Goal: Task Accomplishment & Management: Manage account settings

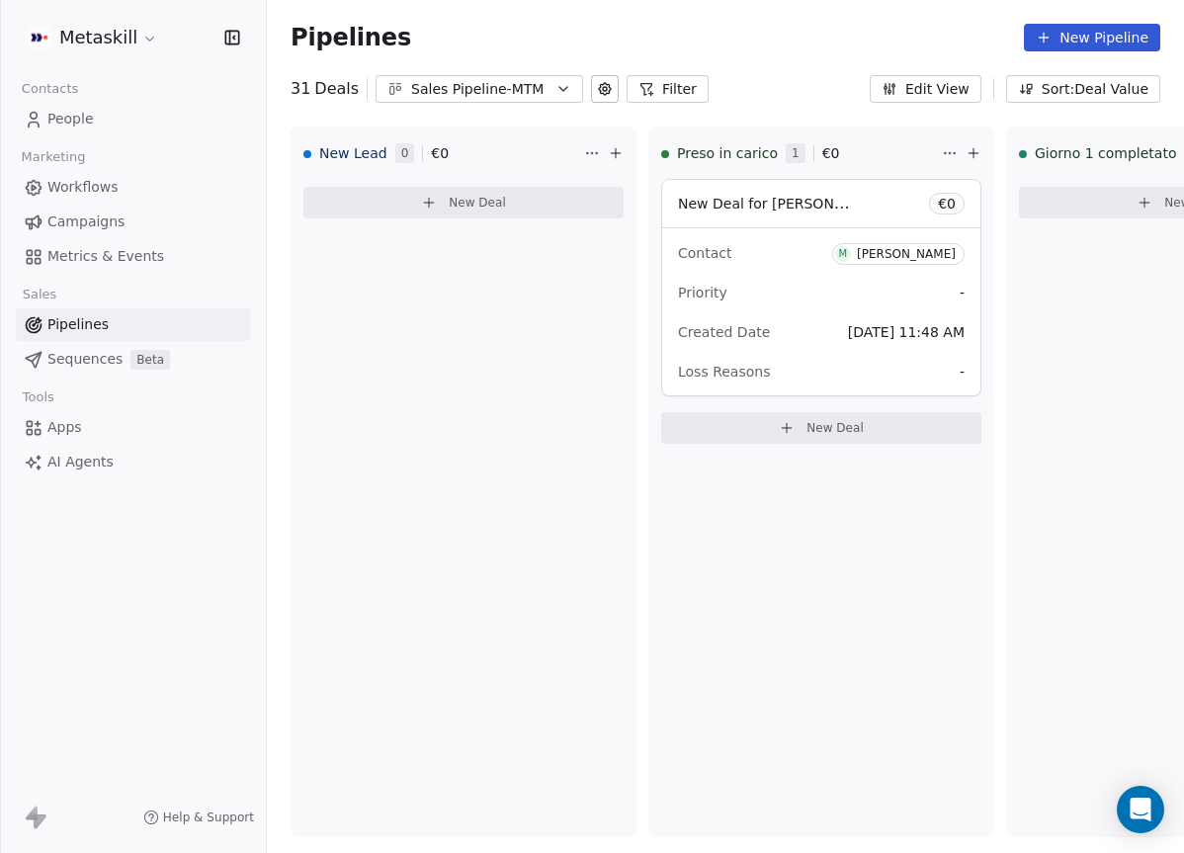
click at [480, 94] on div "Sales Pipeline-MTM" at bounding box center [479, 89] width 136 height 21
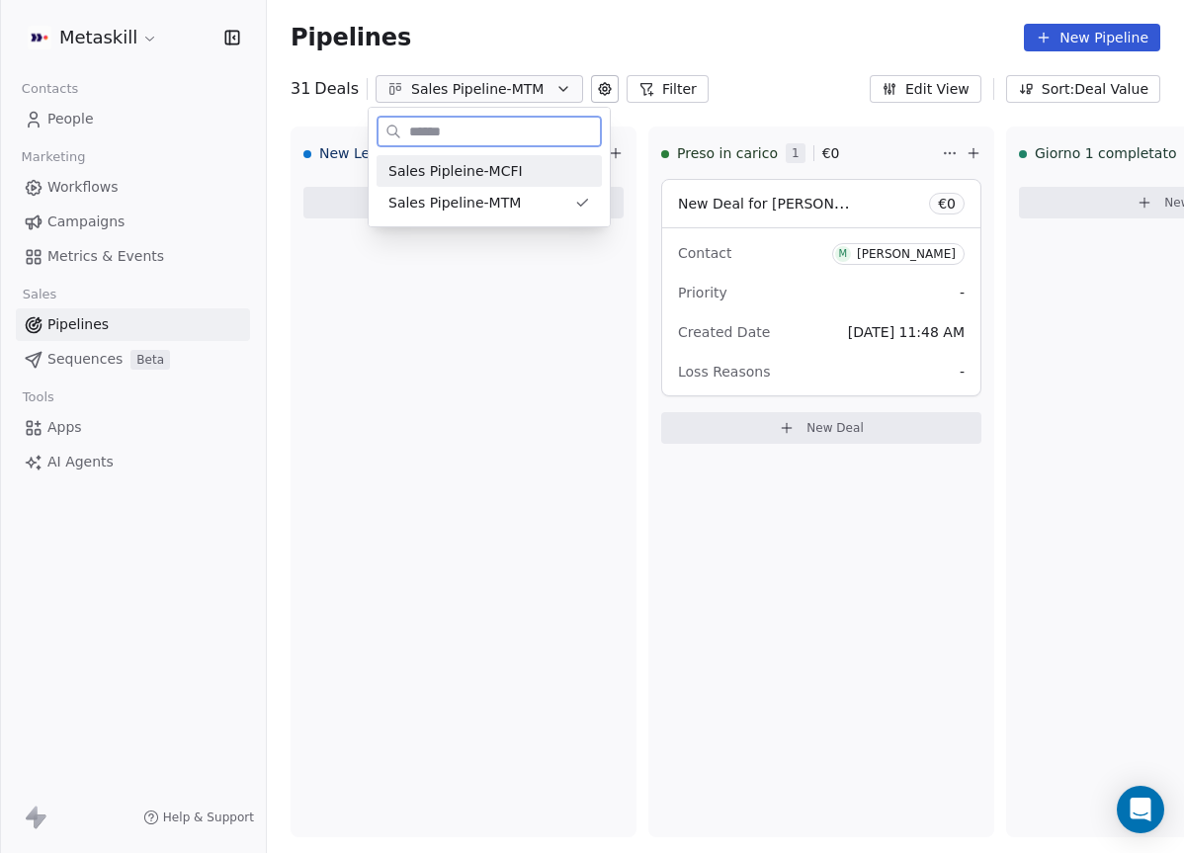
click at [499, 157] on div "Sales Pipleine-MCFI" at bounding box center [488, 171] width 225 height 32
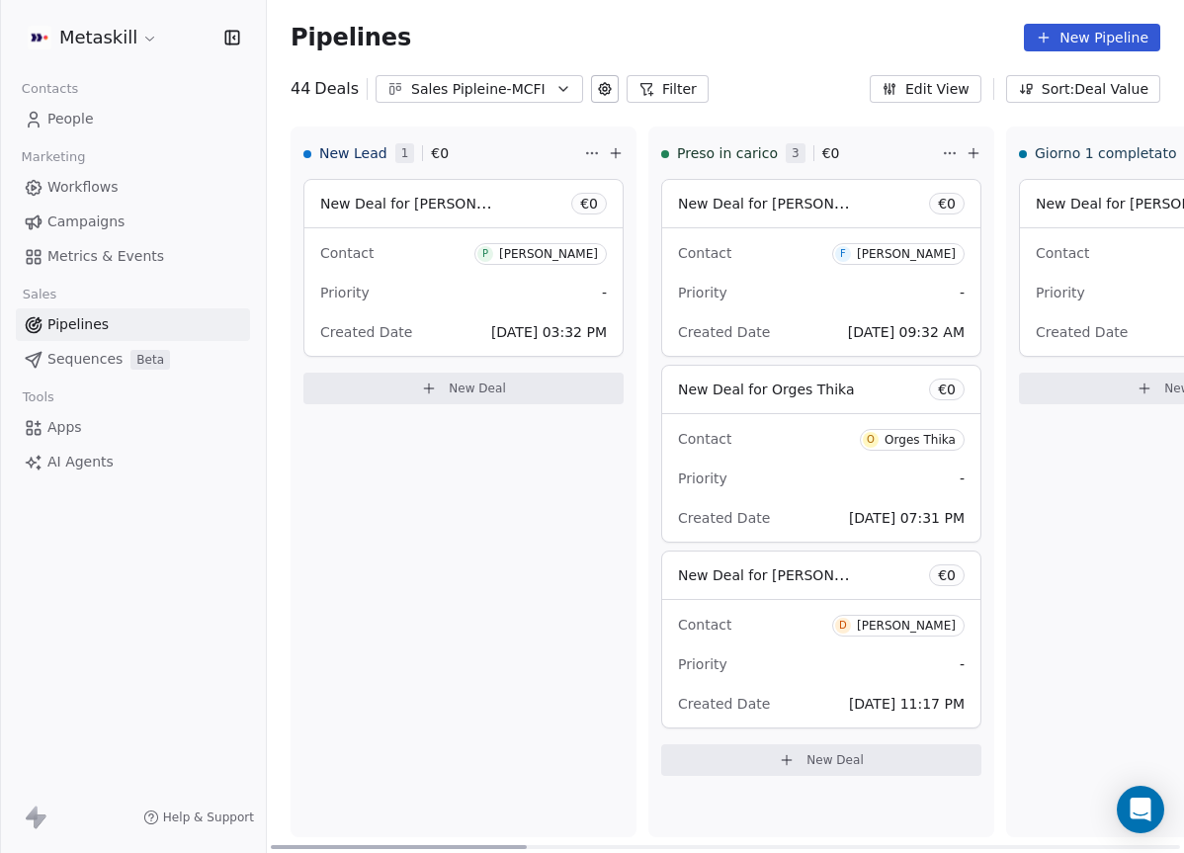
click at [574, 257] on div "[PERSON_NAME]" at bounding box center [548, 254] width 99 height 14
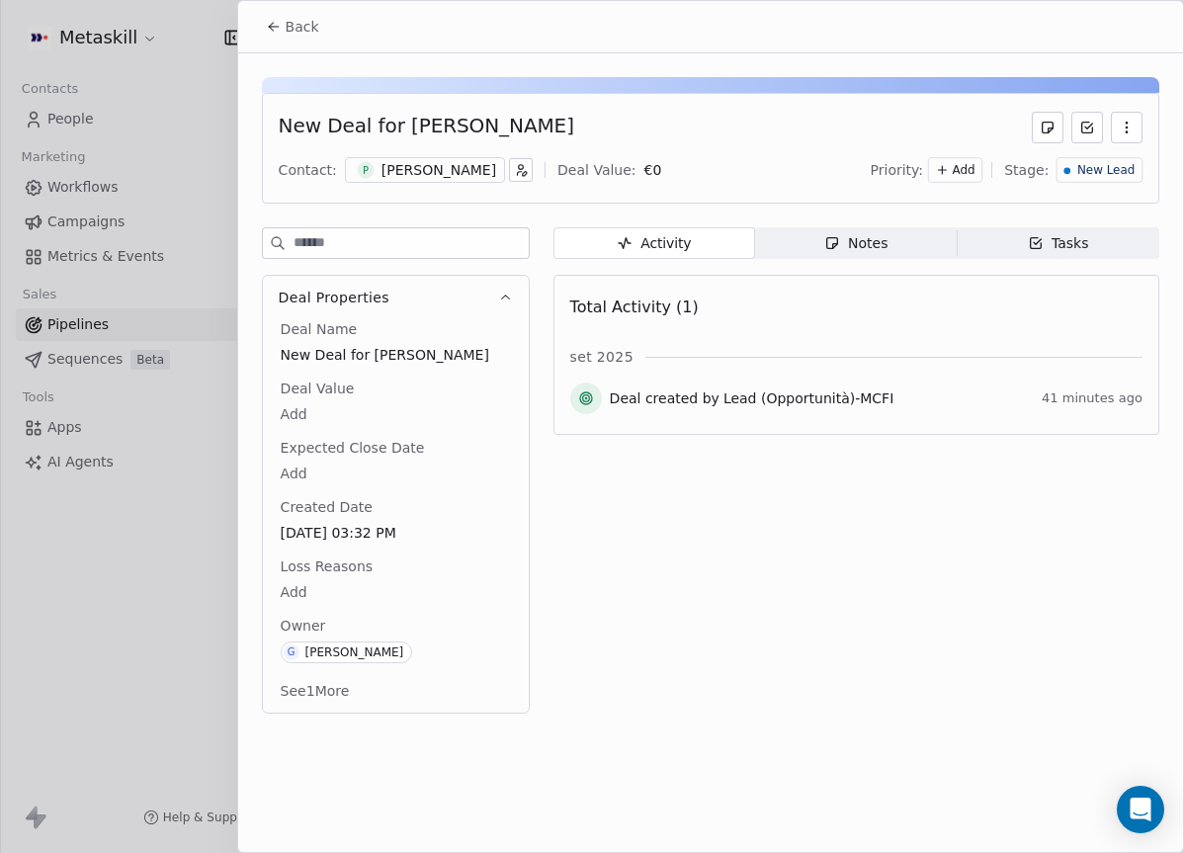
click at [407, 167] on div "Patrik Pula" at bounding box center [438, 170] width 115 height 20
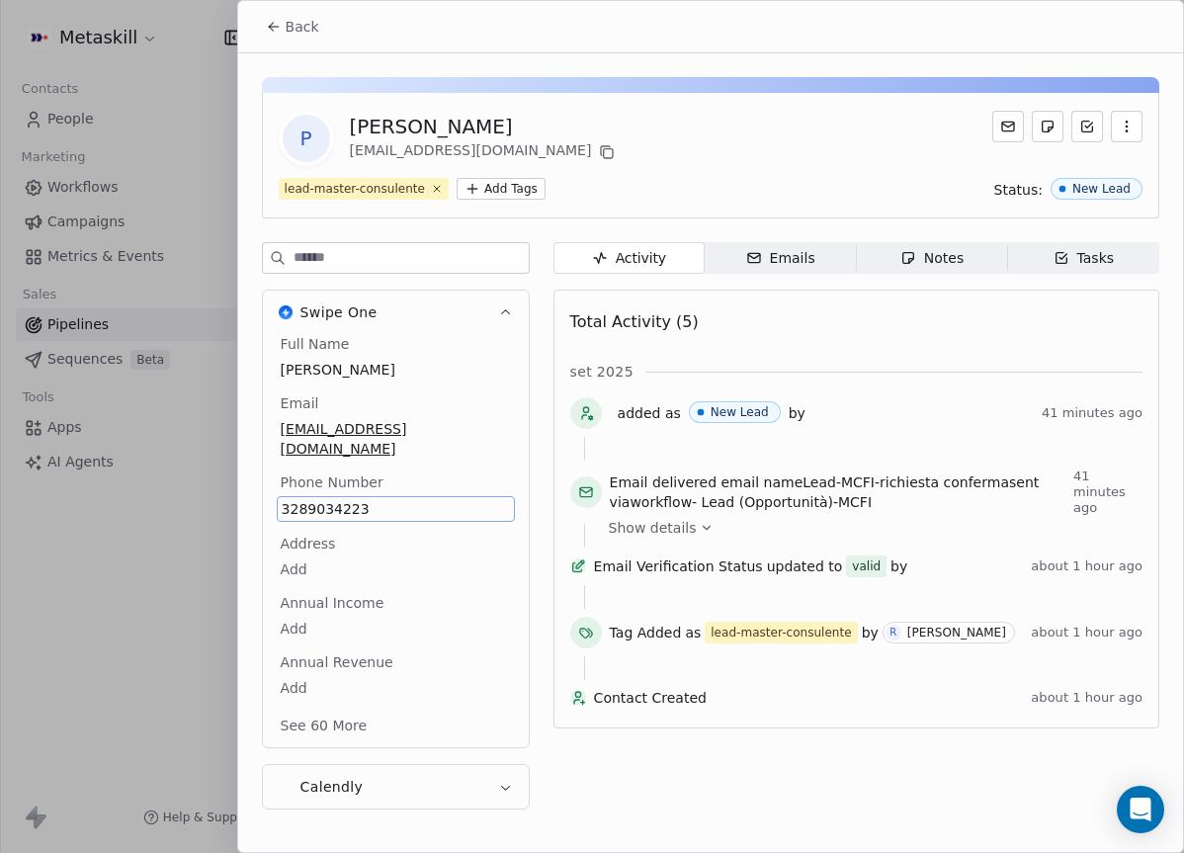
click at [990, 276] on div "Activity Activity Emails Emails Notes Notes Tasks Tasks Total Activity (5) set …" at bounding box center [856, 531] width 606 height 579
click at [969, 261] on span "Notes Notes" at bounding box center [931, 258] width 151 height 32
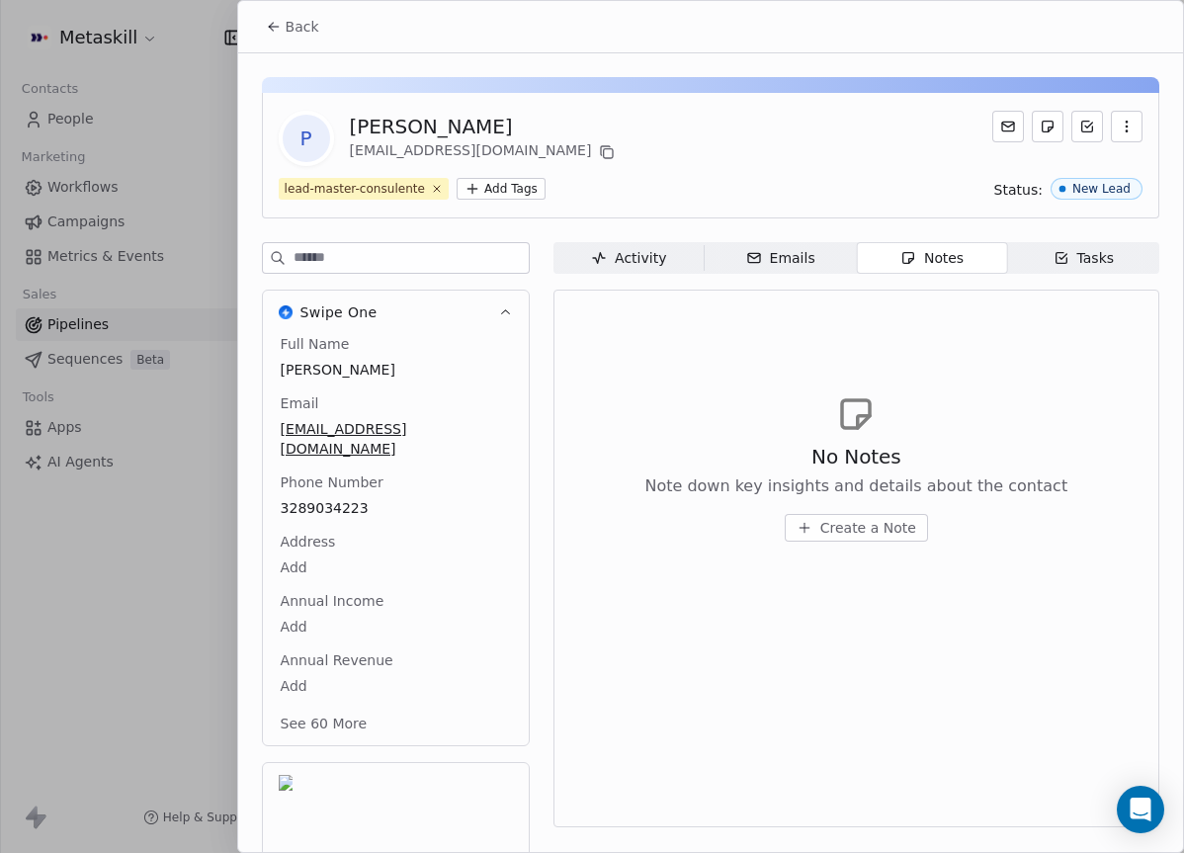
click at [860, 530] on span "Create a Note" at bounding box center [868, 528] width 96 height 20
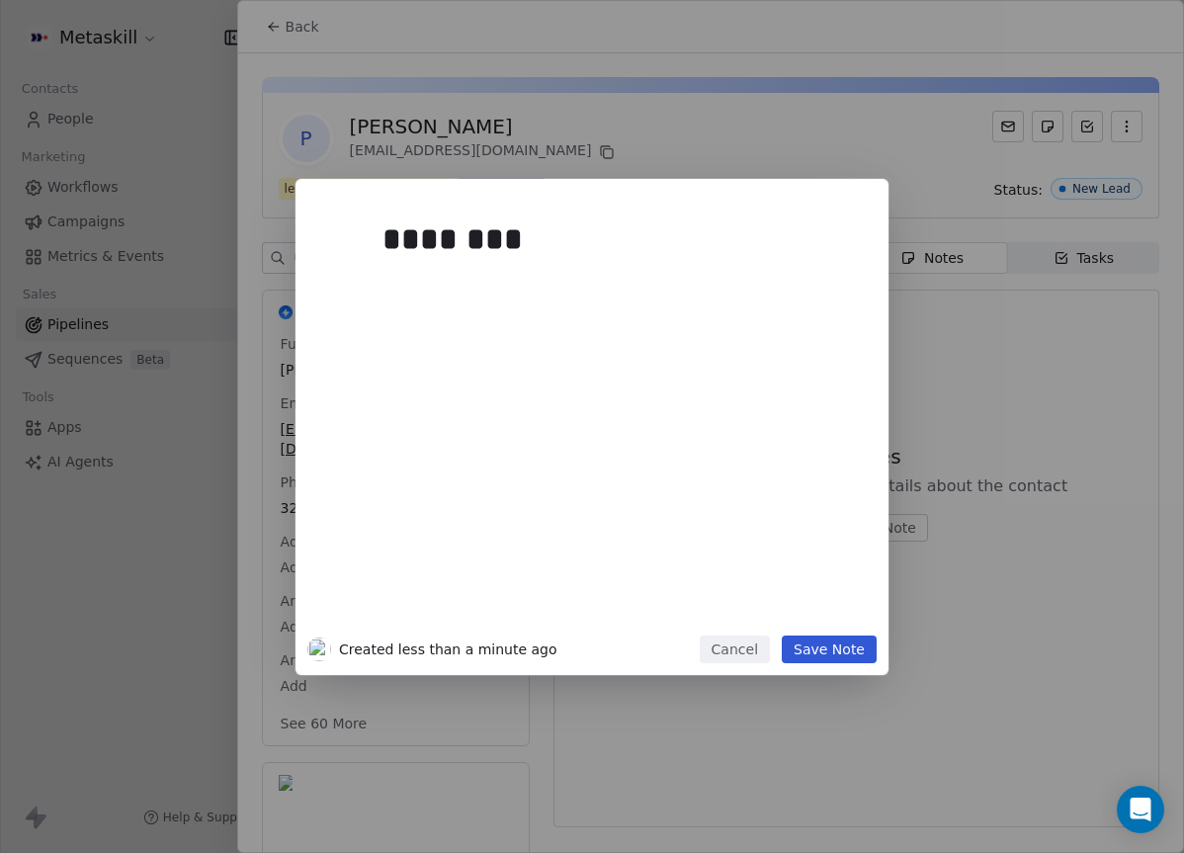
click at [797, 648] on button "Save Note" at bounding box center [828, 649] width 95 height 28
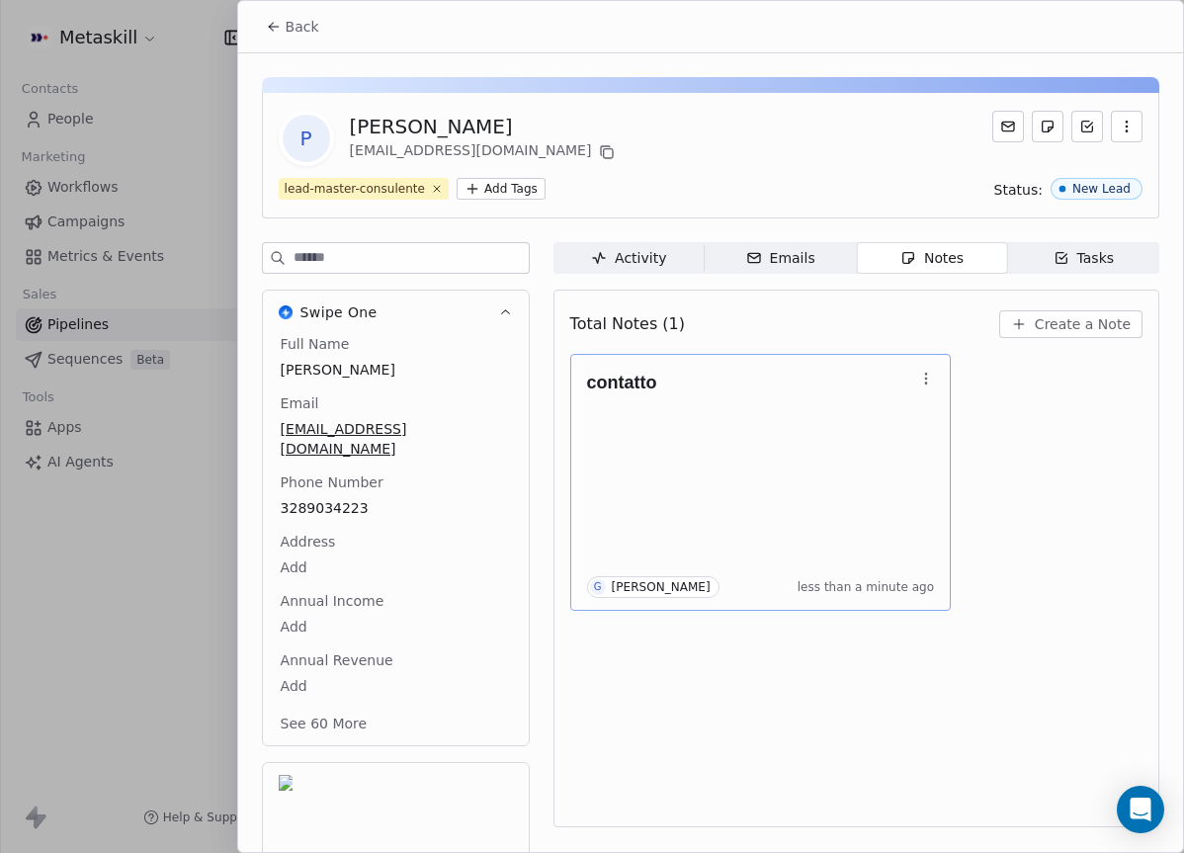
click at [801, 383] on h1 "contatto" at bounding box center [751, 382] width 328 height 20
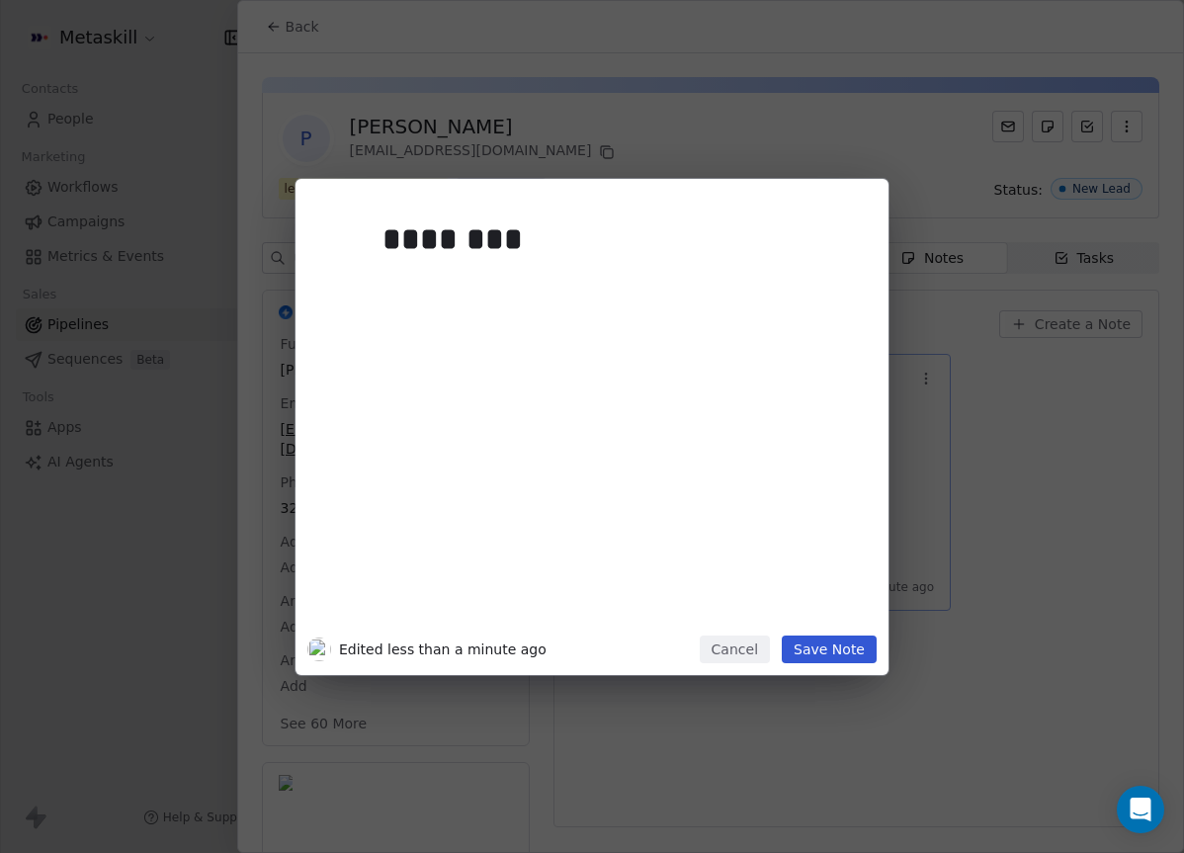
click at [723, 431] on div "********" at bounding box center [621, 417] width 478 height 421
click at [847, 641] on button "Save Note" at bounding box center [828, 649] width 95 height 28
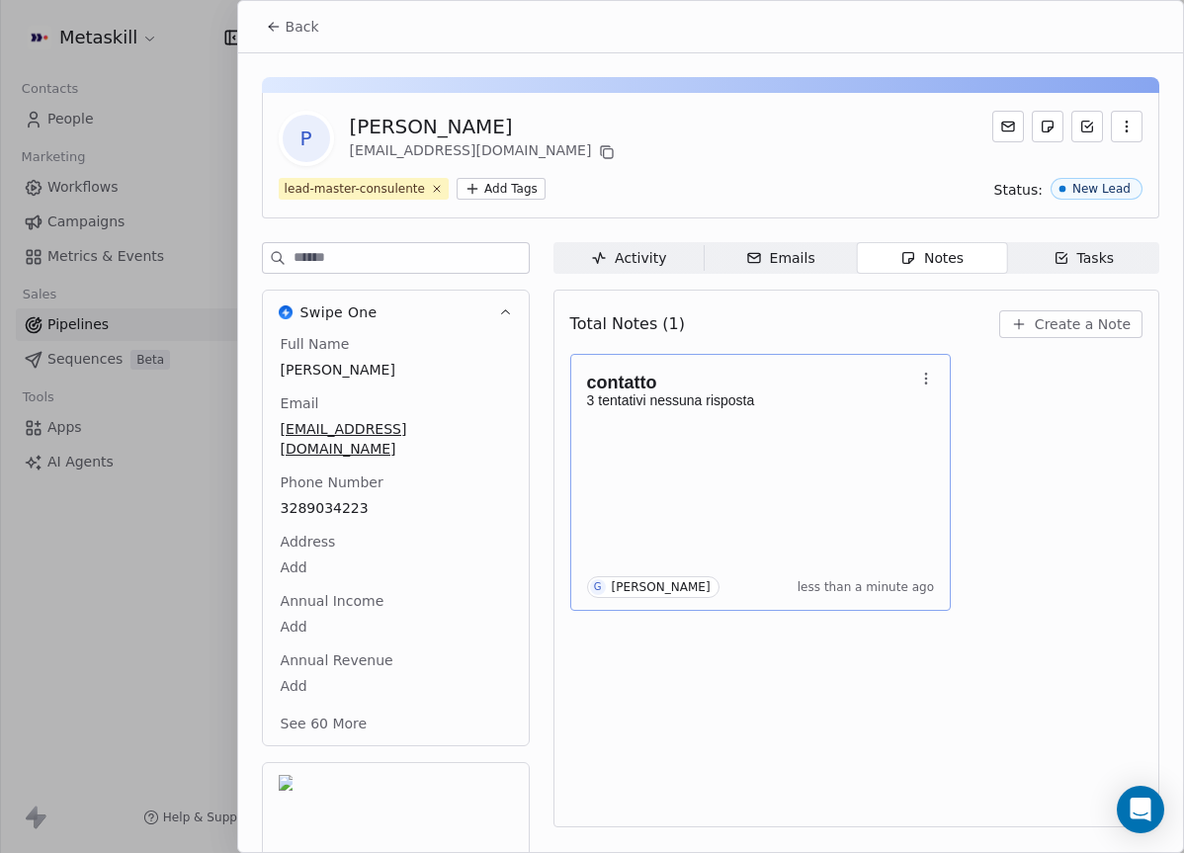
click at [1067, 474] on div "contatto 3 tentativi nessuna risposta G Giulio Roselli less than a minute ago" at bounding box center [856, 482] width 572 height 257
click at [288, 5] on div "Back" at bounding box center [710, 26] width 944 height 51
click at [332, 48] on div "Back" at bounding box center [710, 26] width 944 height 51
click at [320, 41] on button "Back" at bounding box center [292, 27] width 77 height 36
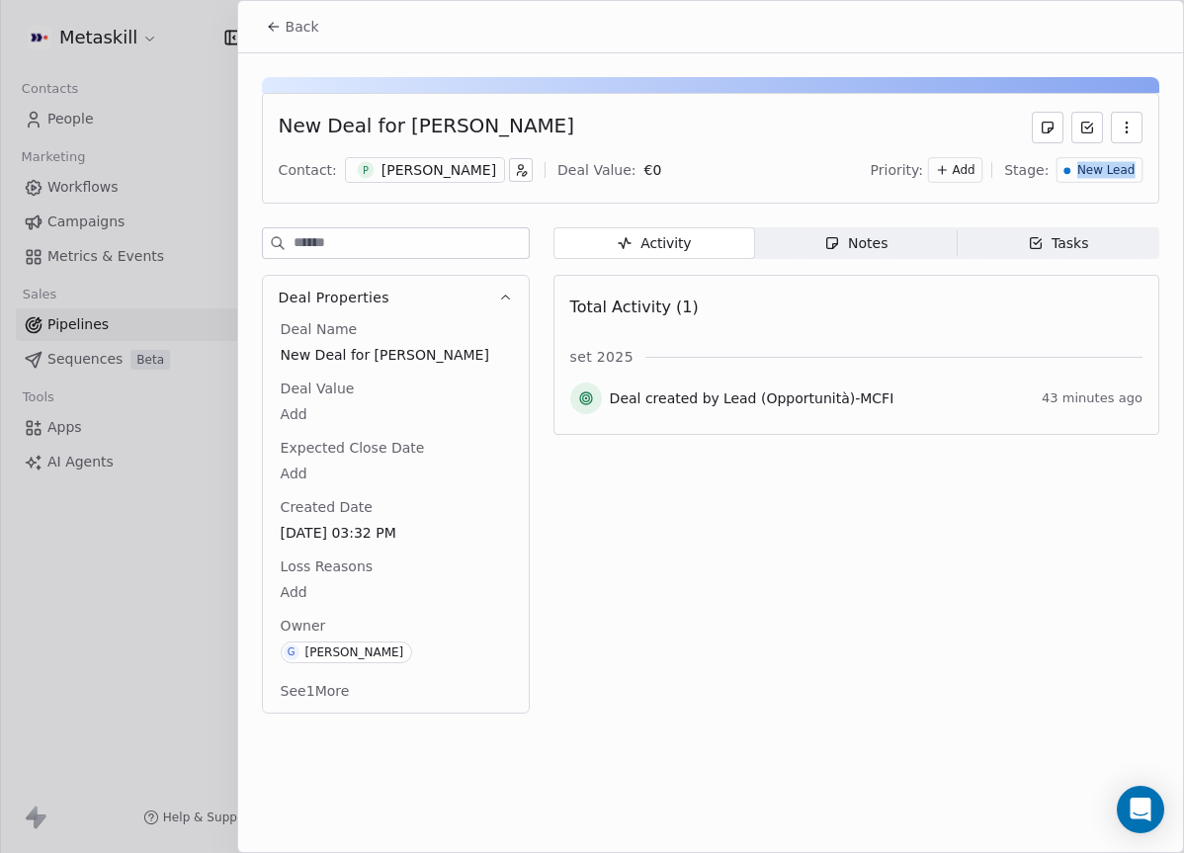
click at [1133, 162] on div "New Lead" at bounding box center [1099, 170] width 86 height 26
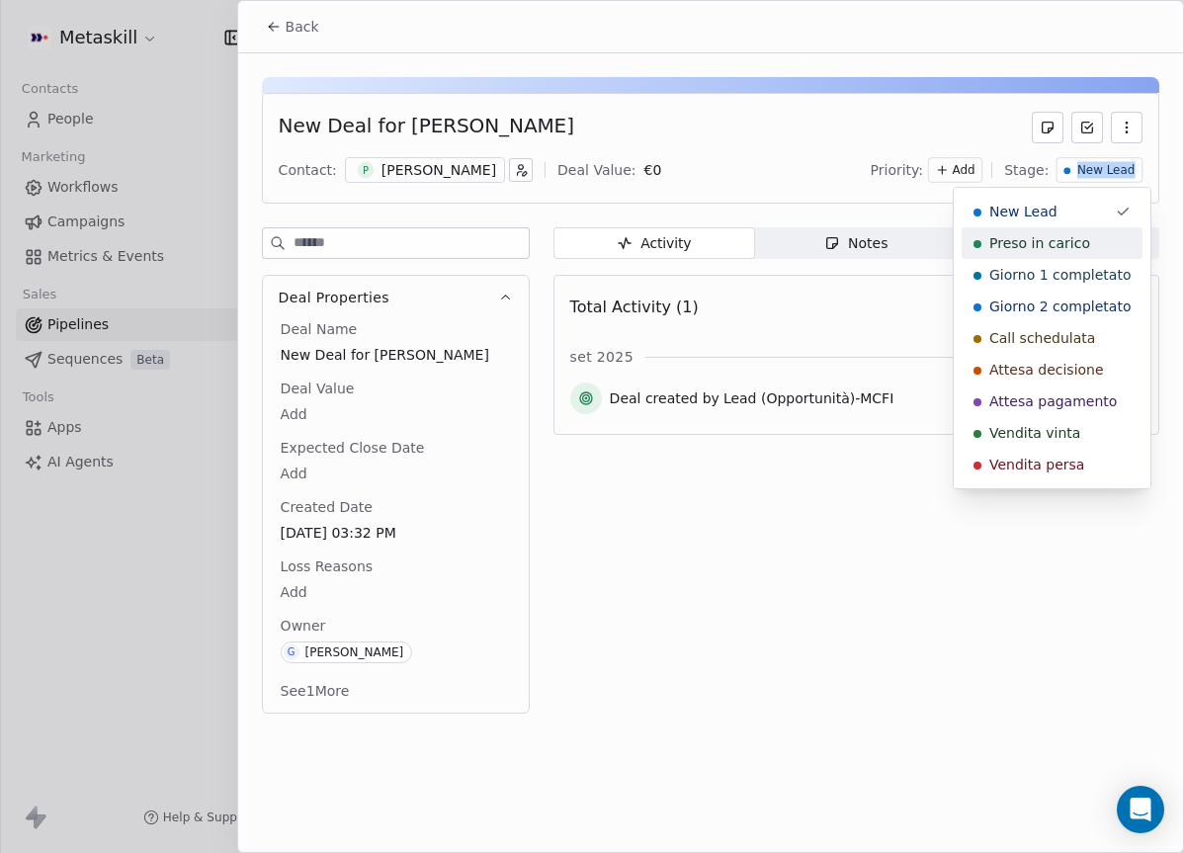
click at [1090, 247] on div "Preso in carico" at bounding box center [1051, 243] width 157 height 20
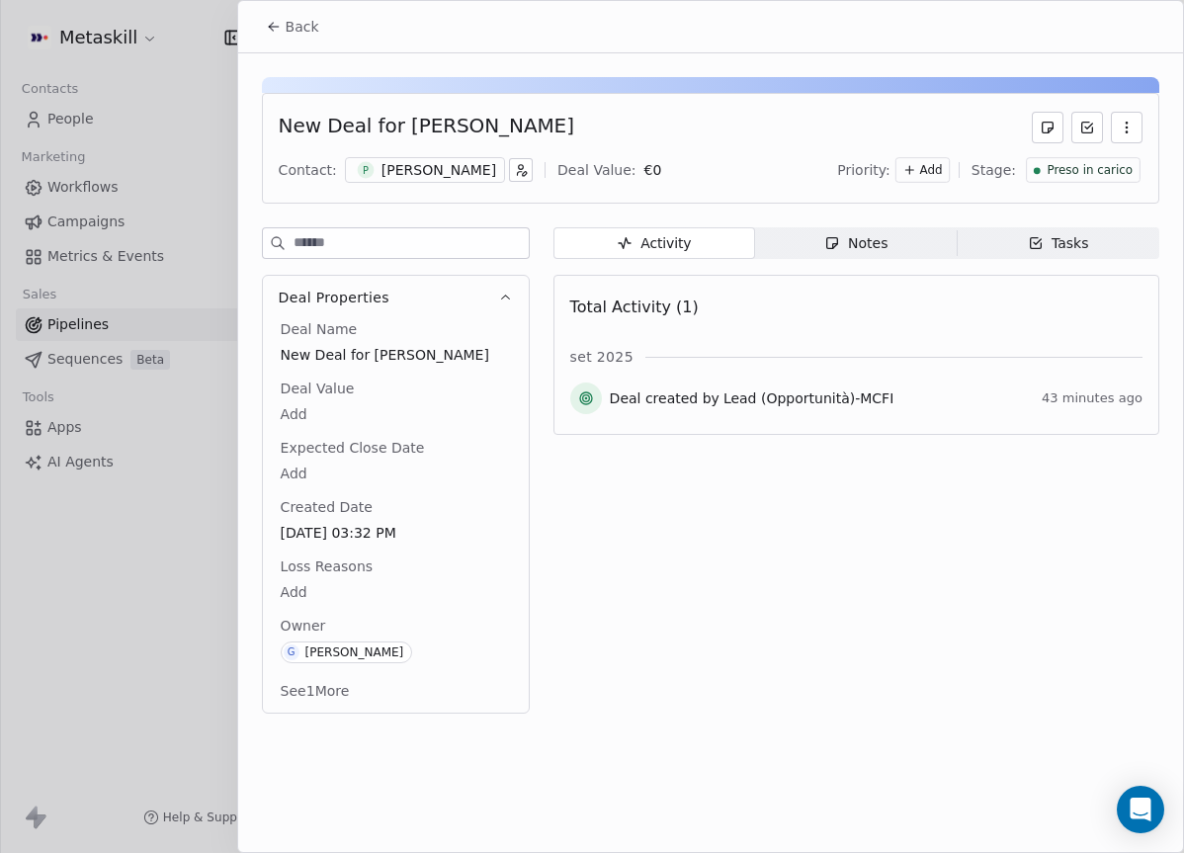
drag, startPoint x: 217, startPoint y: 24, endPoint x: 248, endPoint y: 22, distance: 30.7
click at [218, 22] on div at bounding box center [592, 426] width 1184 height 853
click at [294, 22] on span "Back" at bounding box center [303, 27] width 34 height 20
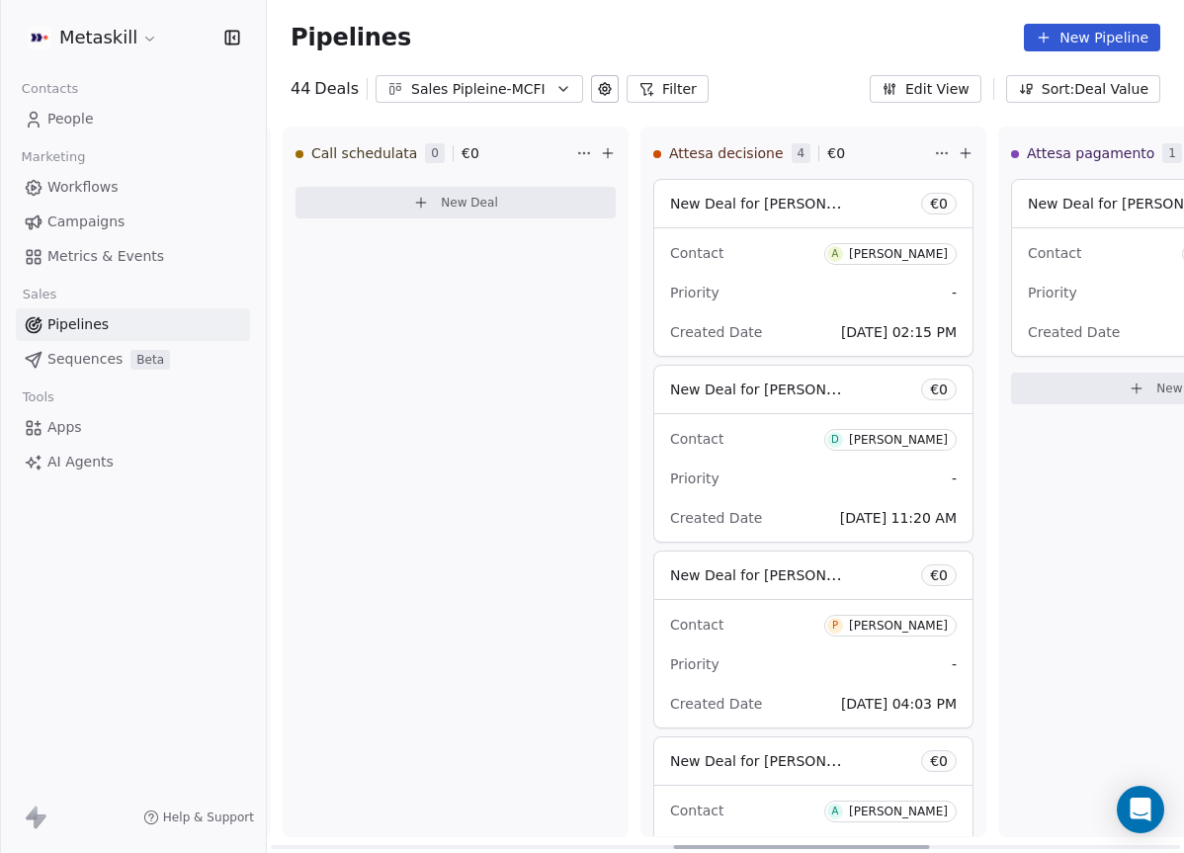
drag, startPoint x: 495, startPoint y: 843, endPoint x: 893, endPoint y: 757, distance: 407.3
click at [899, 845] on div at bounding box center [801, 847] width 256 height 4
click at [750, 305] on div "Priority -" at bounding box center [807, 293] width 286 height 32
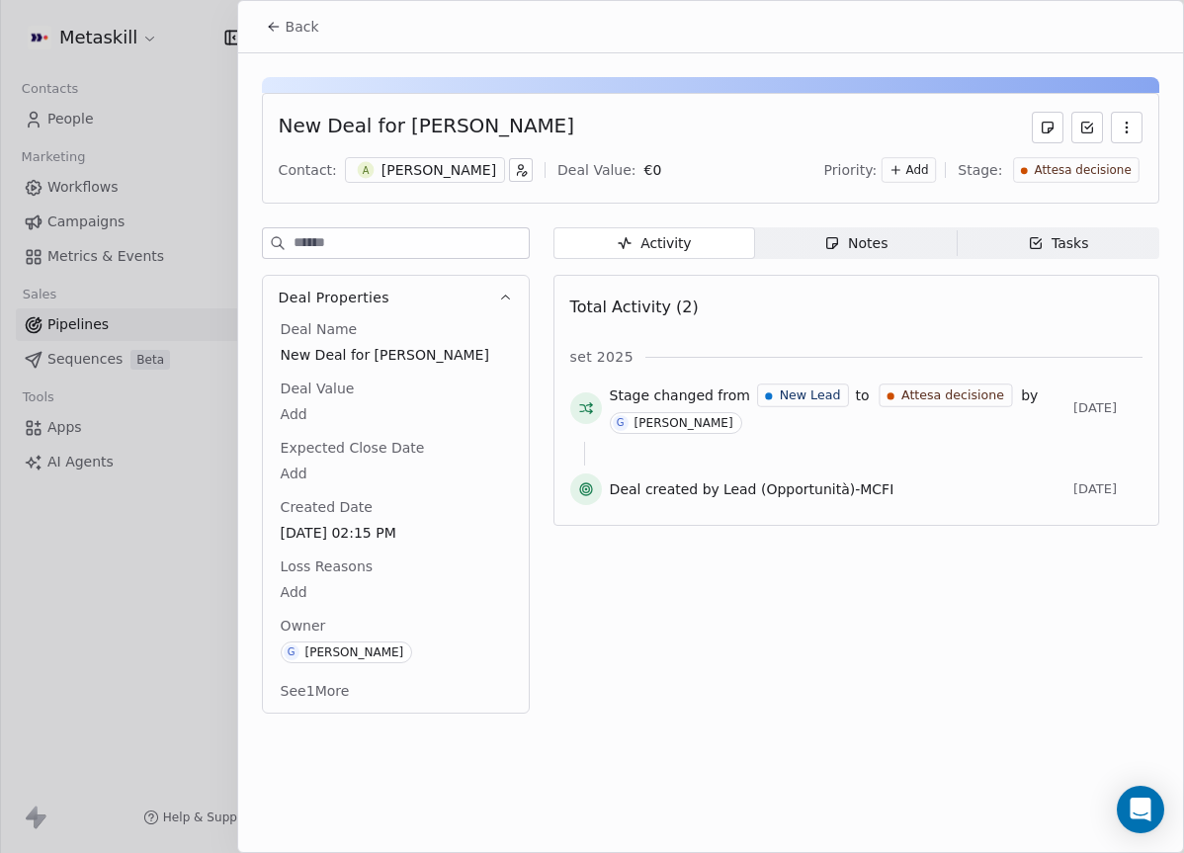
click at [440, 169] on div "Andrea Bassi" at bounding box center [438, 170] width 115 height 20
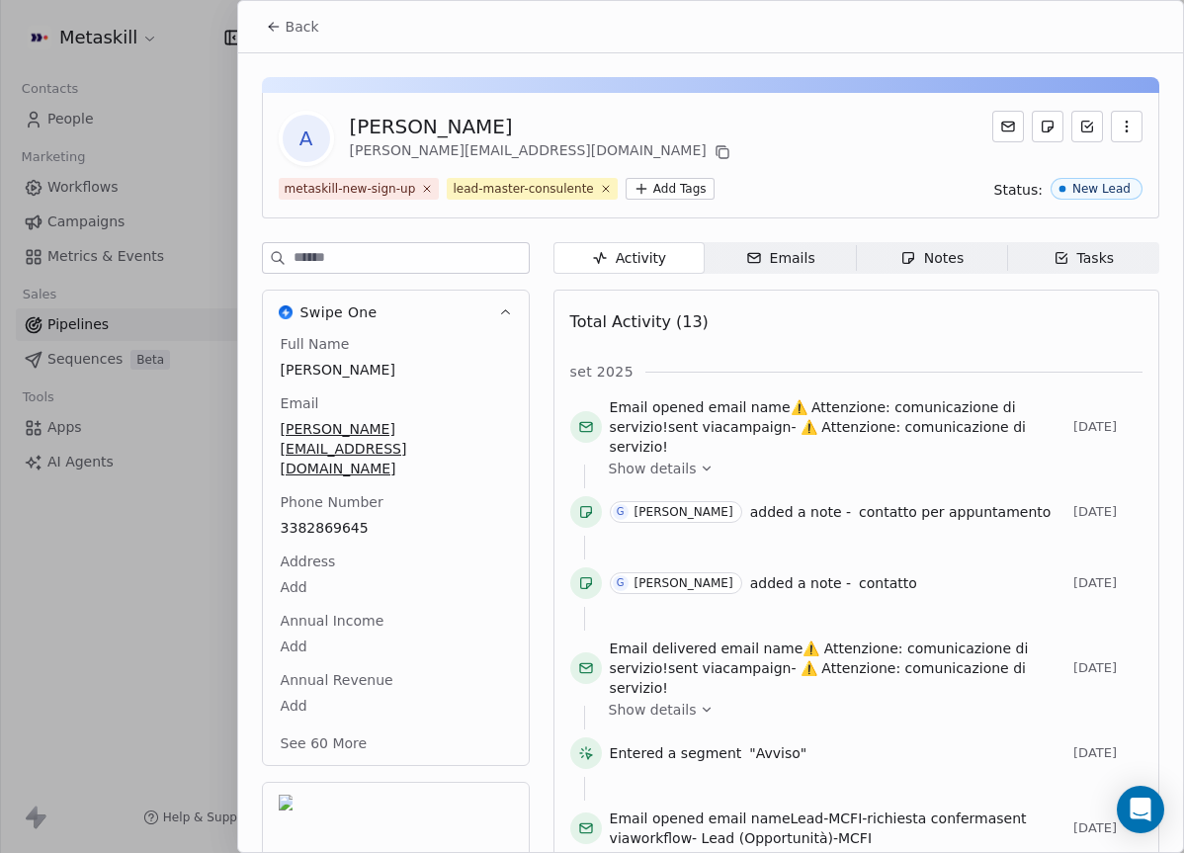
click at [886, 263] on span "Notes Notes" at bounding box center [931, 258] width 151 height 32
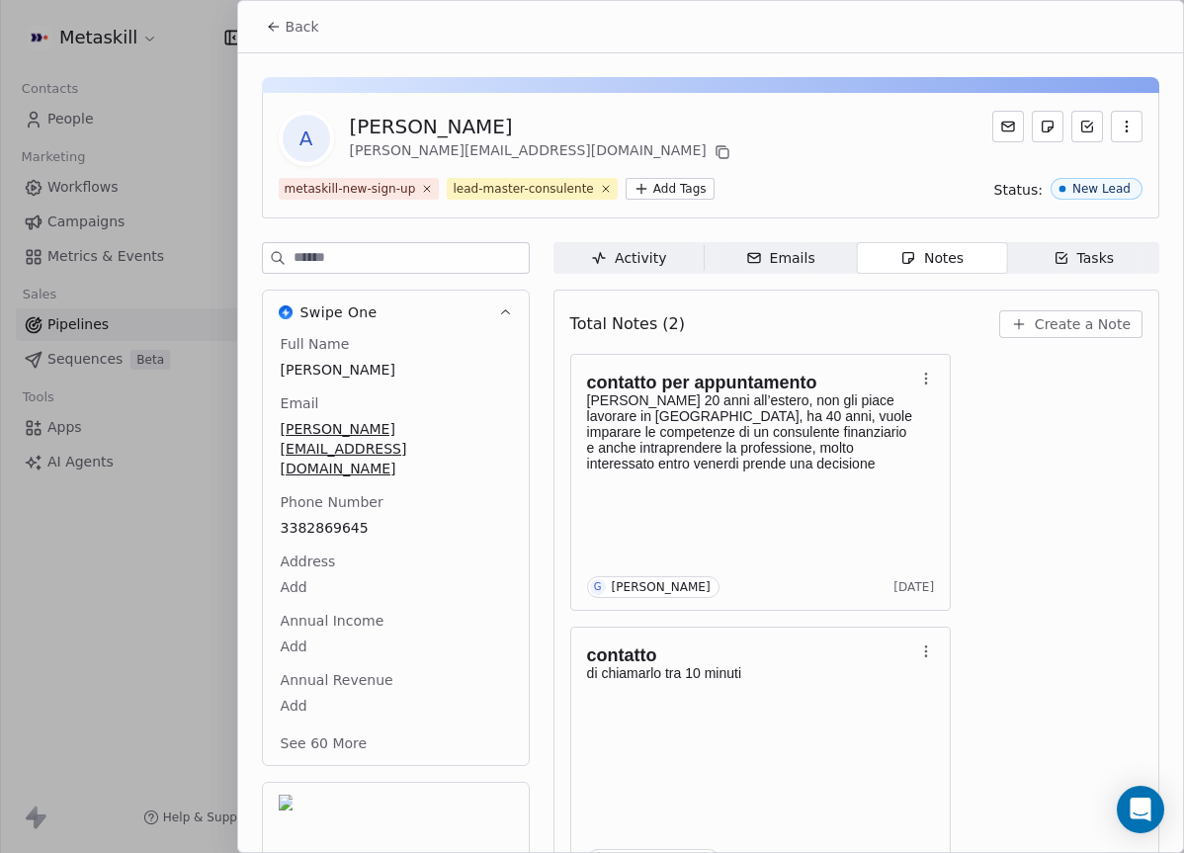
click at [289, 37] on button "Back" at bounding box center [292, 27] width 77 height 36
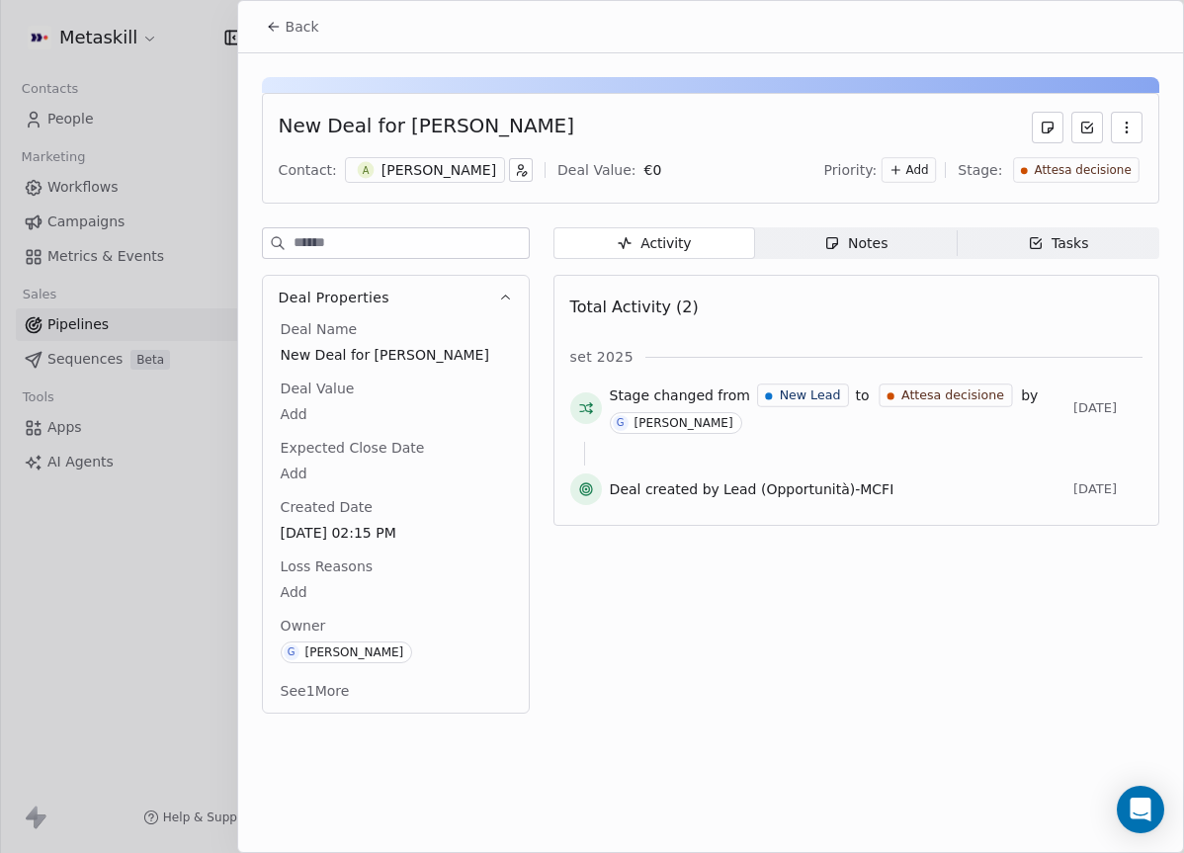
click at [312, 35] on span "Back" at bounding box center [303, 27] width 34 height 20
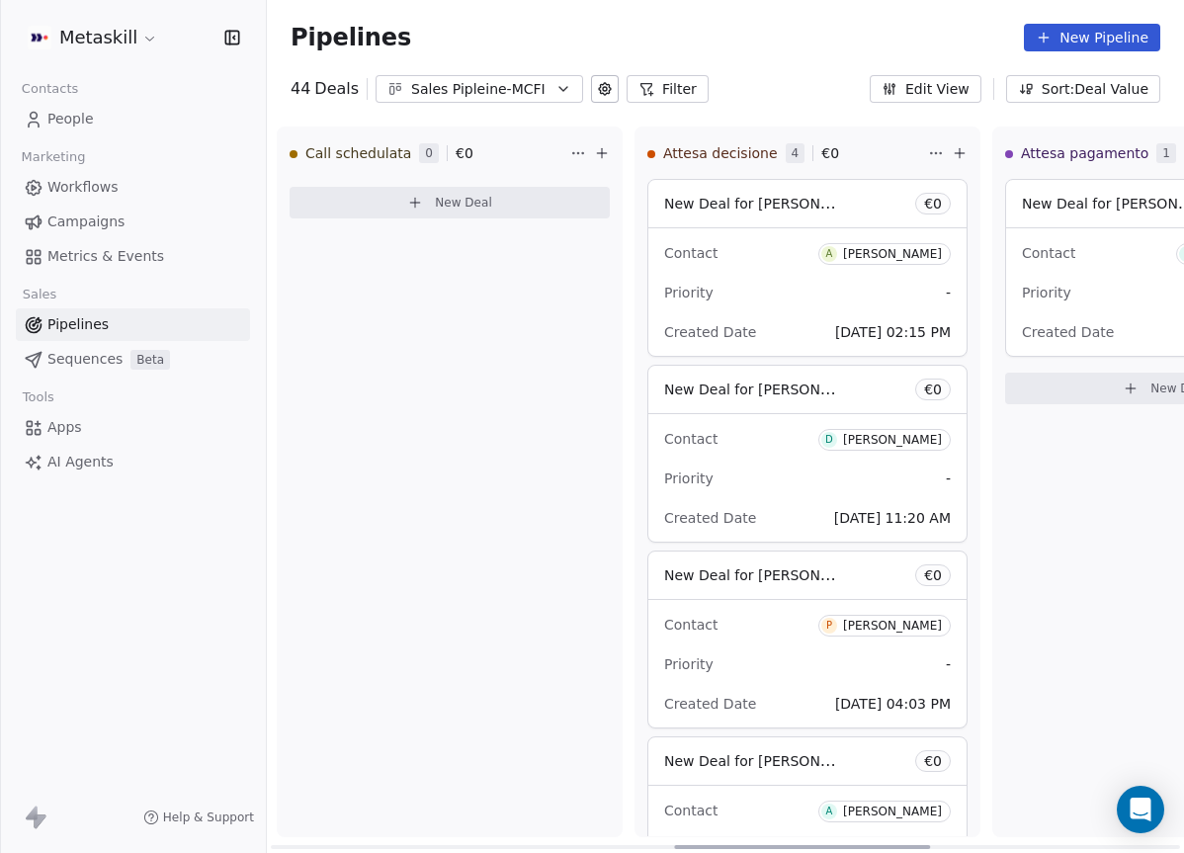
click at [724, 425] on div "Contact D Daniele Benedetti" at bounding box center [807, 438] width 286 height 33
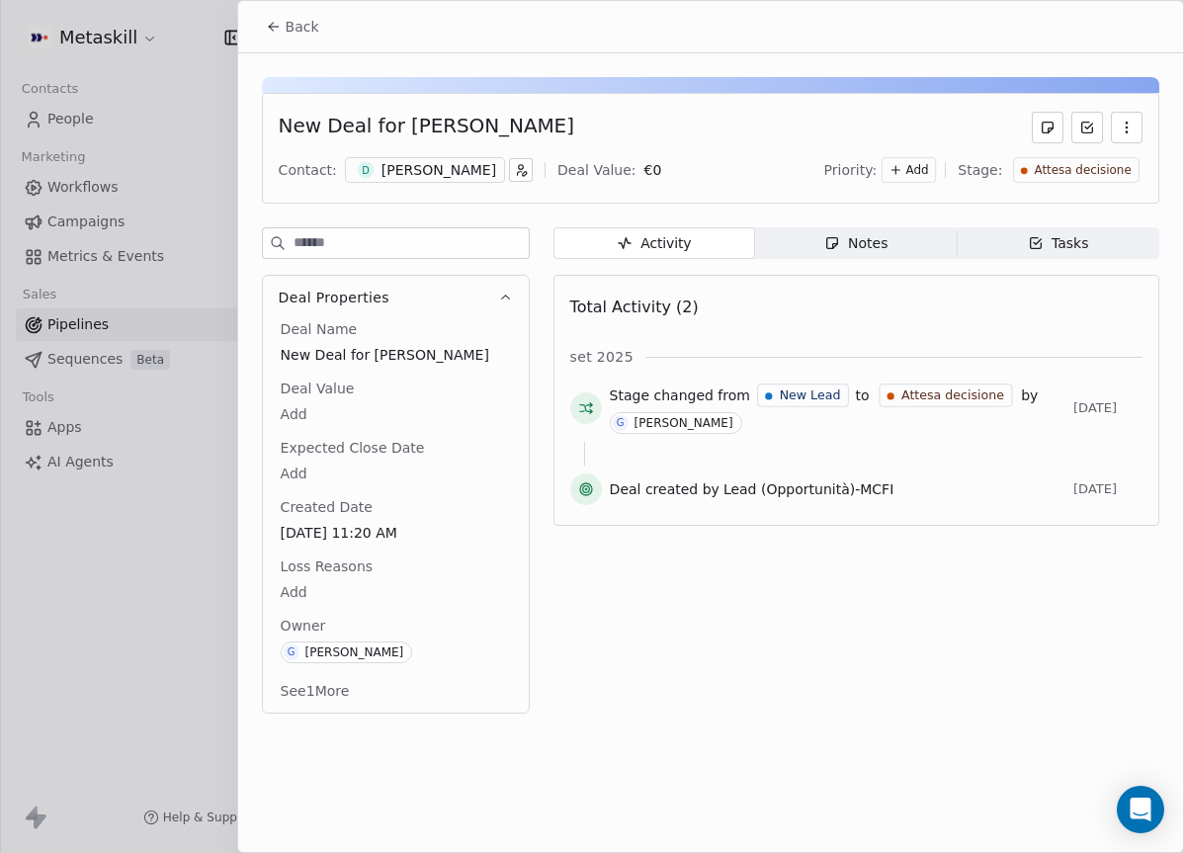
click at [875, 241] on div "Notes" at bounding box center [855, 243] width 63 height 21
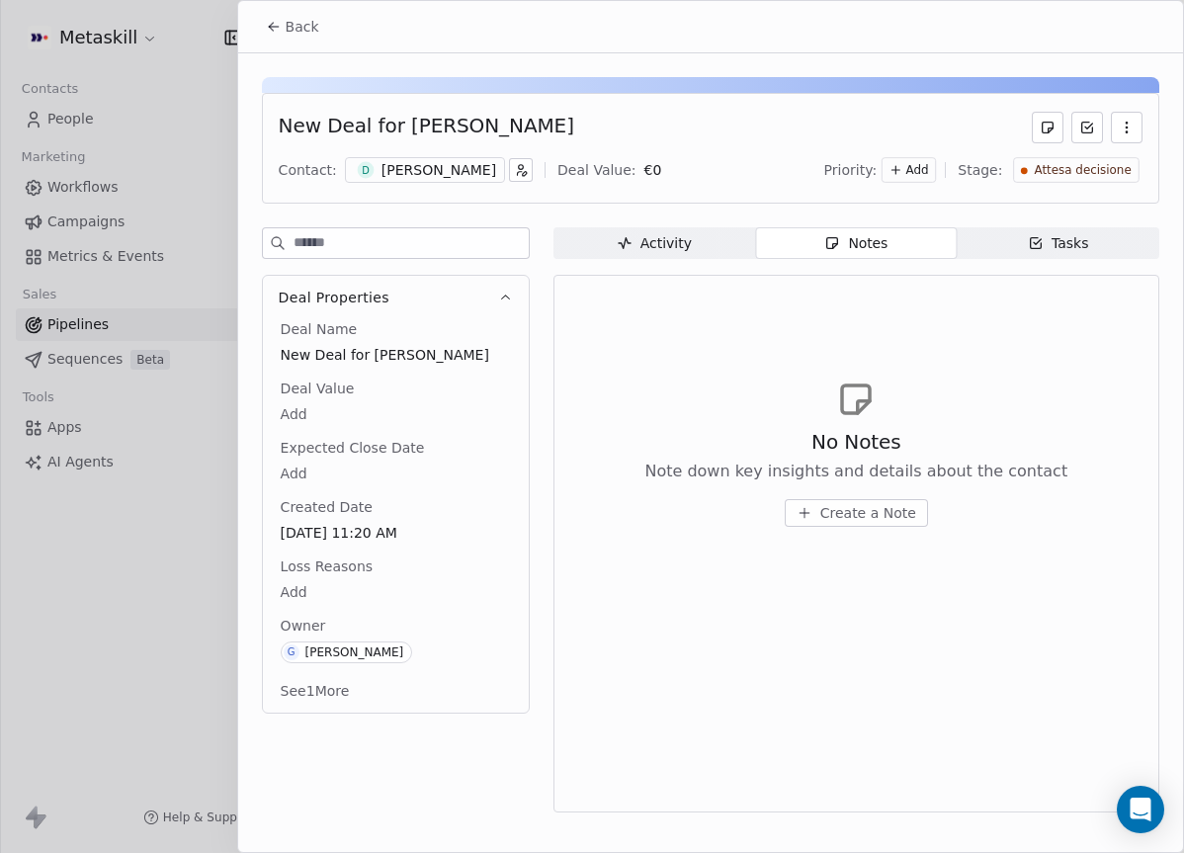
click at [469, 178] on div "Daniele Benedetti" at bounding box center [438, 170] width 115 height 20
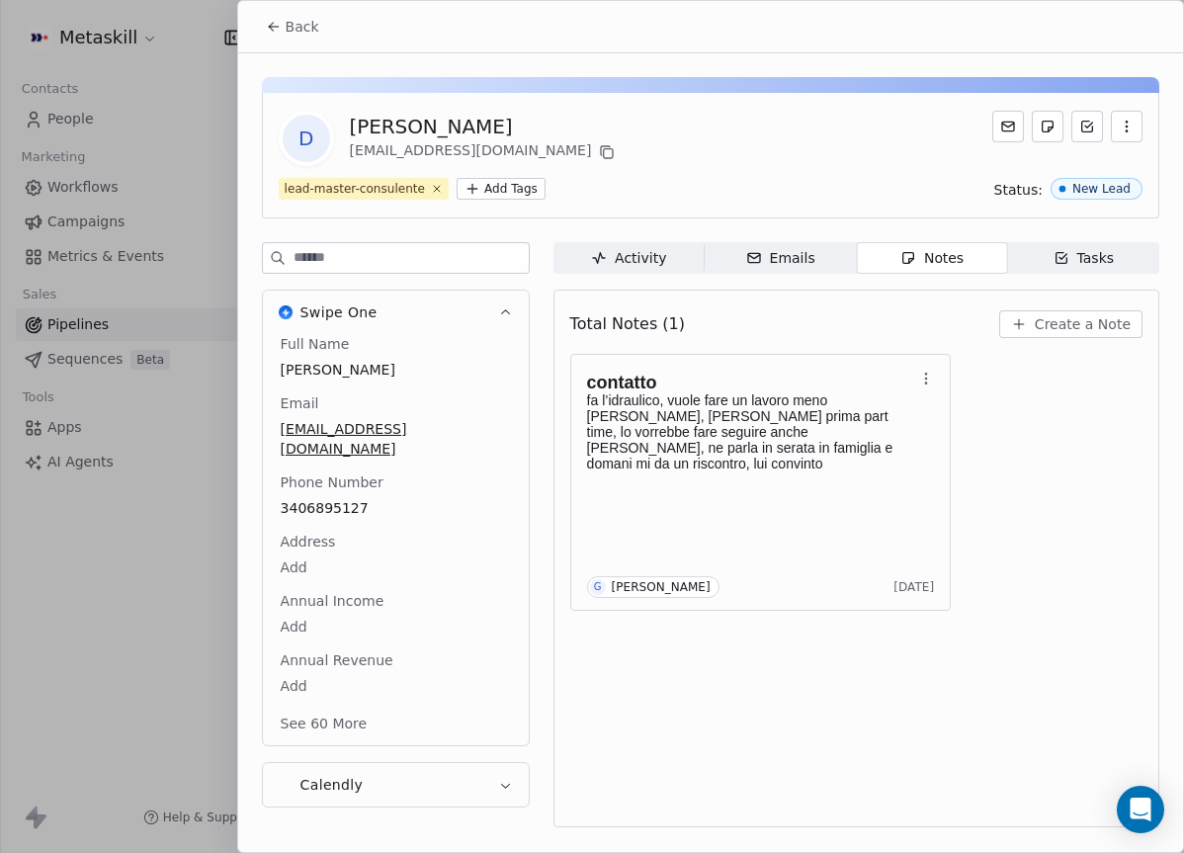
click at [351, 498] on span "3406895127" at bounding box center [396, 508] width 230 height 20
click at [1075, 327] on span "Create a Note" at bounding box center [1082, 324] width 96 height 20
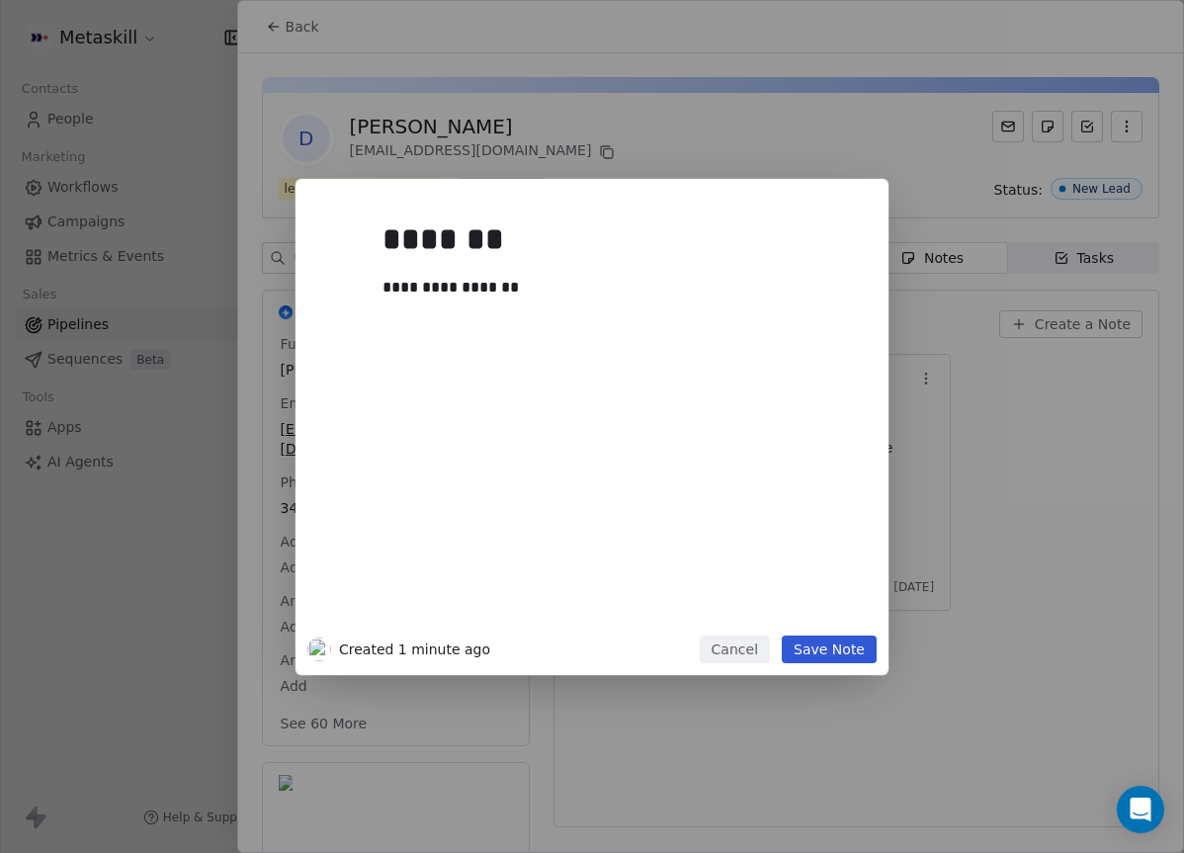
click at [852, 645] on button "Save Note" at bounding box center [828, 649] width 95 height 28
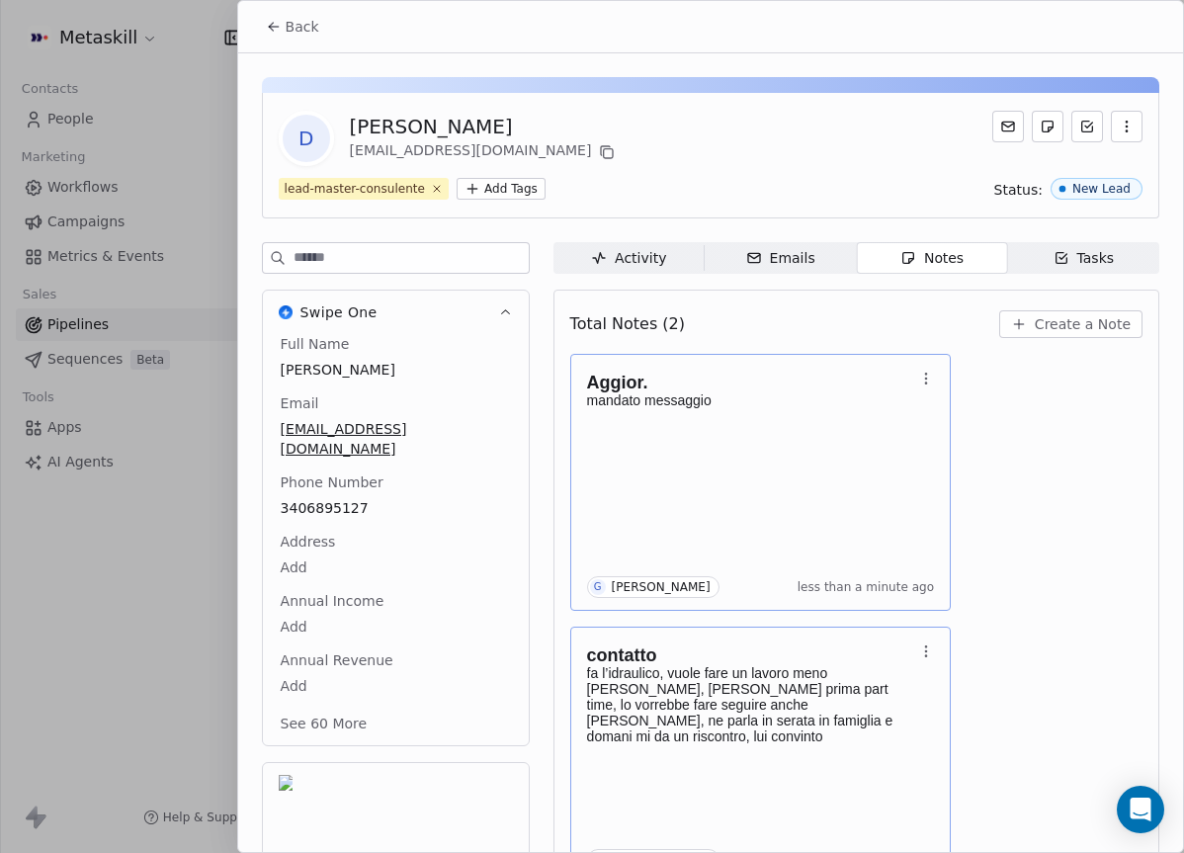
click at [799, 442] on div "Aggior. mandato messaggio G Giulio Roselli less than a minute ago" at bounding box center [761, 482] width 348 height 231
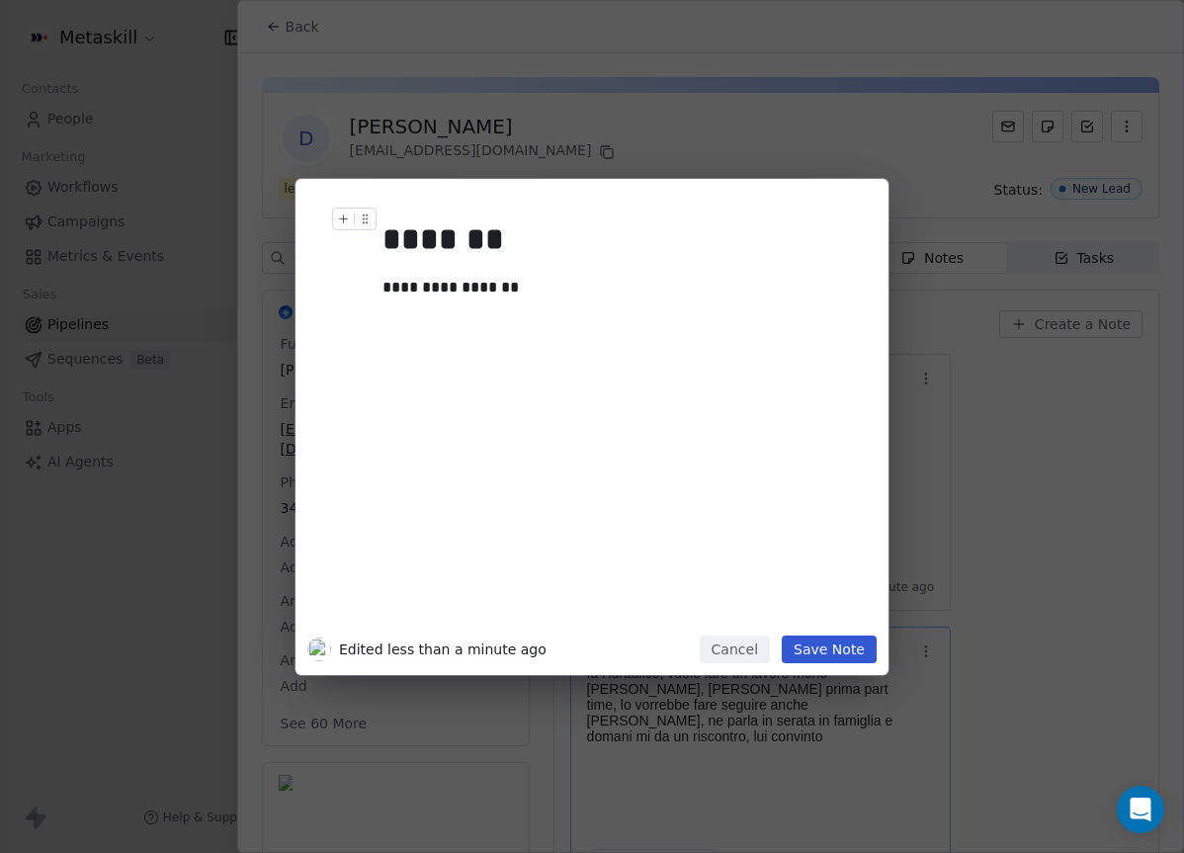
click at [497, 238] on div "*******" at bounding box center [621, 238] width 478 height 47
click at [864, 664] on div "**********" at bounding box center [591, 427] width 593 height 496
click at [867, 652] on button "Save Note" at bounding box center [828, 649] width 95 height 28
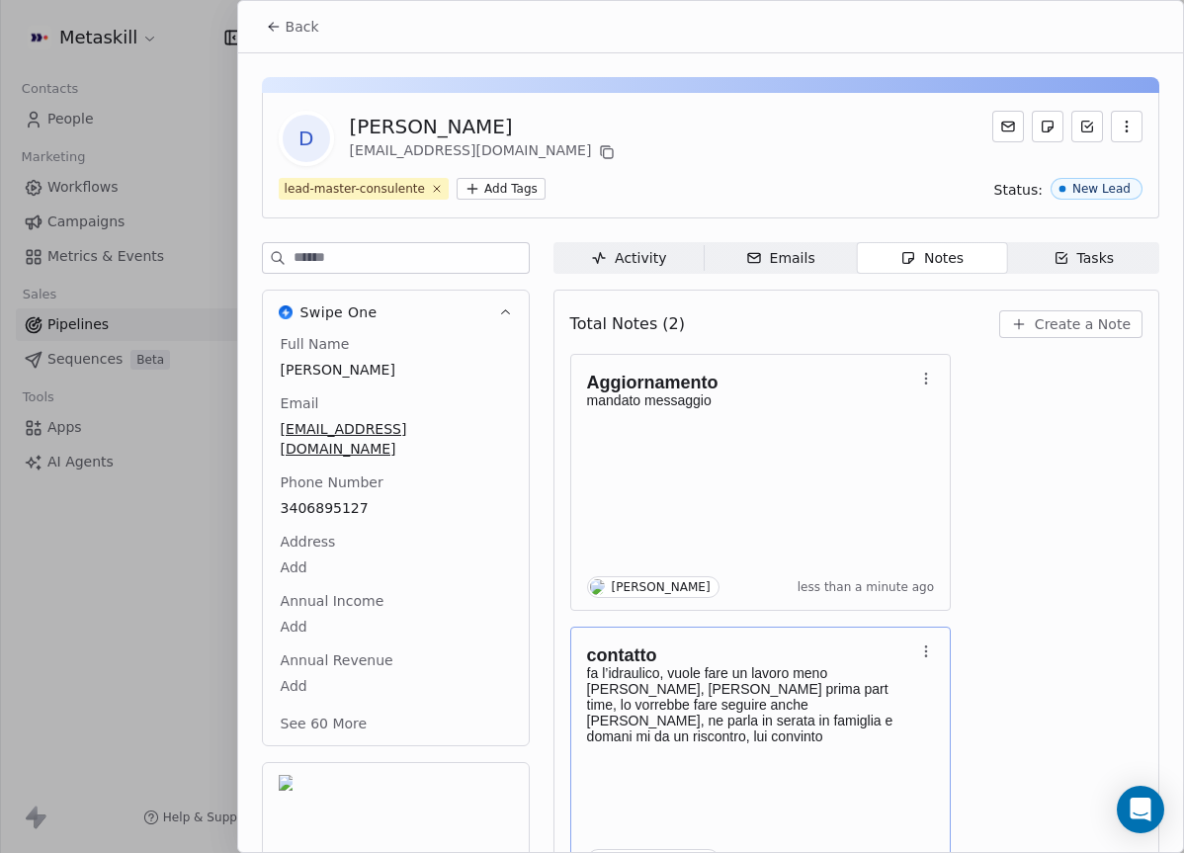
click at [1069, 558] on div "Aggiornamento mandato messaggio Giulio Roselli less than a minute ago contatto …" at bounding box center [856, 619] width 572 height 530
click at [314, 27] on span "Back" at bounding box center [303, 27] width 34 height 20
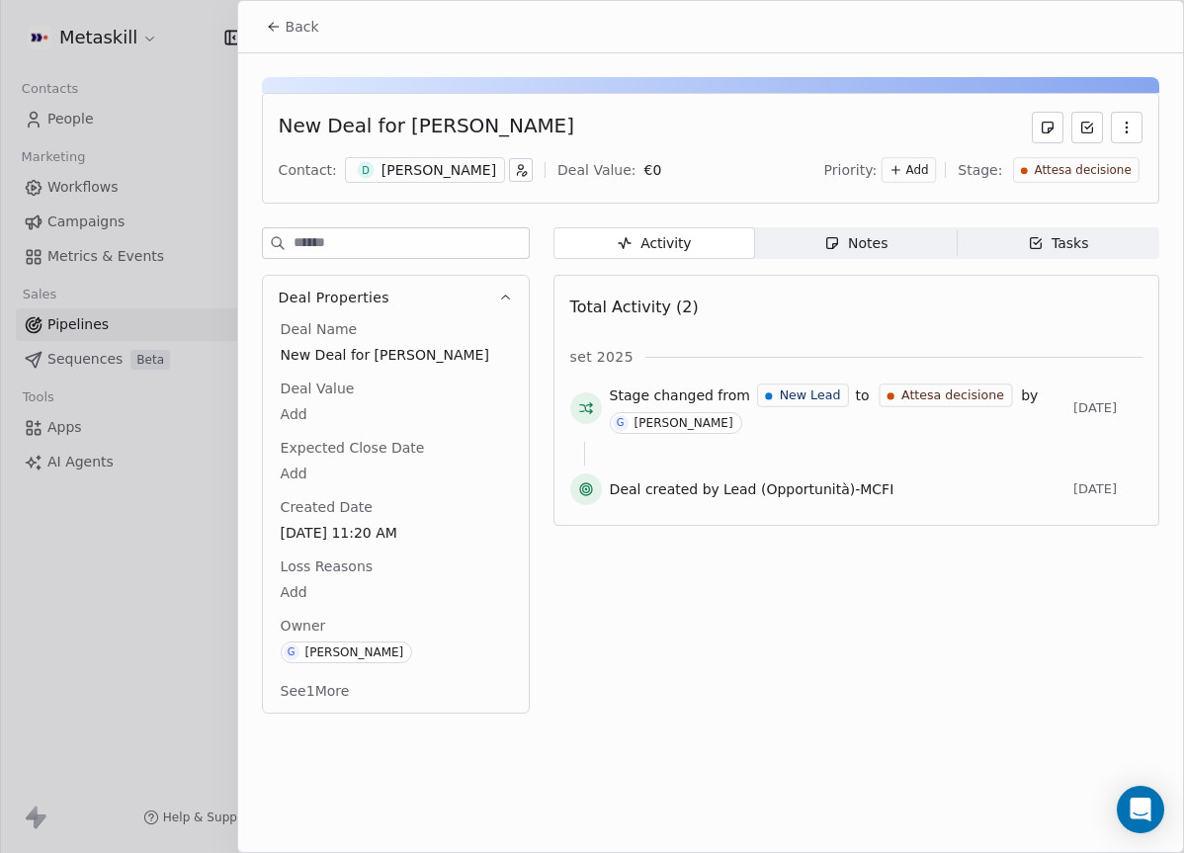
click at [292, 24] on span "Back" at bounding box center [303, 27] width 34 height 20
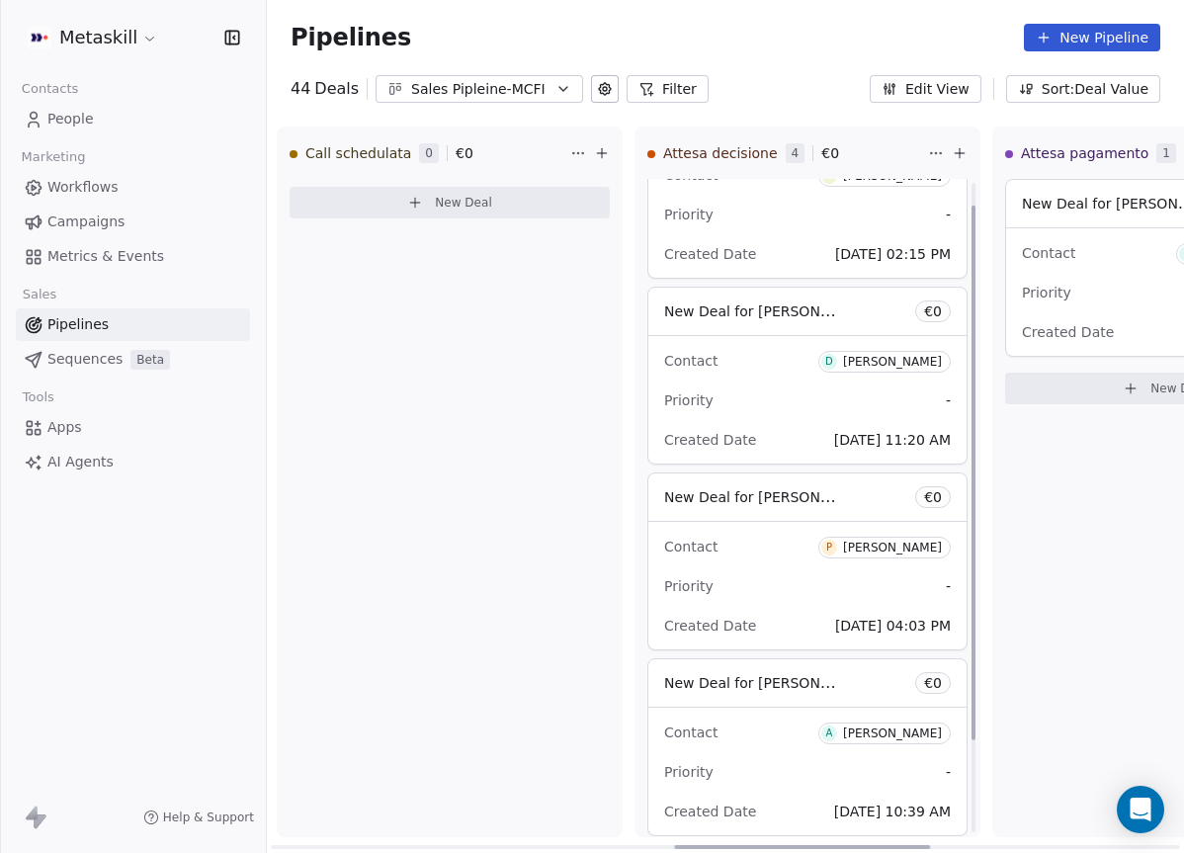
scroll to position [141, 0]
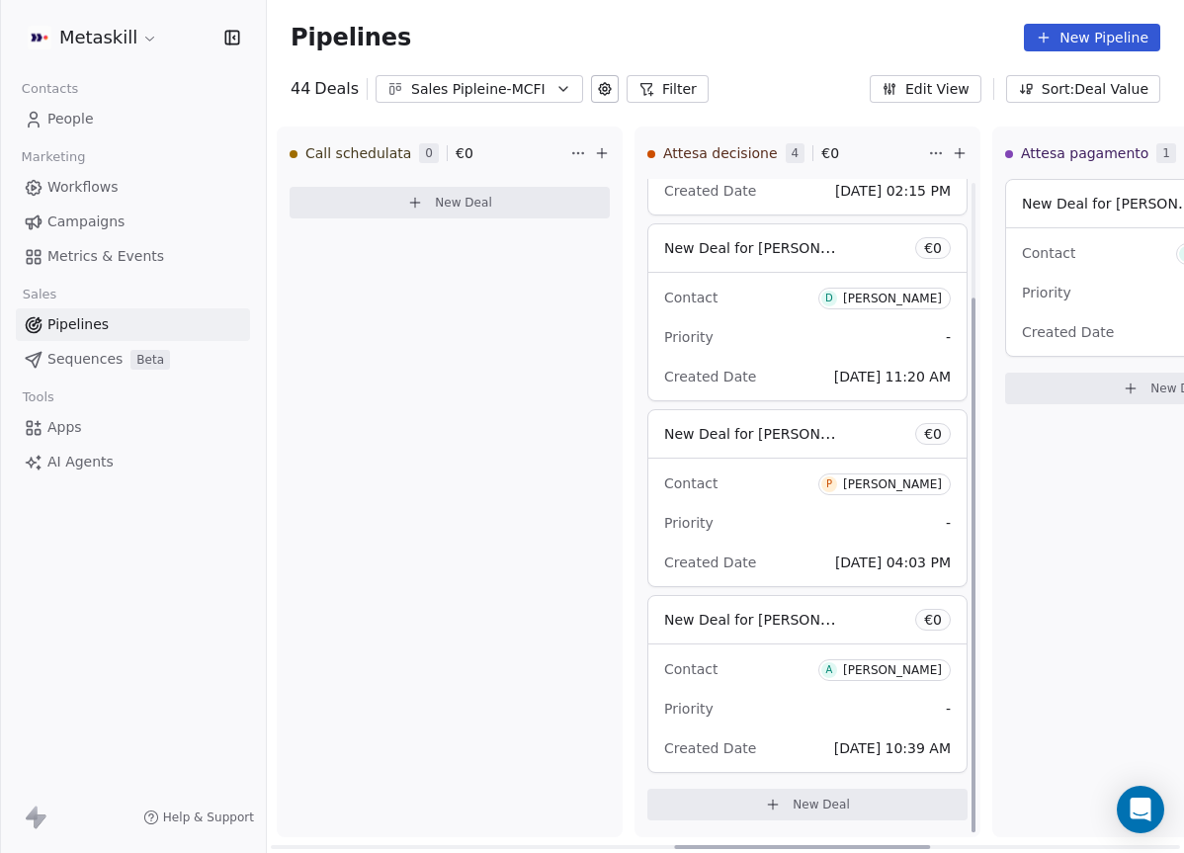
click at [864, 479] on div "Paolo Daprela" at bounding box center [892, 484] width 99 height 14
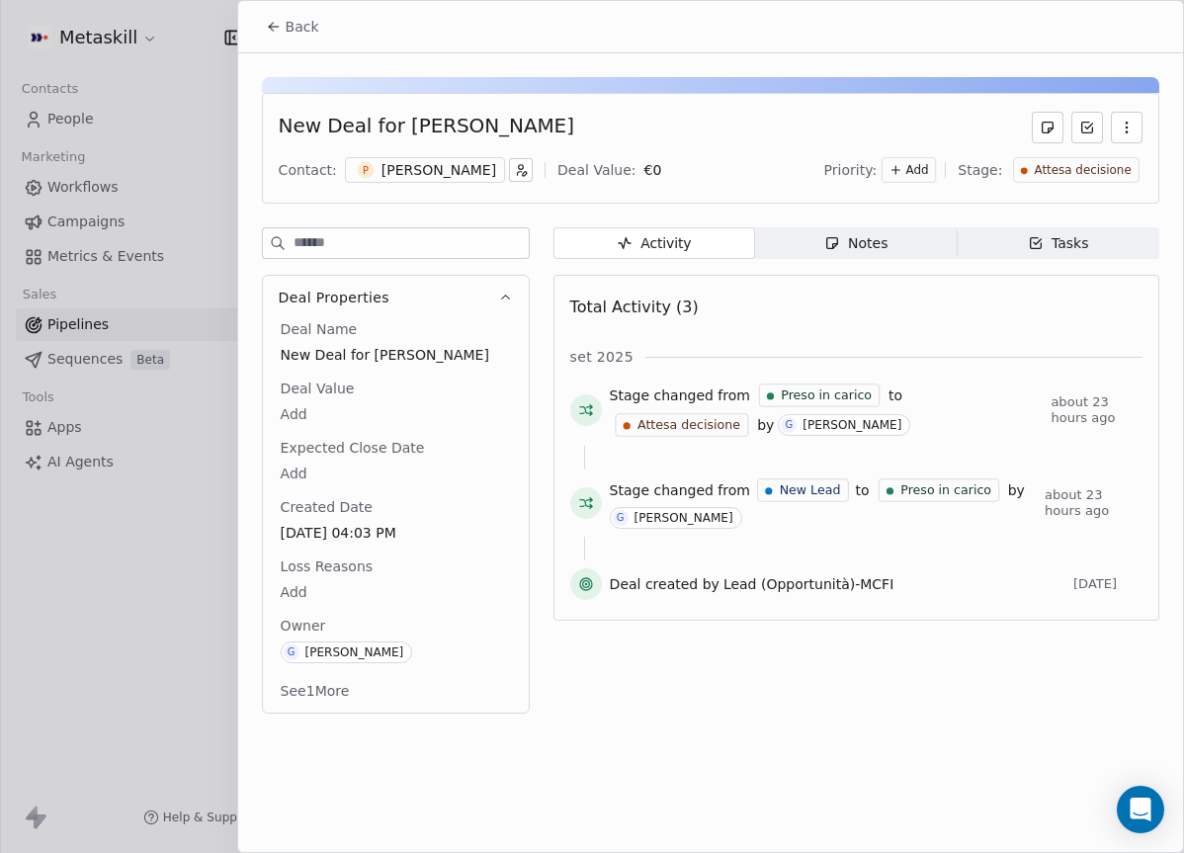
click at [461, 175] on div "Paolo Daprela" at bounding box center [438, 170] width 115 height 20
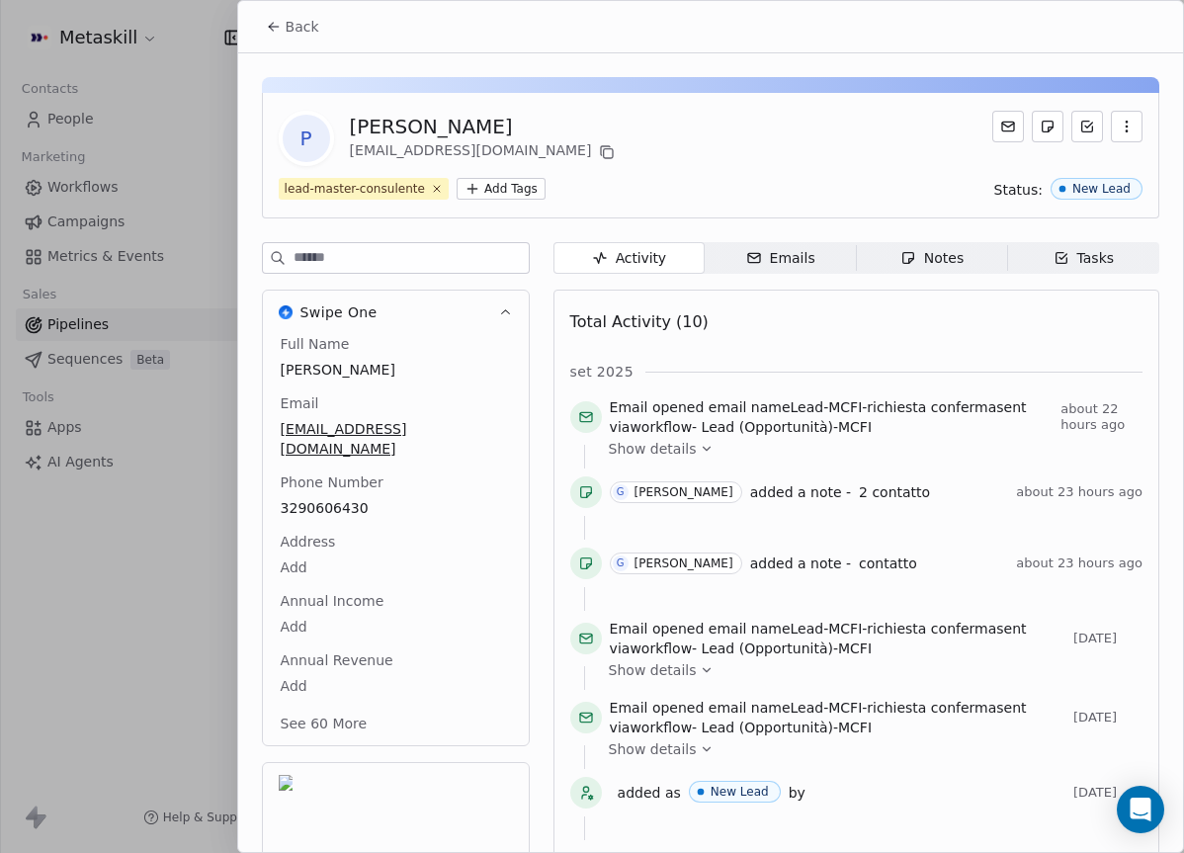
click at [913, 269] on span "Notes Notes" at bounding box center [931, 258] width 151 height 32
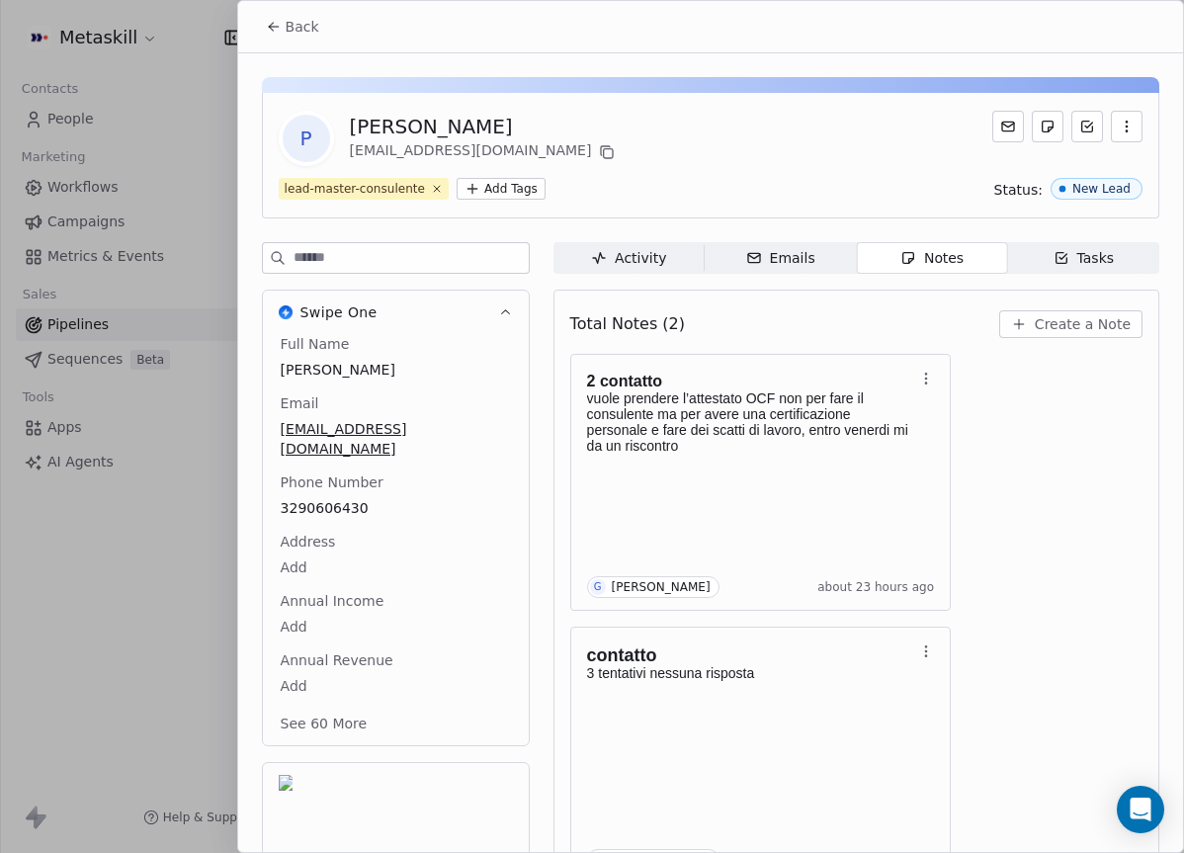
click at [280, 20] on icon at bounding box center [274, 27] width 16 height 16
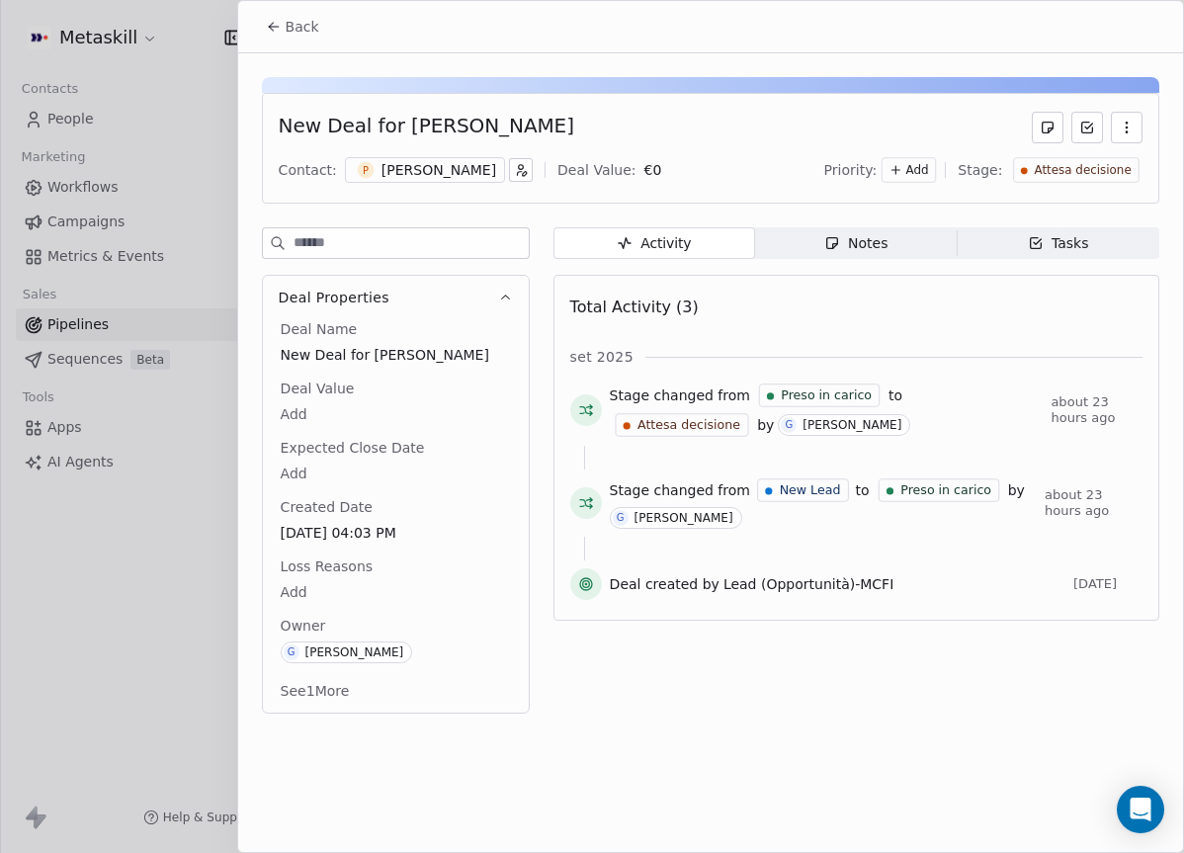
click at [281, 29] on button "Back" at bounding box center [292, 27] width 77 height 36
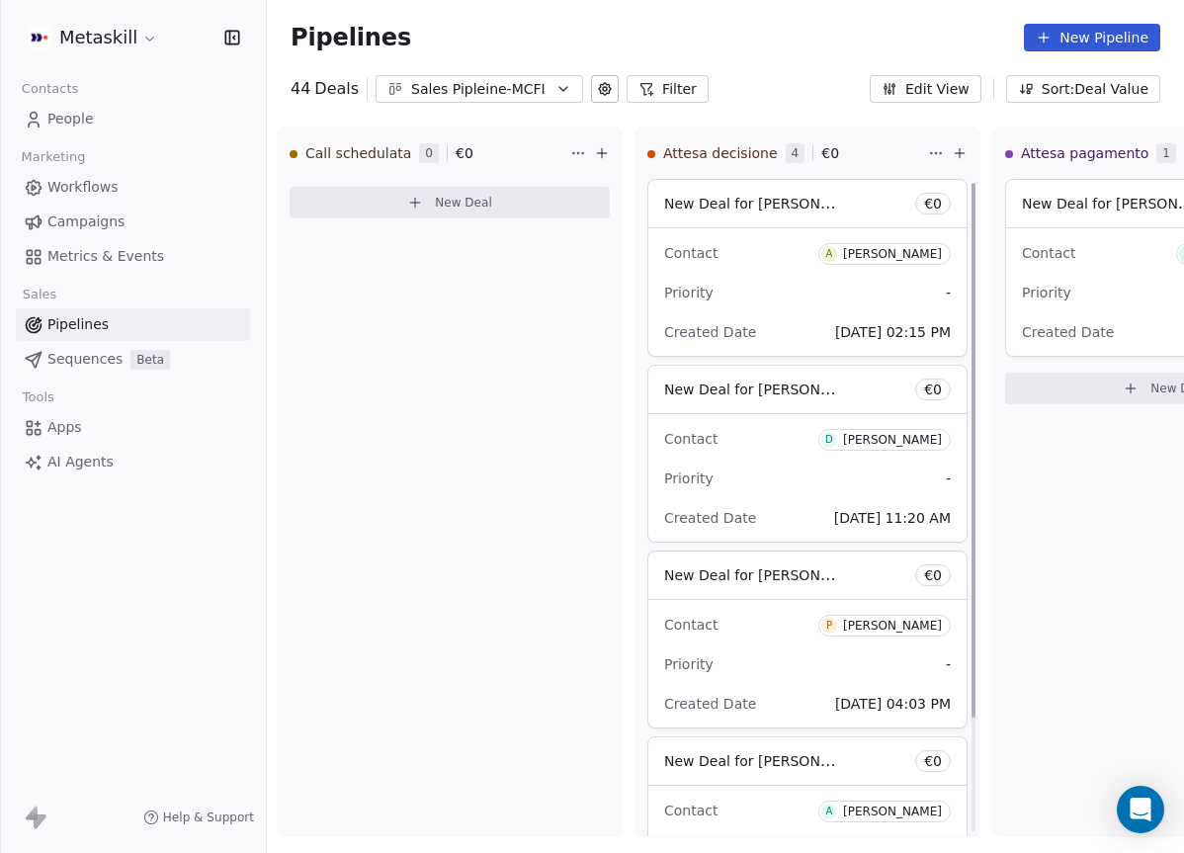
click at [482, 81] on div "Sales Pipleine-MCFI" at bounding box center [479, 89] width 136 height 21
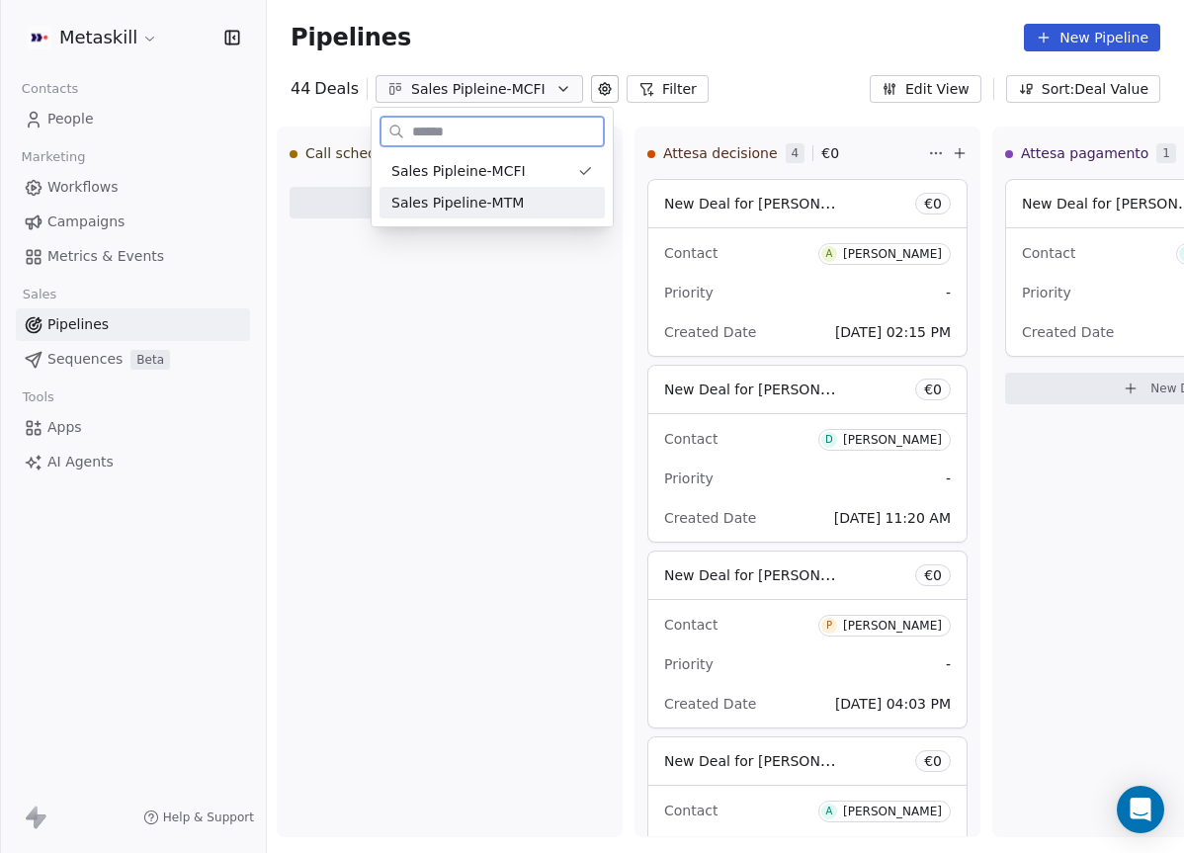
click at [520, 198] on div "Sales Pipeline-MTM" at bounding box center [492, 203] width 202 height 21
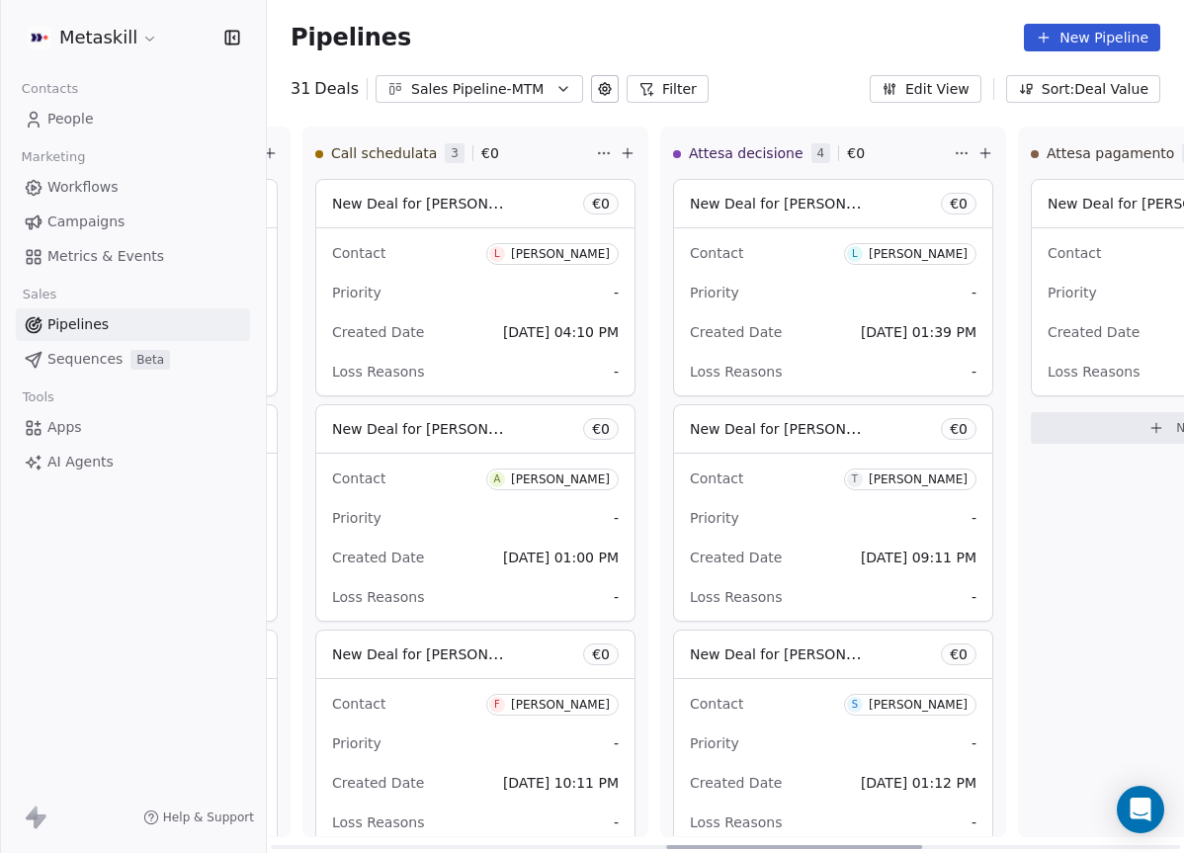
scroll to position [0, 1428]
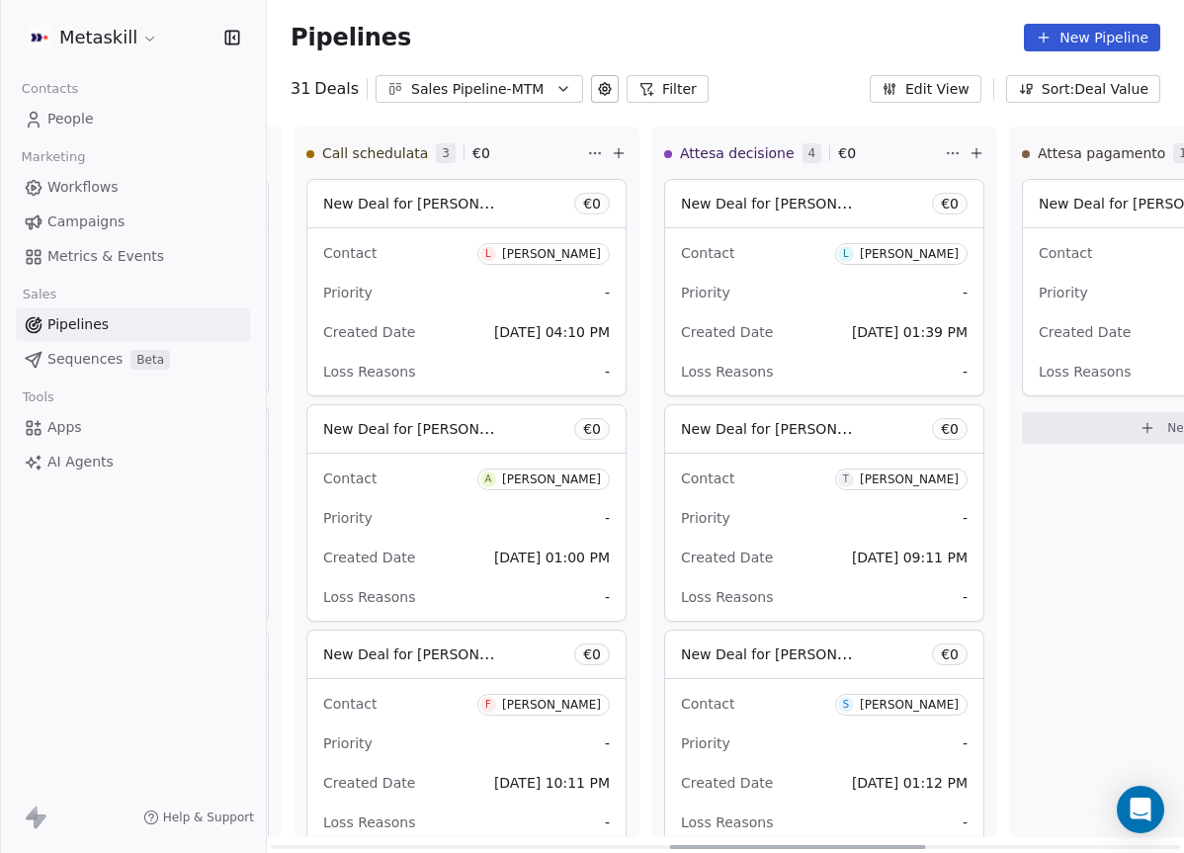
drag, startPoint x: 505, startPoint y: 843, endPoint x: 904, endPoint y: 729, distance: 415.0
click at [904, 845] on div at bounding box center [798, 847] width 256 height 4
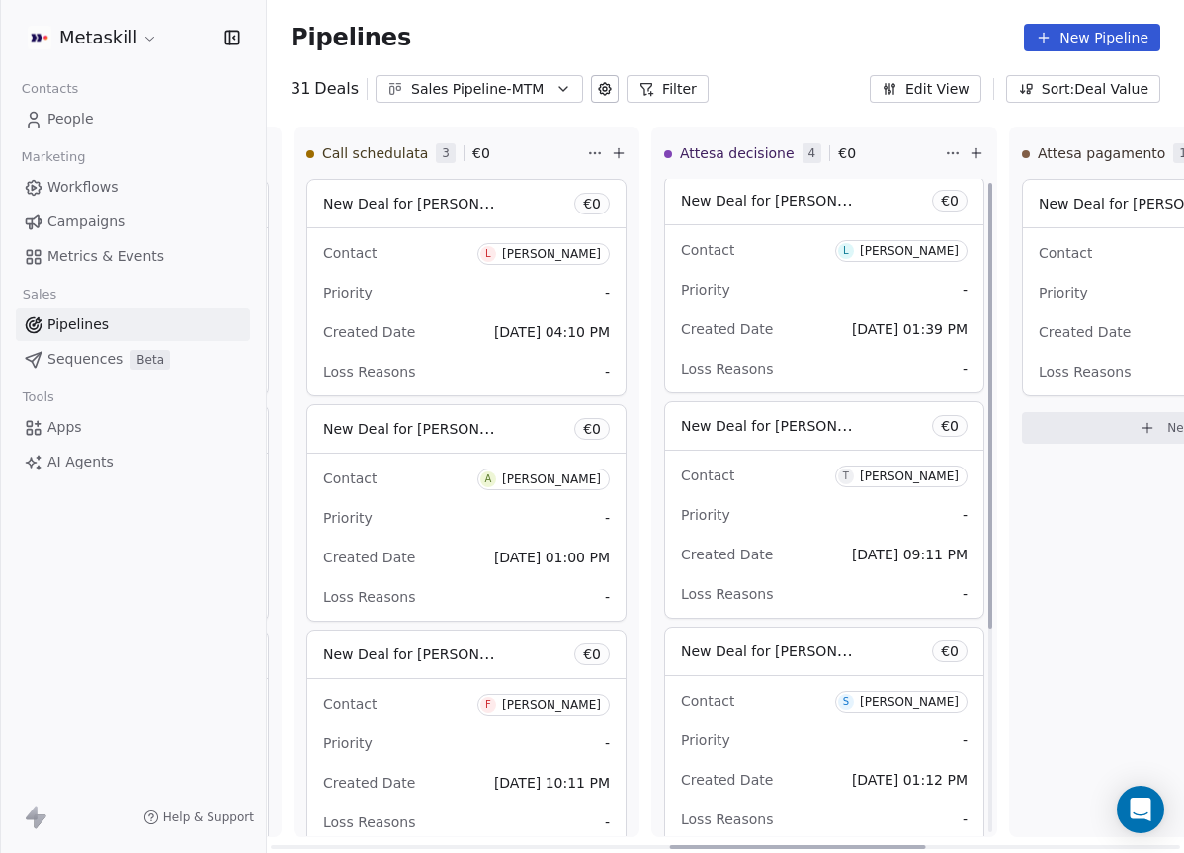
scroll to position [0, 0]
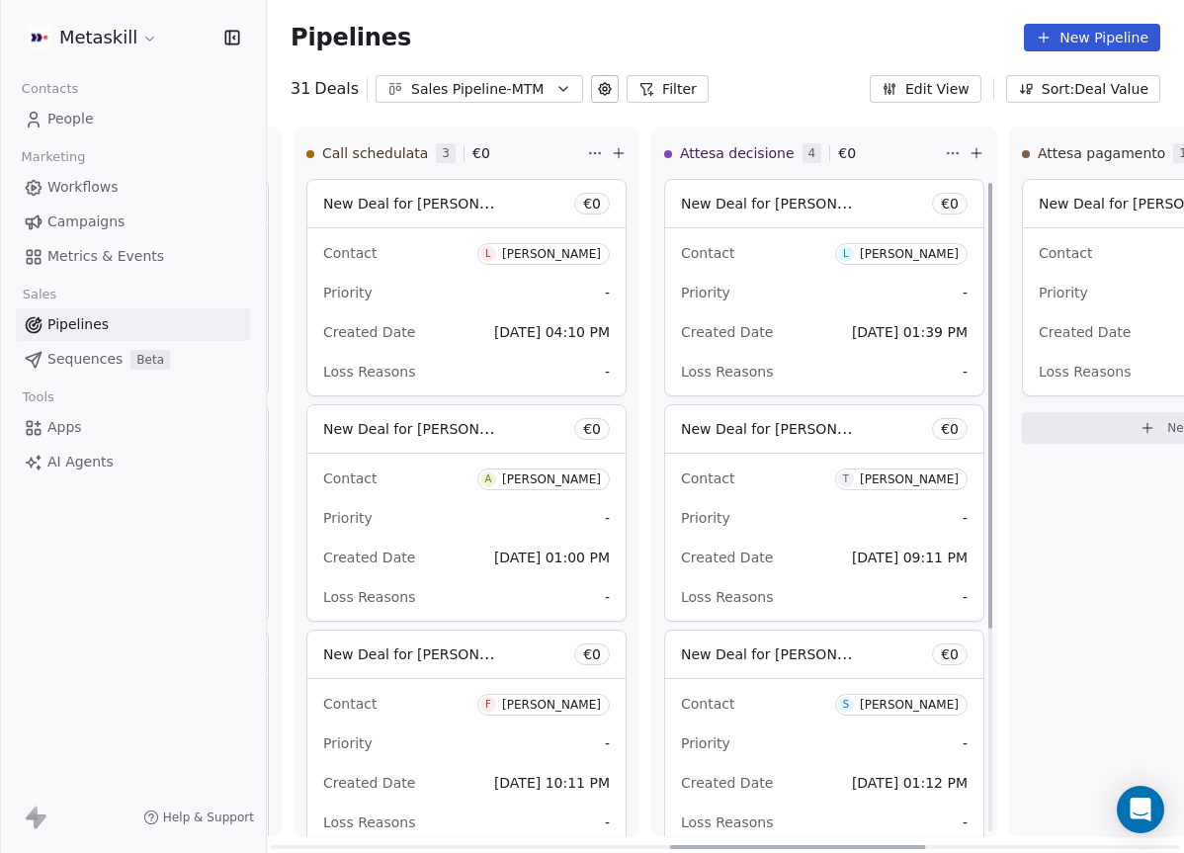
click at [885, 245] on span "L Luigi Daniello" at bounding box center [901, 254] width 132 height 22
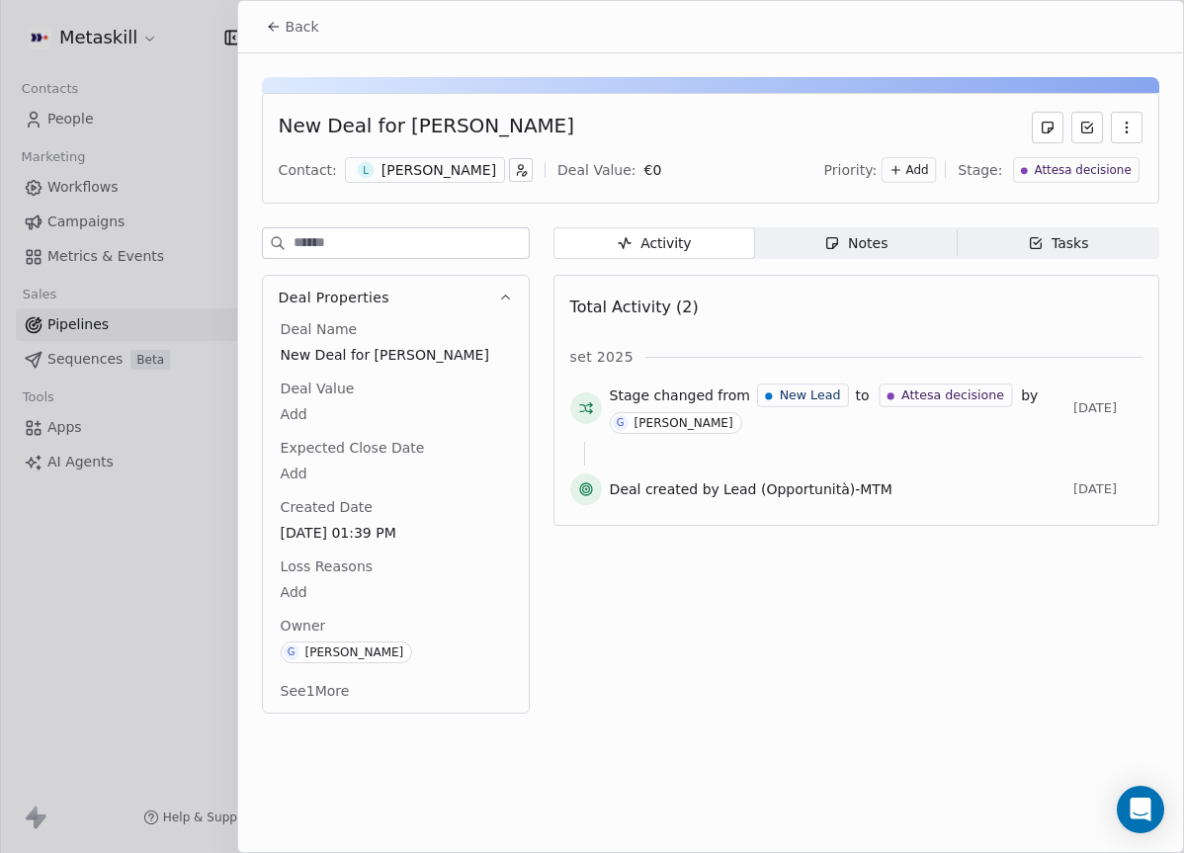
click at [439, 167] on div "[PERSON_NAME]" at bounding box center [438, 170] width 115 height 20
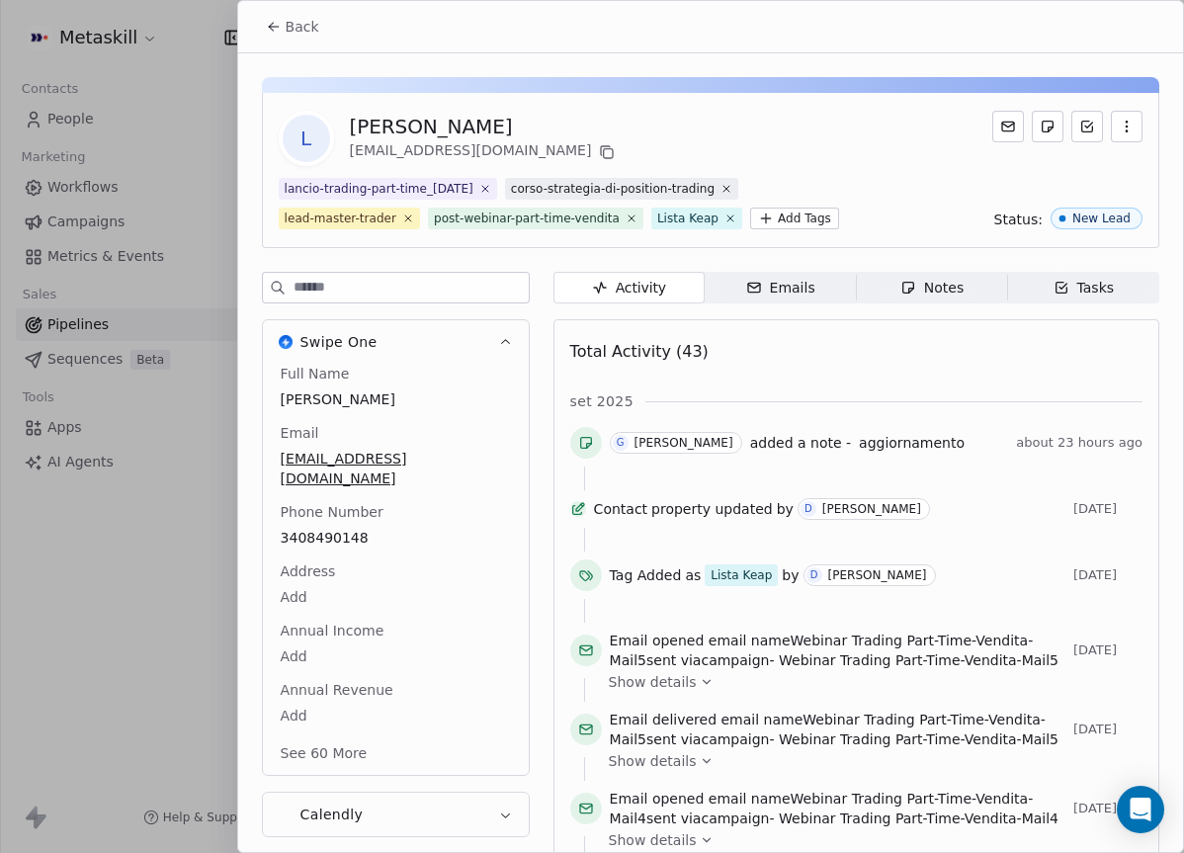
click at [961, 298] on span "Notes Notes" at bounding box center [931, 288] width 151 height 32
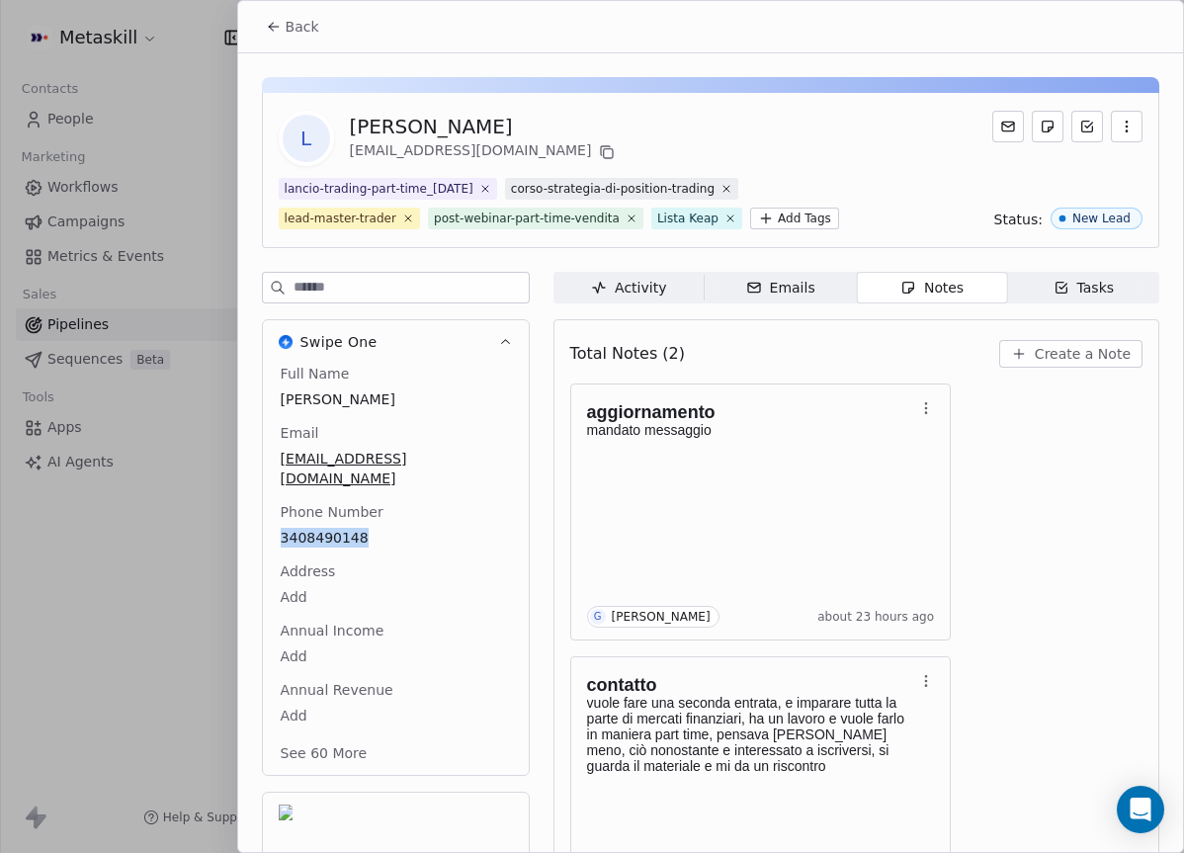
click at [310, 35] on span "Back" at bounding box center [303, 27] width 34 height 20
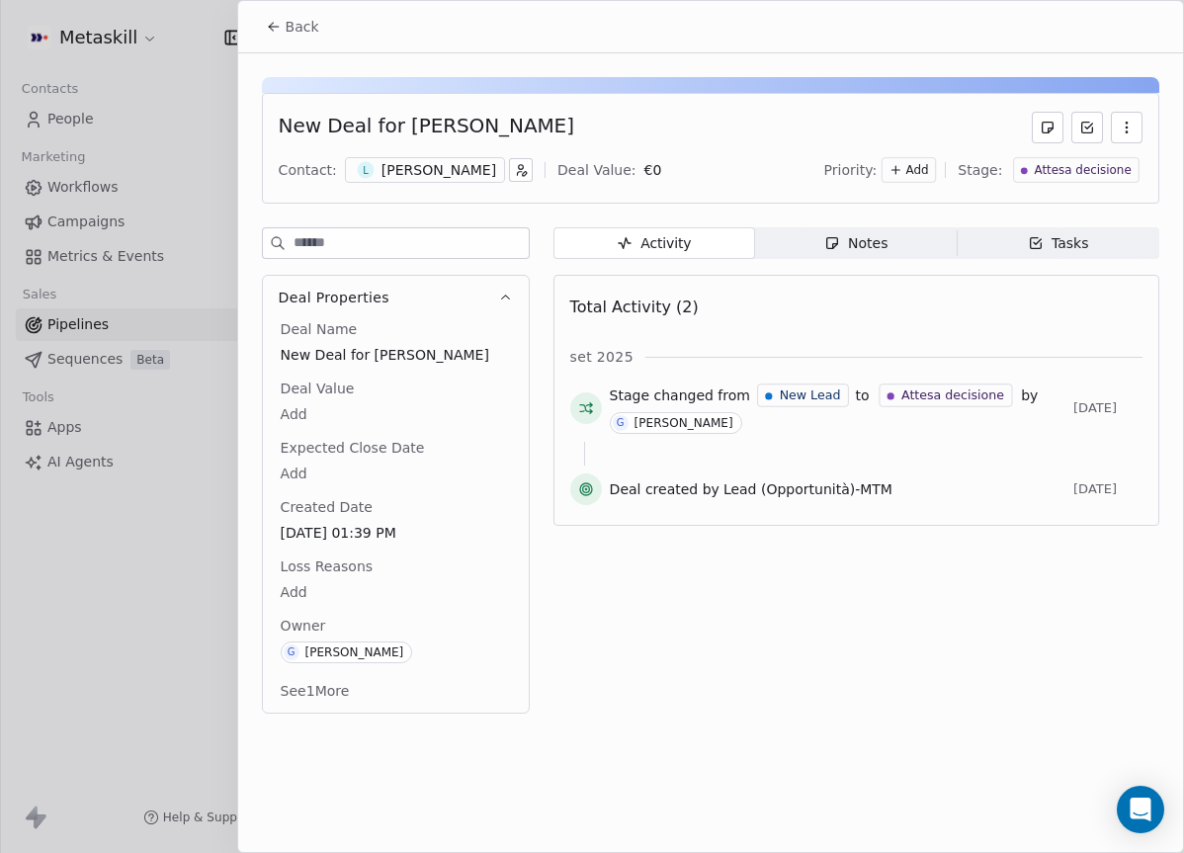
click at [304, 15] on button "Back" at bounding box center [292, 27] width 77 height 36
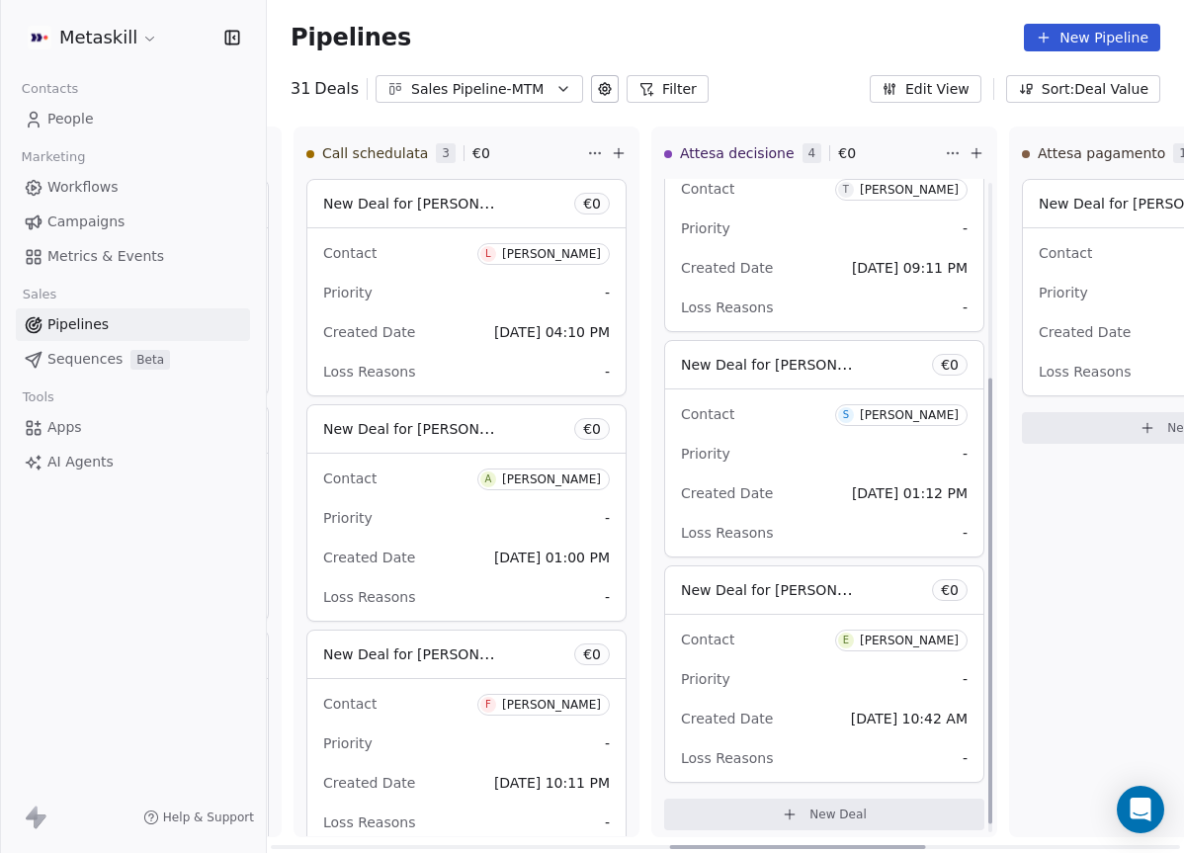
scroll to position [299, 0]
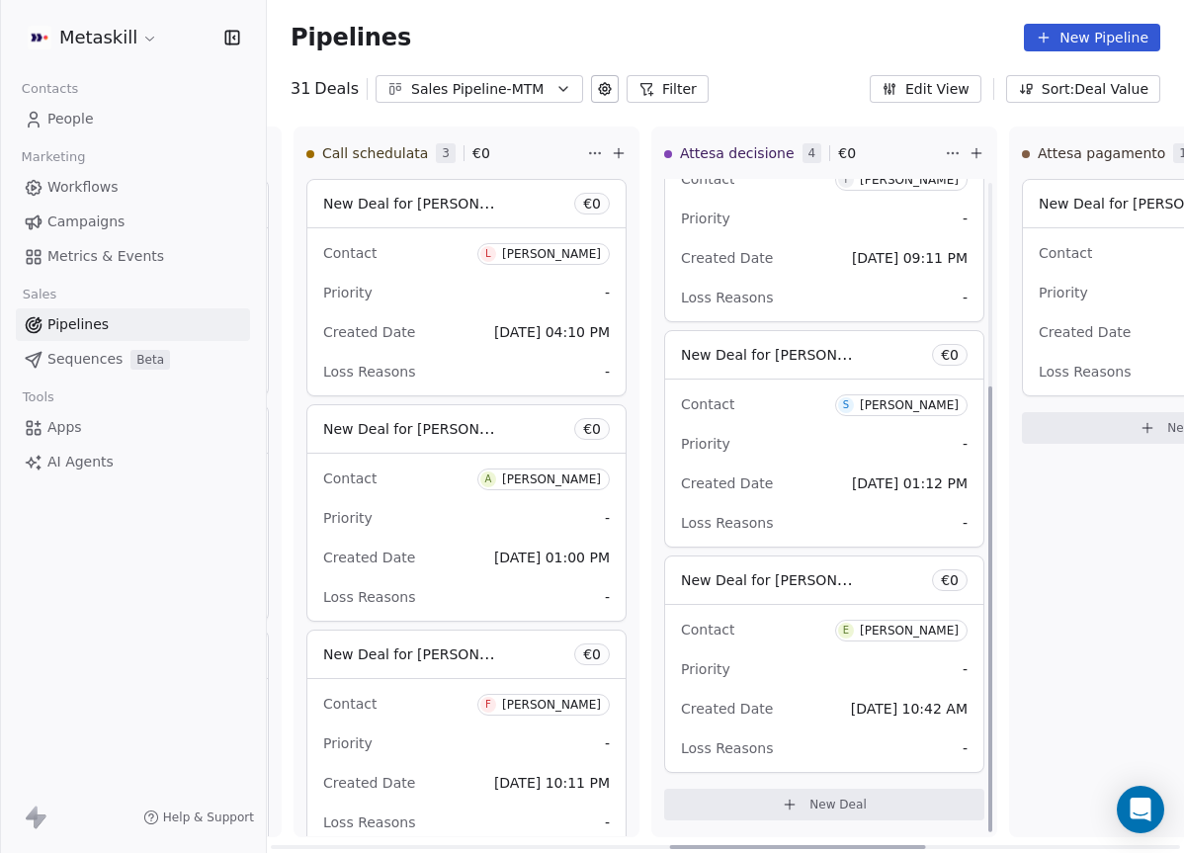
click at [803, 454] on div "Priority -" at bounding box center [824, 444] width 286 height 32
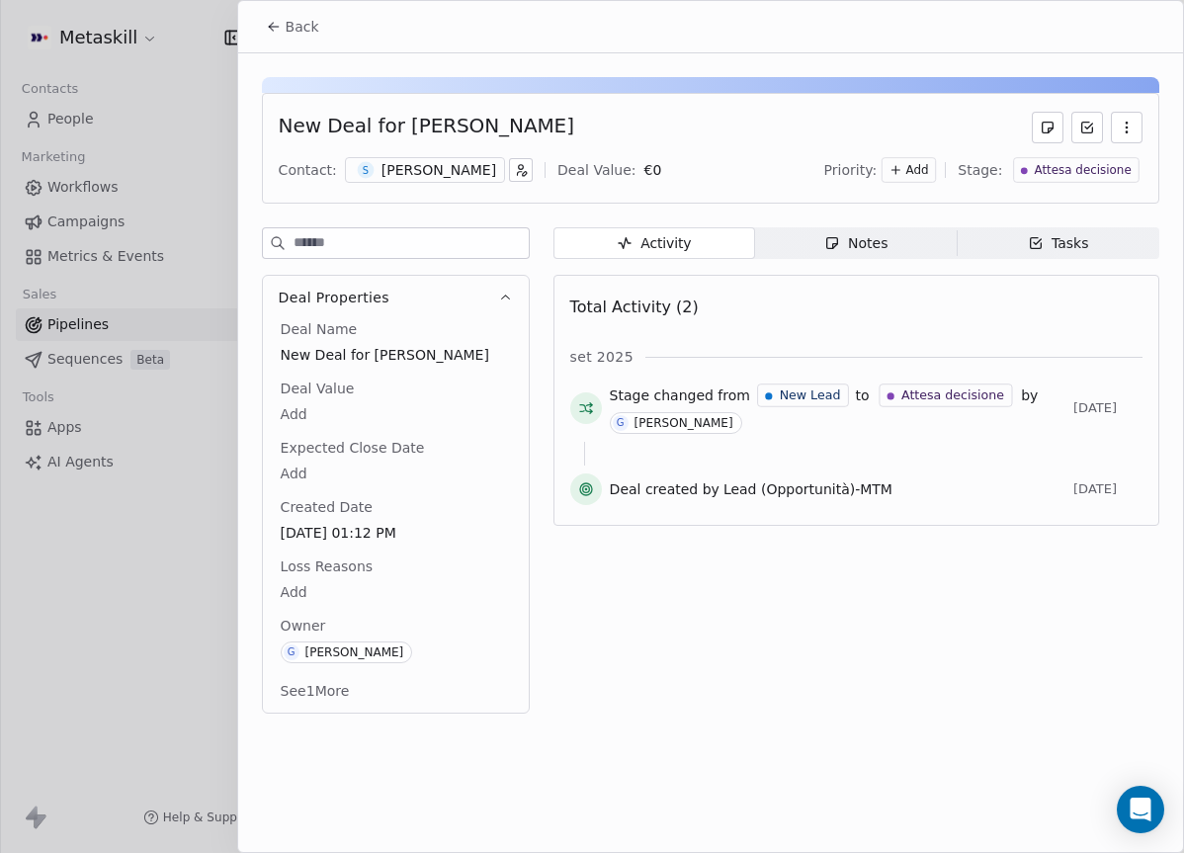
click at [427, 179] on div "[PERSON_NAME]" at bounding box center [438, 170] width 115 height 20
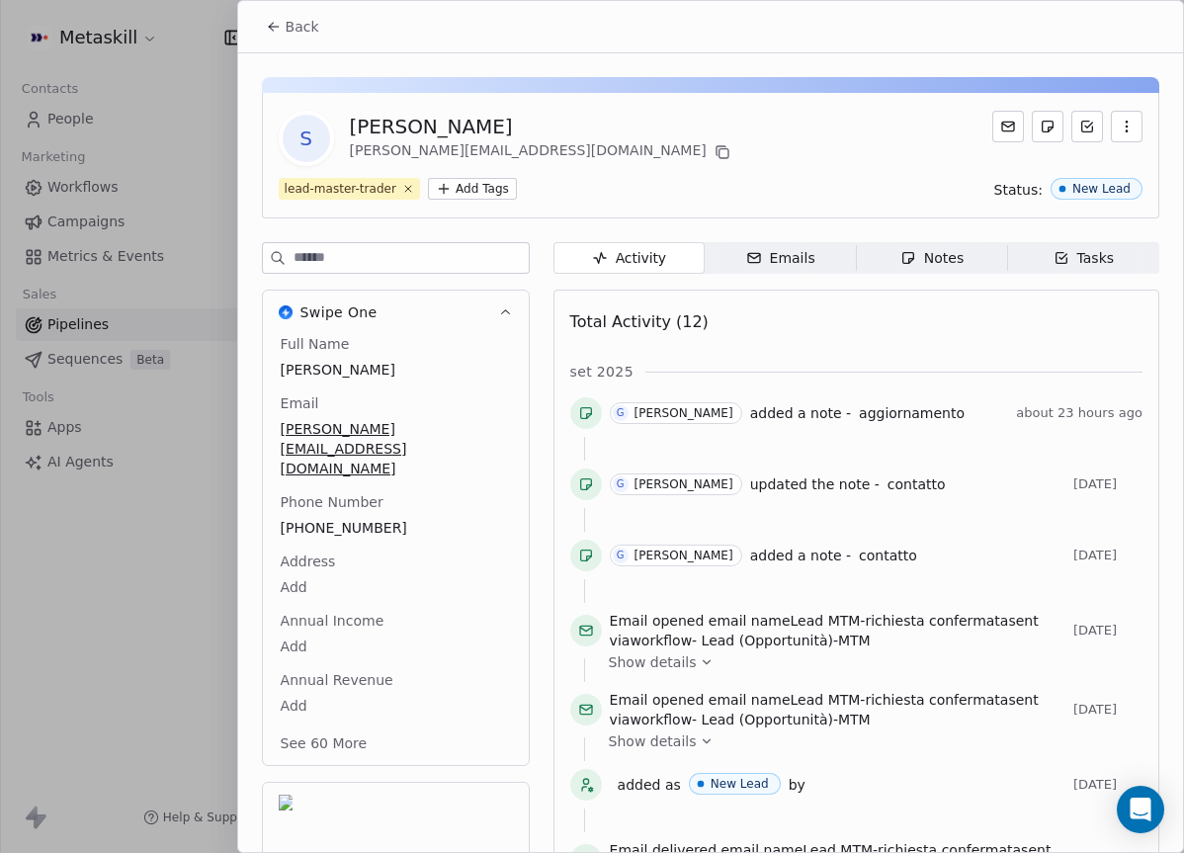
click at [889, 247] on span "Notes Notes" at bounding box center [931, 258] width 151 height 32
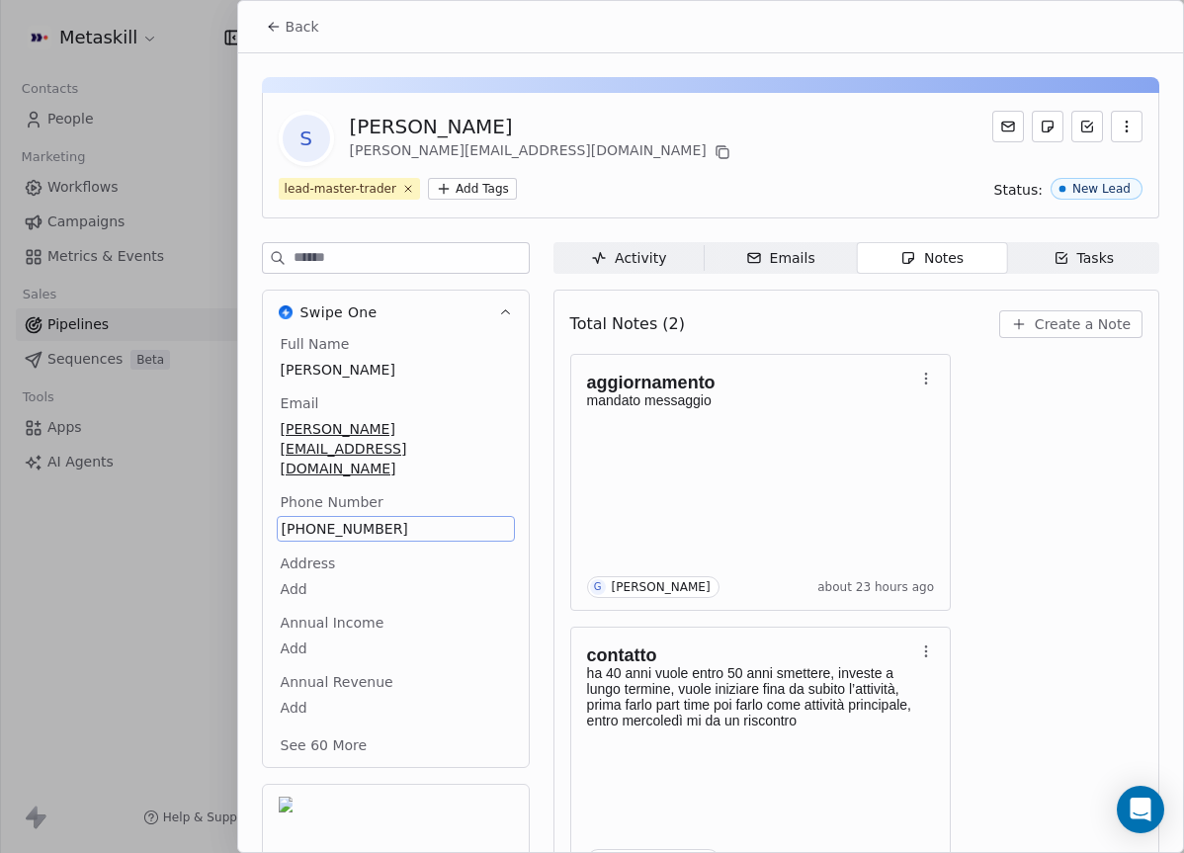
scroll to position [56, 0]
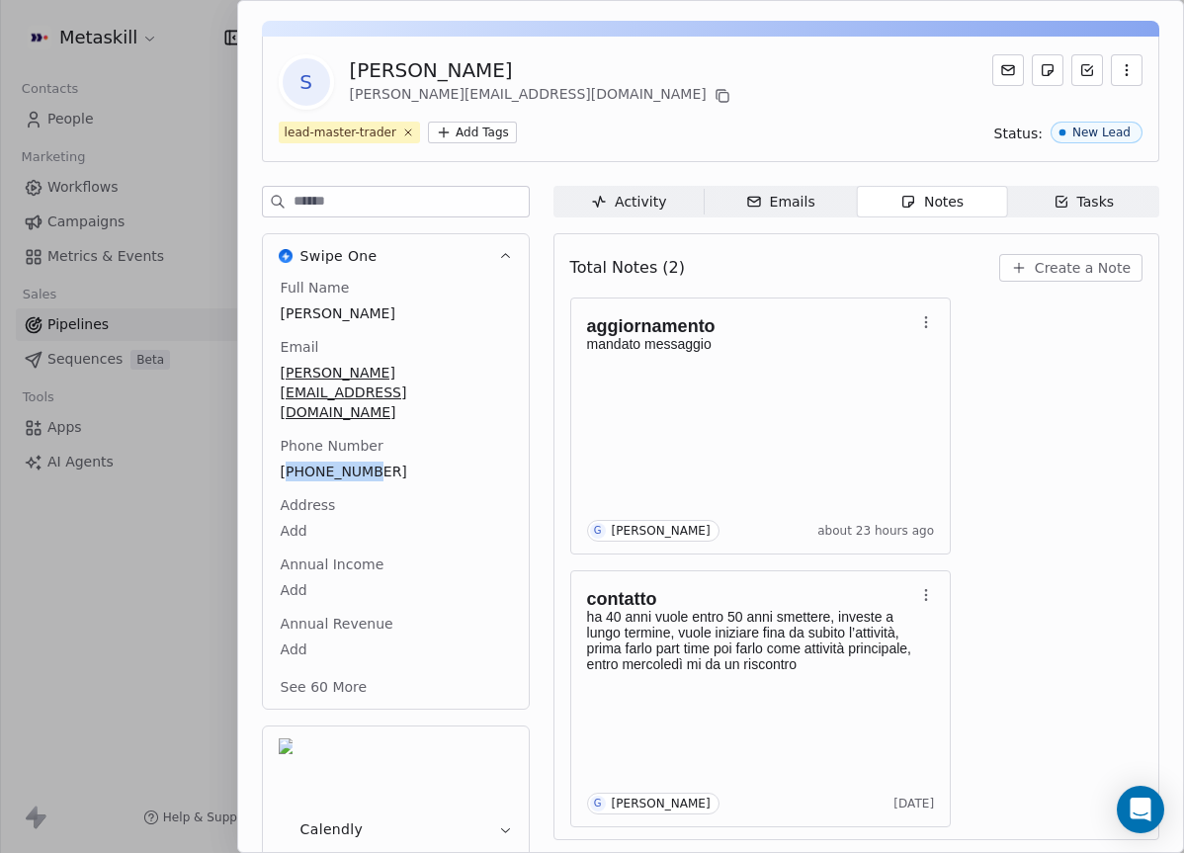
click at [1103, 279] on button "Create a Note" at bounding box center [1070, 268] width 143 height 28
click at [932, 362] on div "**********" at bounding box center [592, 427] width 1184 height 496
click at [932, 362] on div "aggiornamento mandato messaggio" at bounding box center [761, 340] width 348 height 61
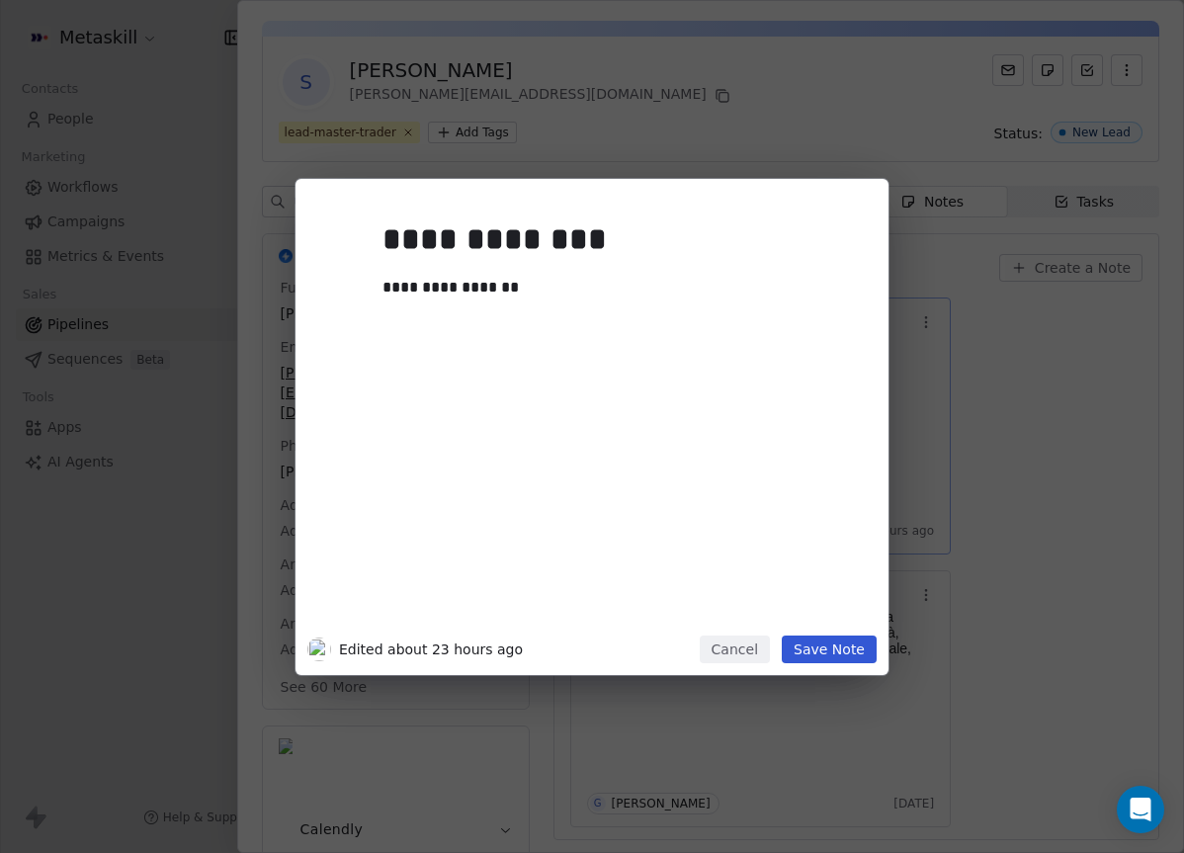
click at [1004, 379] on div "**********" at bounding box center [592, 427] width 1184 height 496
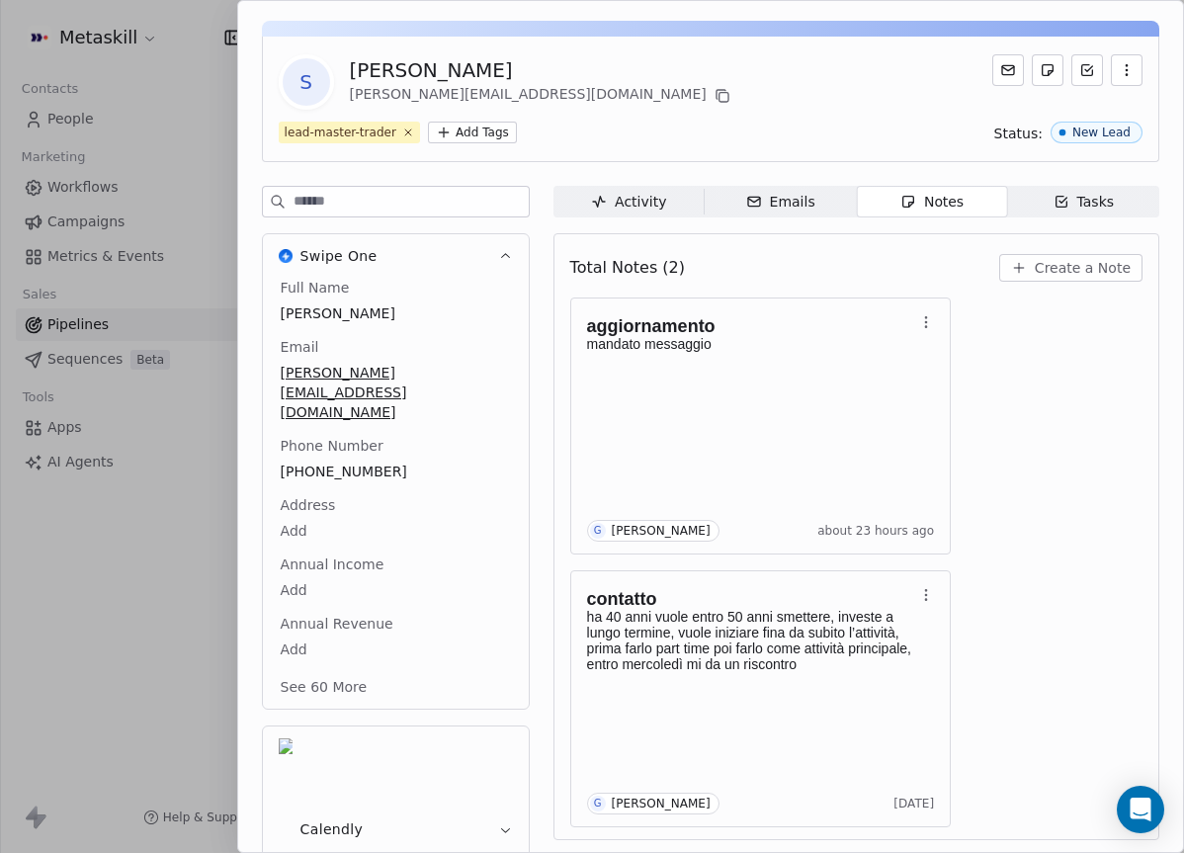
click at [1095, 272] on span "Create a Note" at bounding box center [1082, 268] width 96 height 20
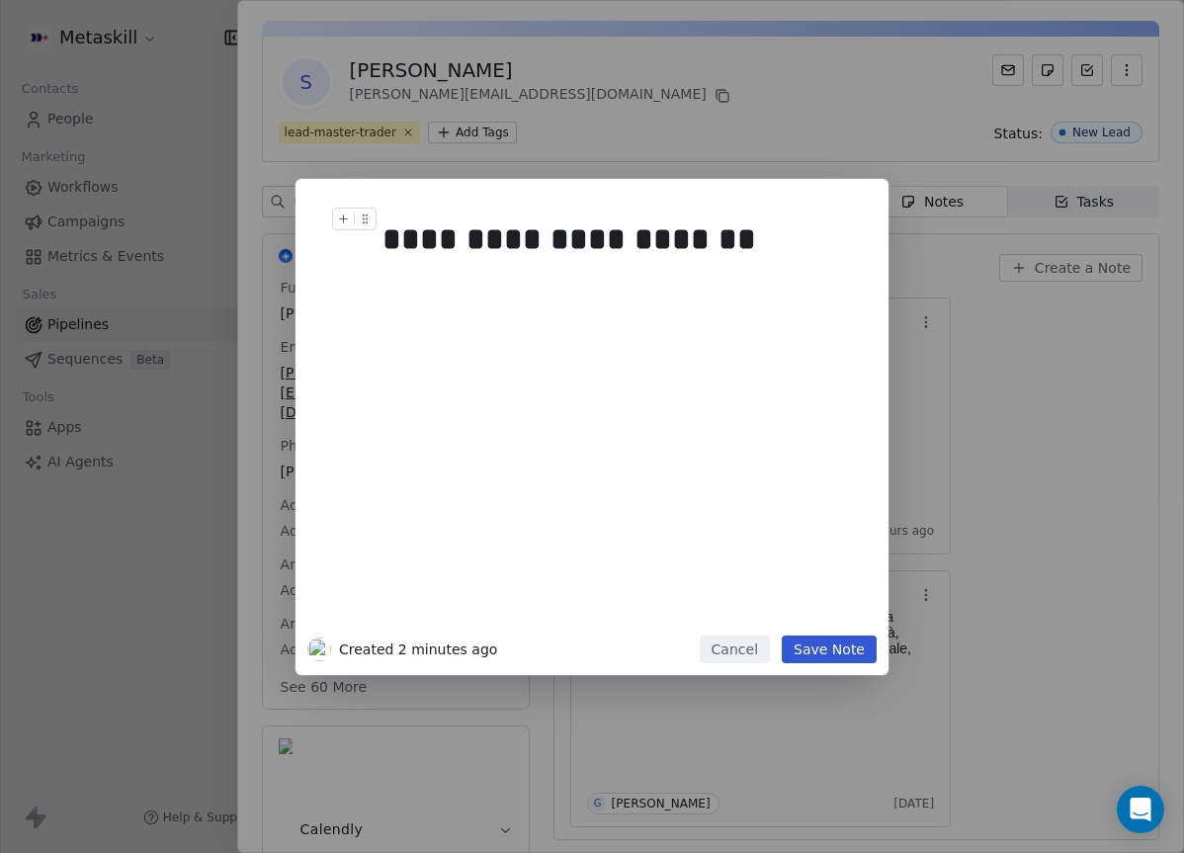
click at [749, 235] on div "**********" at bounding box center [621, 238] width 478 height 47
click at [807, 642] on button "Save Note" at bounding box center [828, 649] width 95 height 28
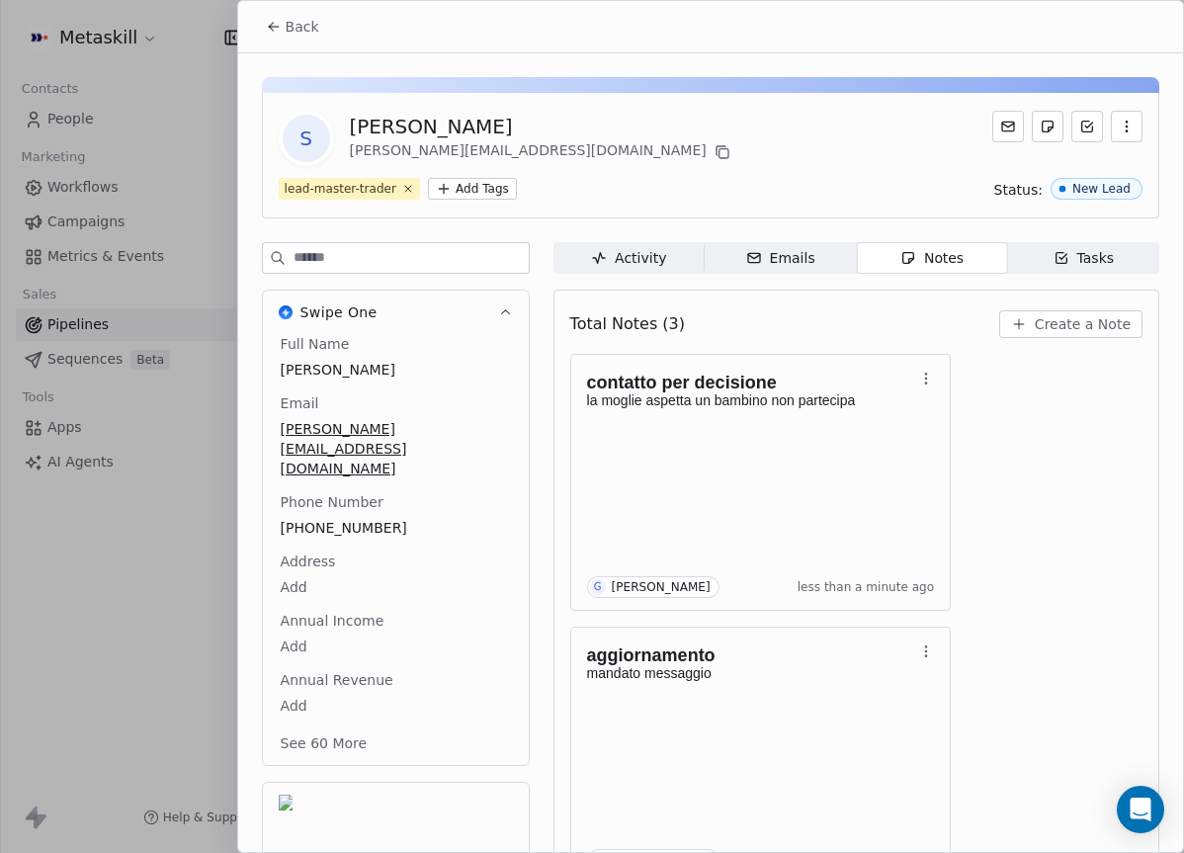
click at [327, 33] on button "Back" at bounding box center [292, 27] width 77 height 36
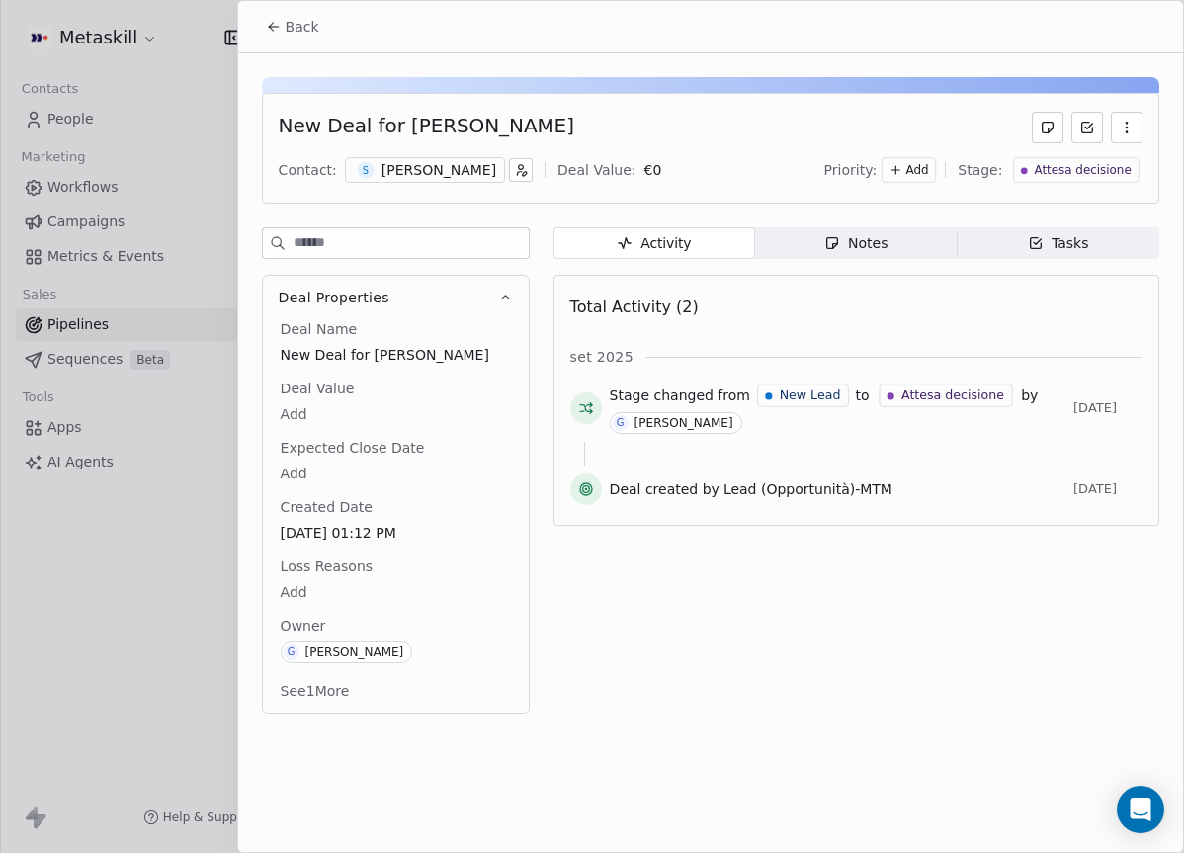
click at [1086, 163] on span "Attesa decisione" at bounding box center [1082, 170] width 97 height 17
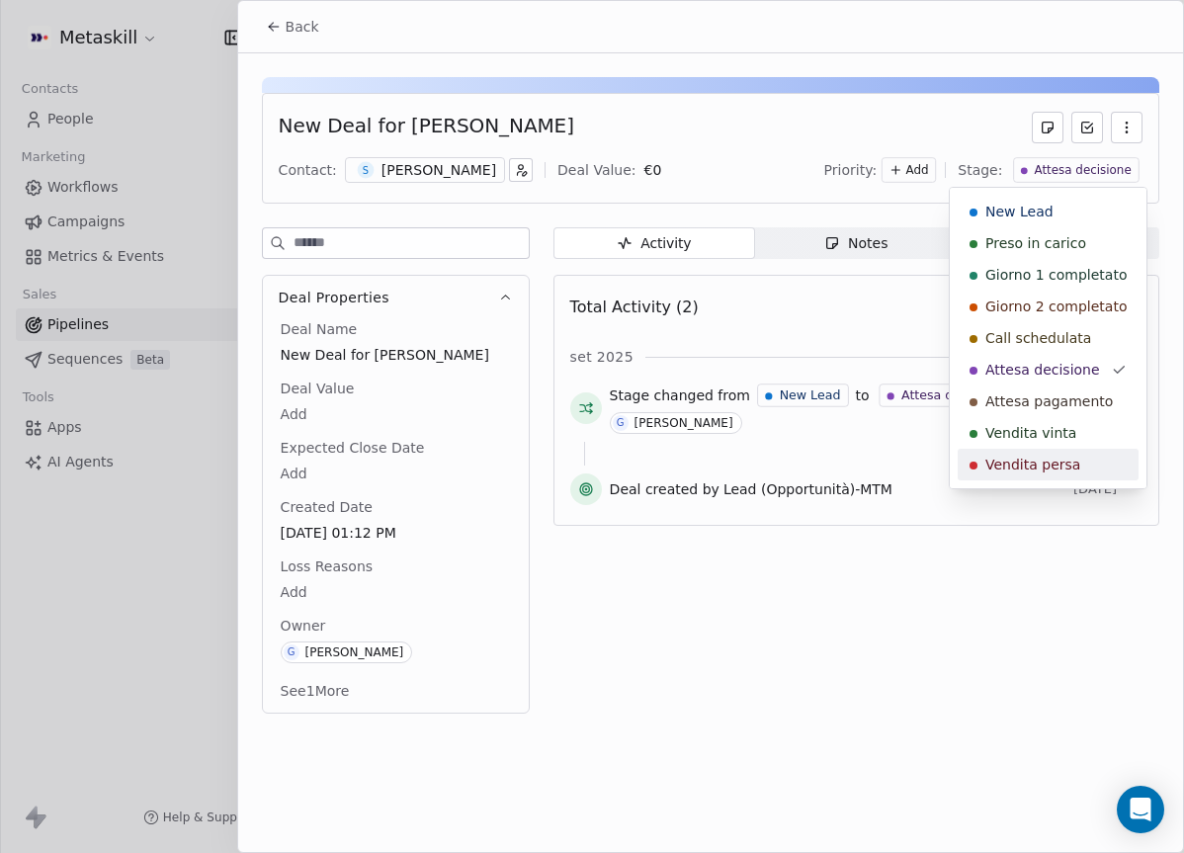
click at [1034, 453] on div "Vendita persa" at bounding box center [1047, 465] width 181 height 32
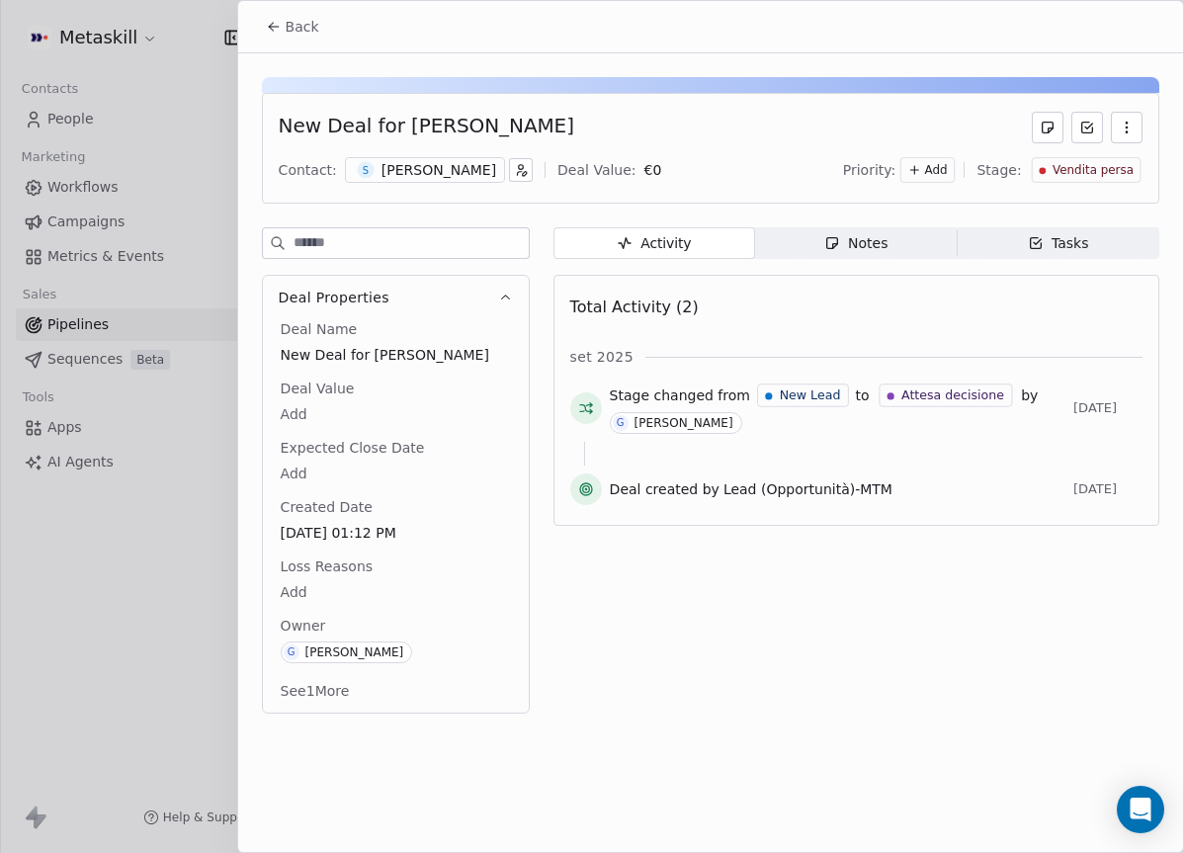
click at [324, 598] on body "Metaskill Contacts People Marketing Workflows Campaigns Metrics & Events Sales …" at bounding box center [592, 426] width 1184 height 853
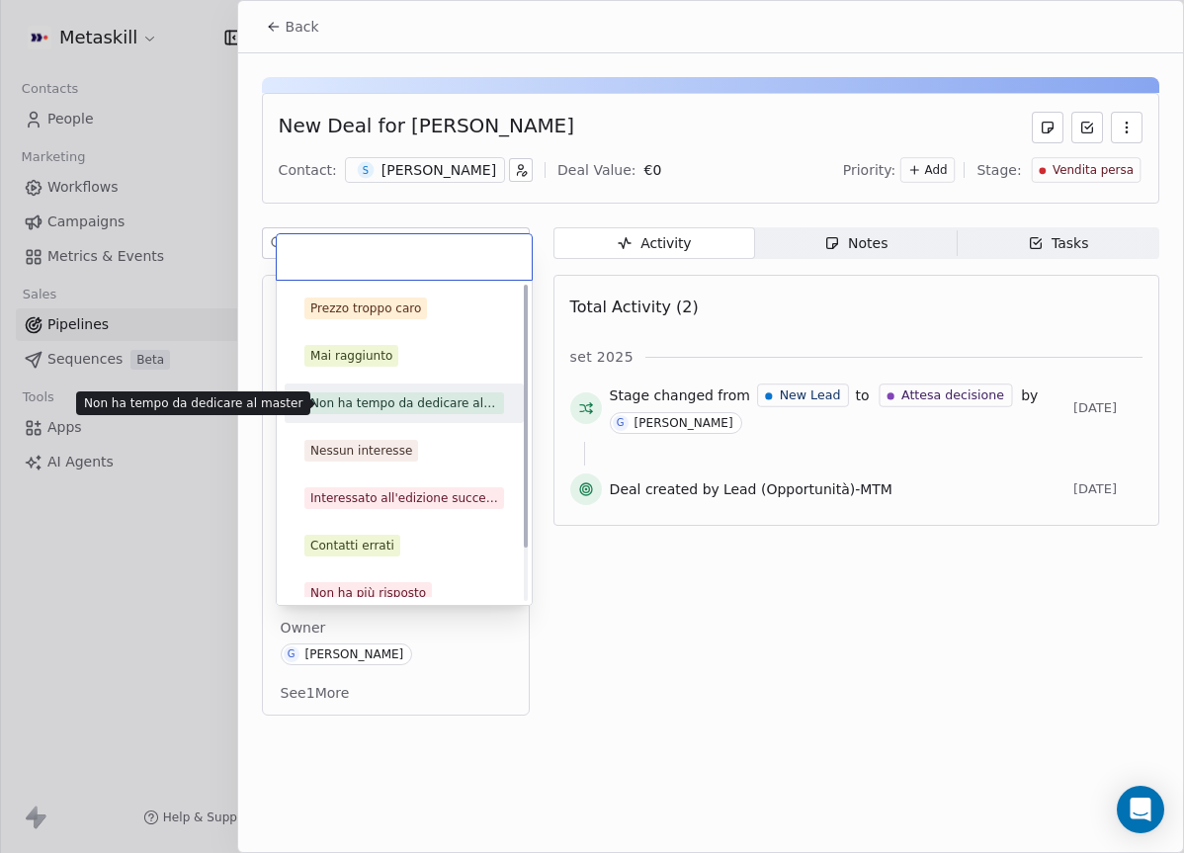
click at [405, 400] on div "Non ha tempo da dedicare al master" at bounding box center [404, 403] width 188 height 18
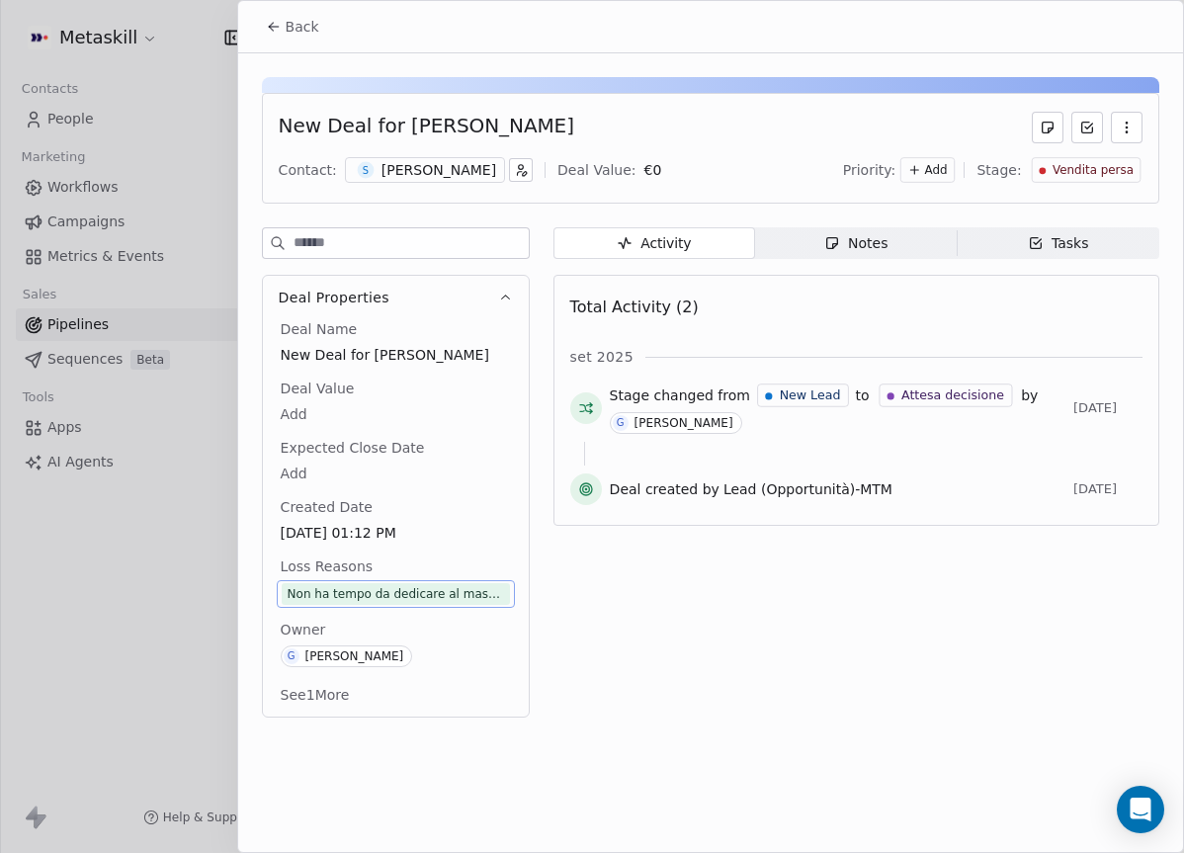
click at [288, 24] on span "Back" at bounding box center [303, 27] width 34 height 20
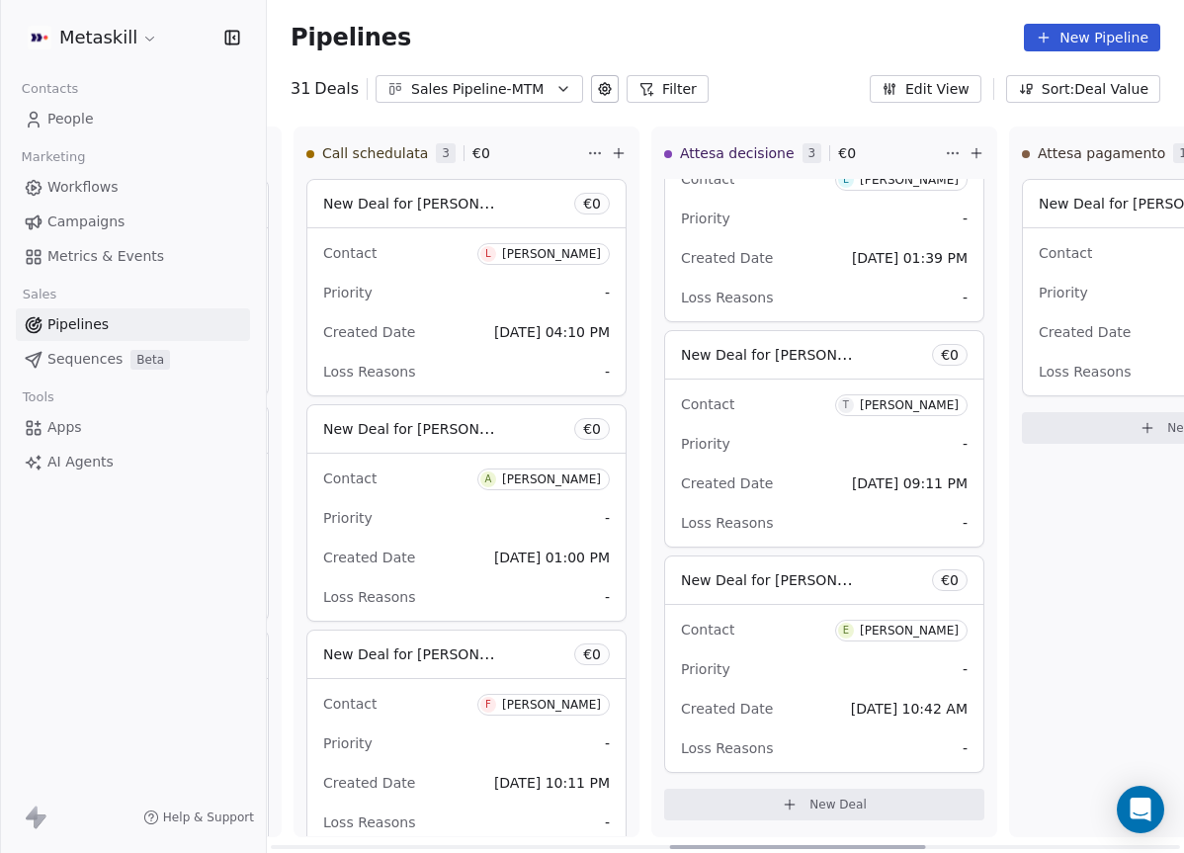
click at [792, 444] on div "Priority -" at bounding box center [824, 444] width 286 height 32
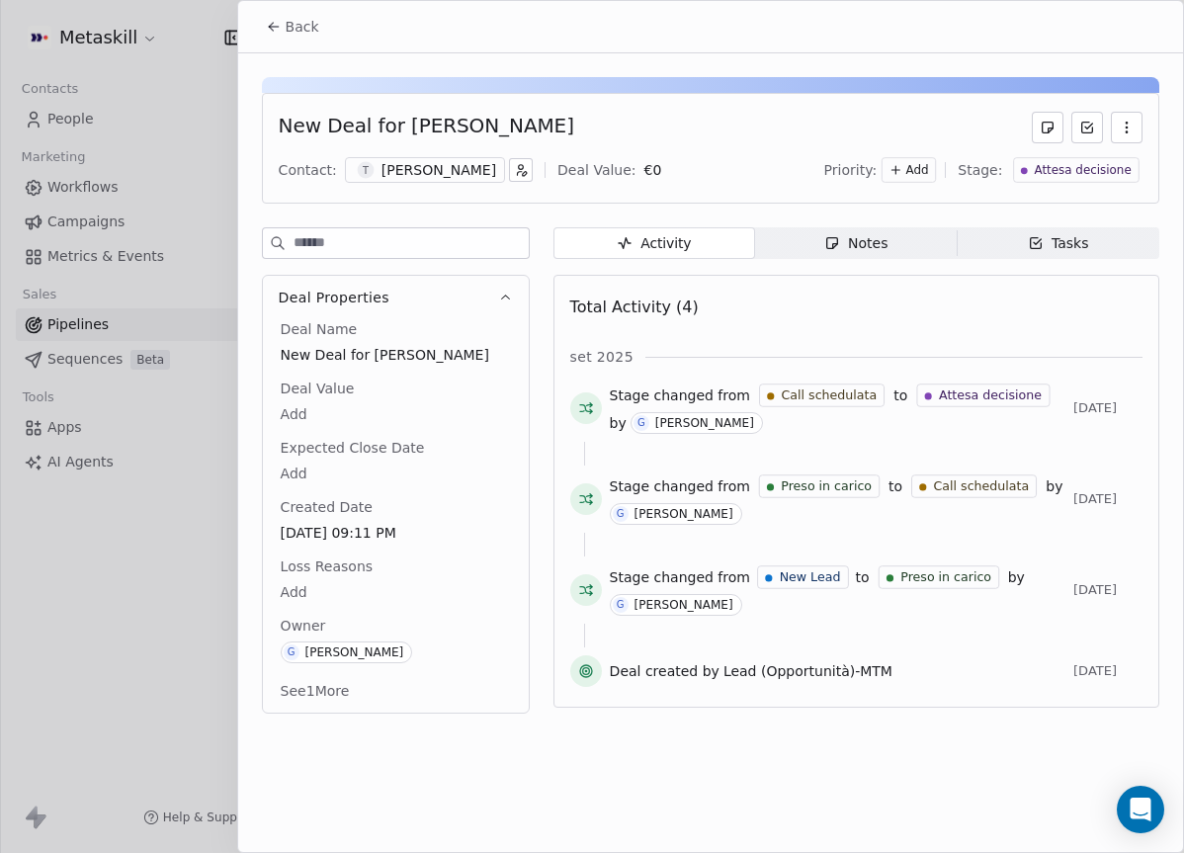
click at [493, 167] on div "[PERSON_NAME]" at bounding box center [438, 170] width 115 height 20
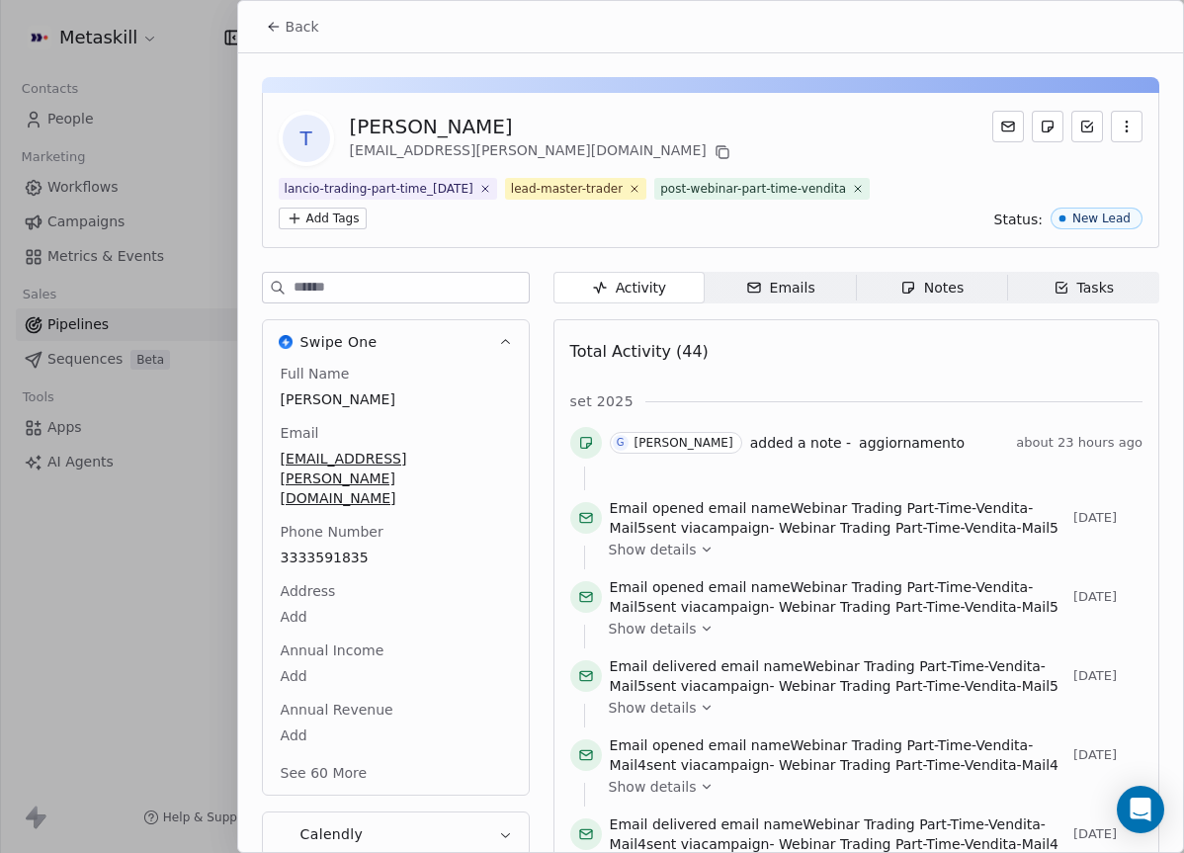
click at [896, 284] on span "Notes Notes" at bounding box center [931, 288] width 151 height 32
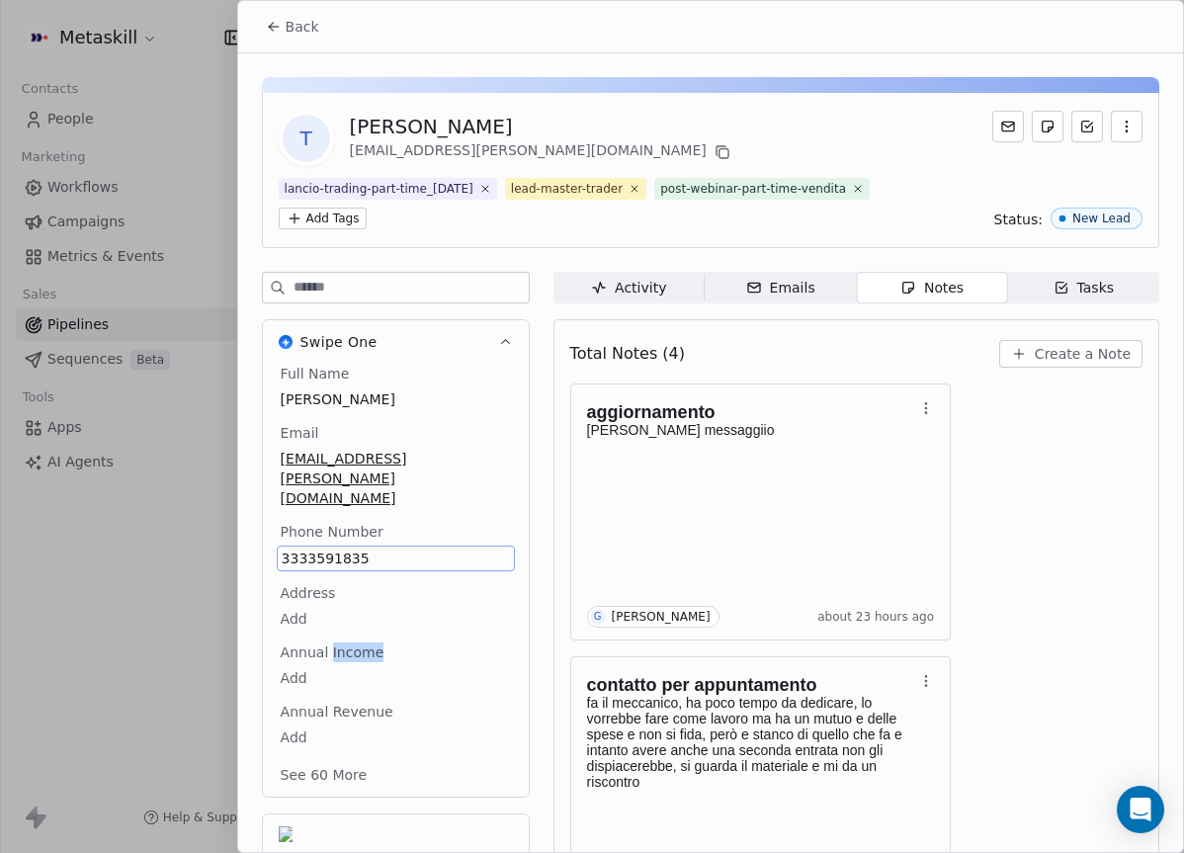
scroll to position [93, 0]
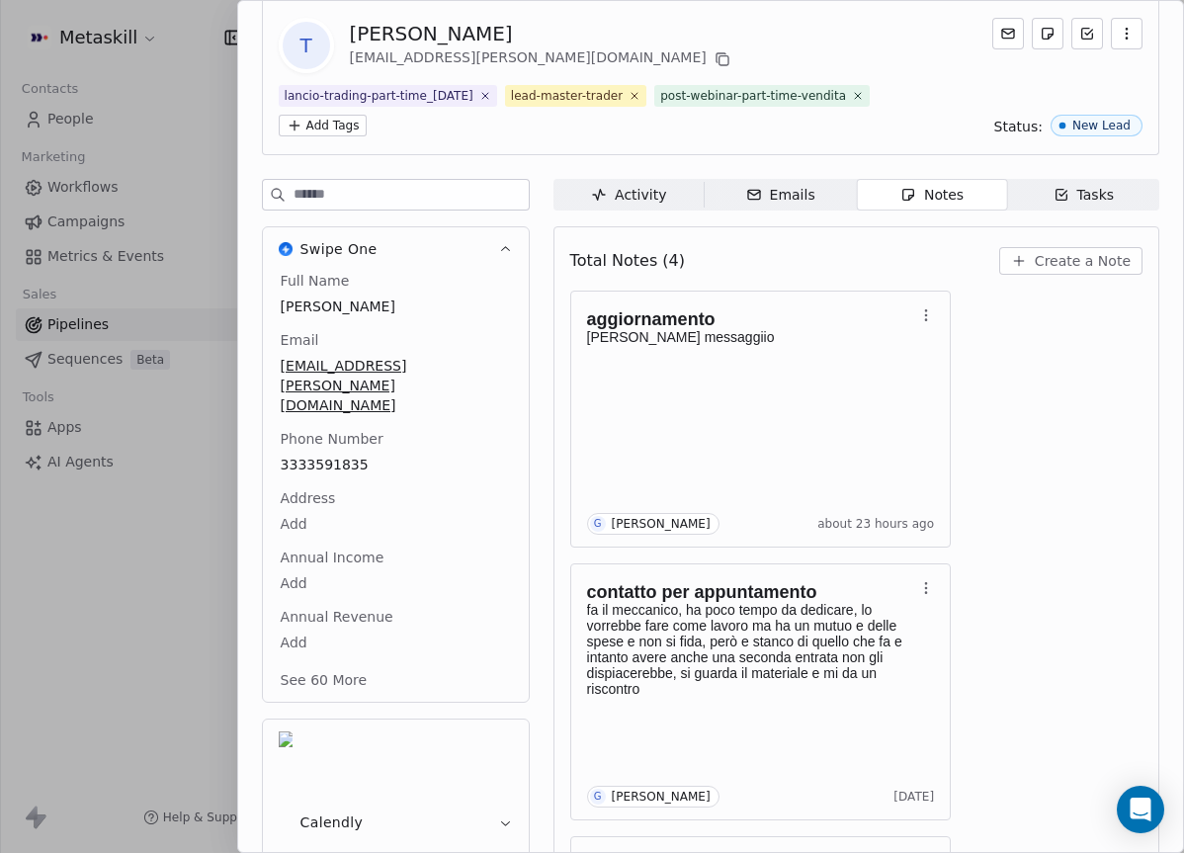
click at [1015, 557] on div "aggiornamento mandato messaggiio G Giulio Roselli about 23 hours ago contatto p…" at bounding box center [856, 827] width 572 height 1075
click at [1037, 258] on button "Create a Note" at bounding box center [1070, 261] width 143 height 28
click at [951, 371] on div "Created 2 minutes ago Cancel Save Note" at bounding box center [592, 427] width 1184 height 496
click at [1021, 286] on div "Total Notes (4) Create a Note aggiornamento mandato messaggiio G Giulio Roselli…" at bounding box center [856, 802] width 572 height 1126
click at [1038, 266] on button "Create a Note" at bounding box center [1070, 261] width 143 height 28
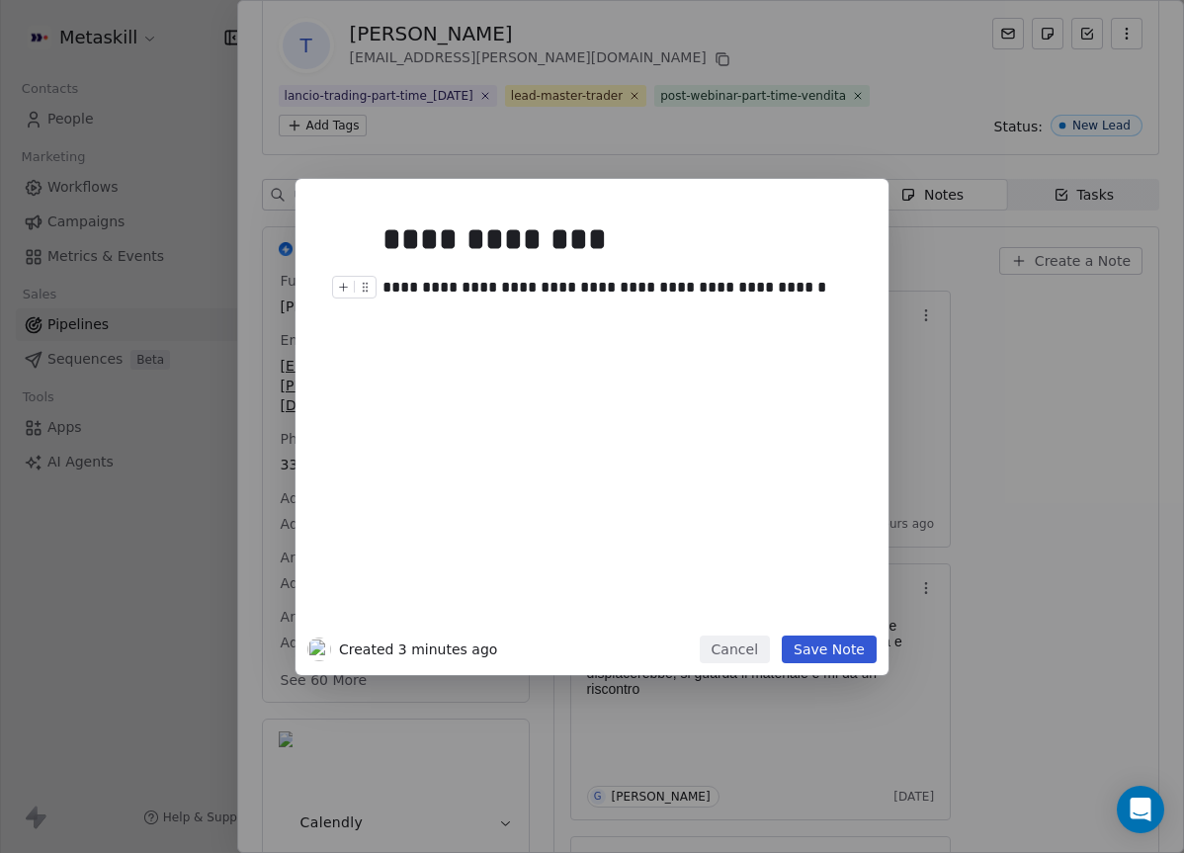
click at [657, 292] on div "**********" at bounding box center [621, 288] width 478 height 24
click at [702, 287] on div "**********" at bounding box center [621, 288] width 478 height 24
click at [859, 657] on button "Save Note" at bounding box center [828, 649] width 95 height 28
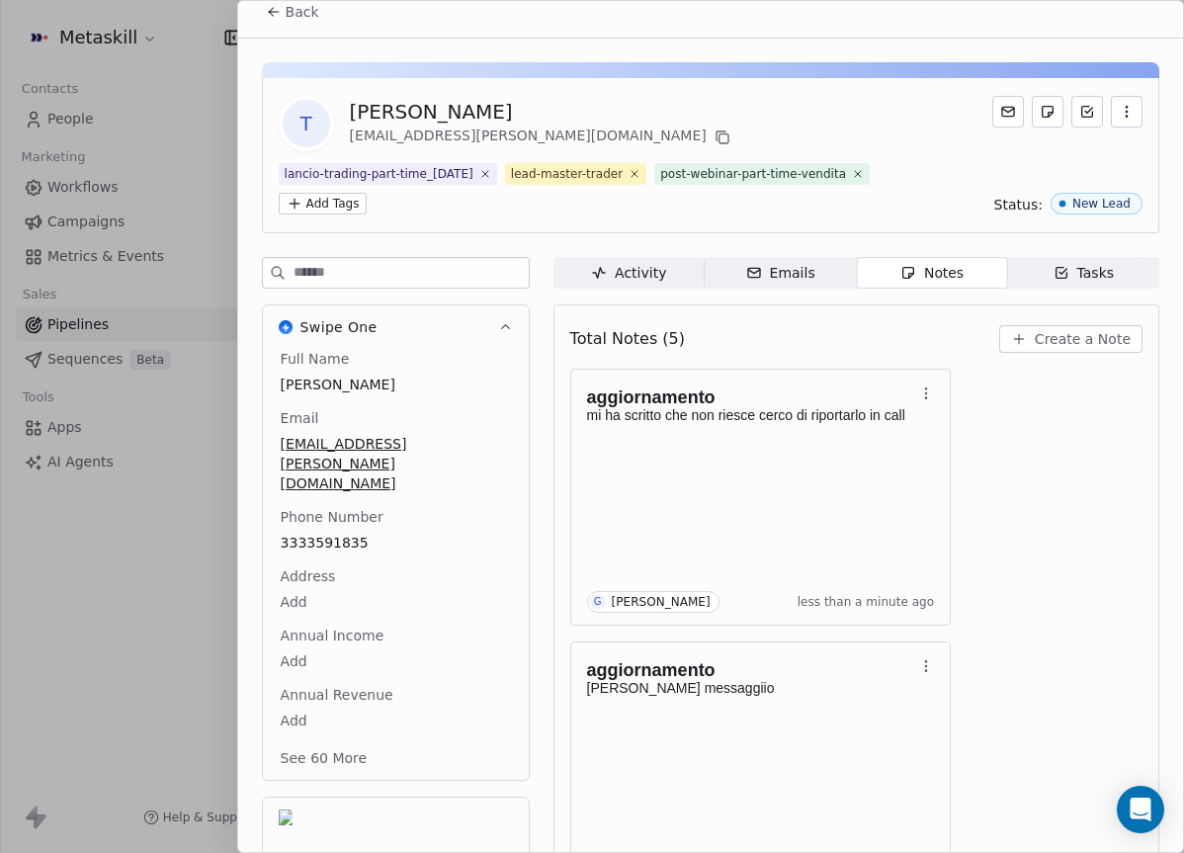
scroll to position [0, 0]
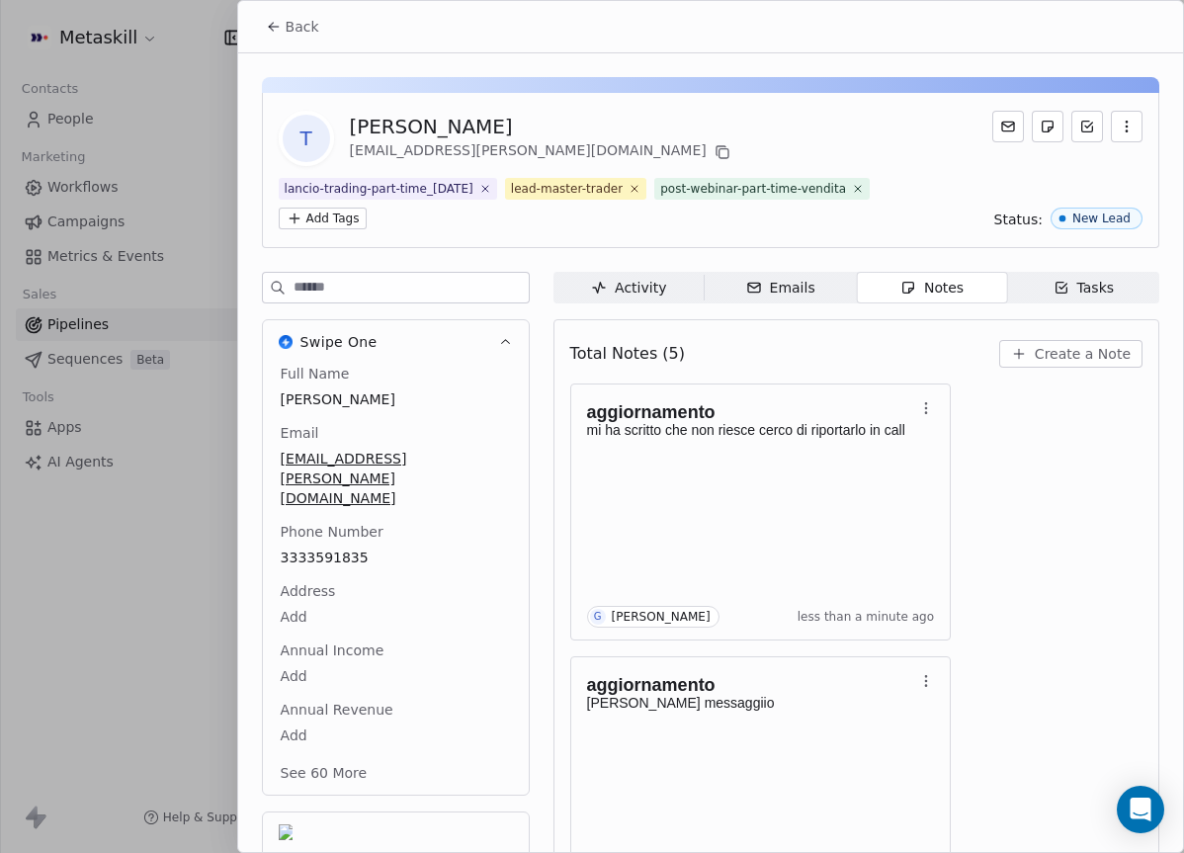
click at [312, 39] on button "Back" at bounding box center [292, 27] width 77 height 36
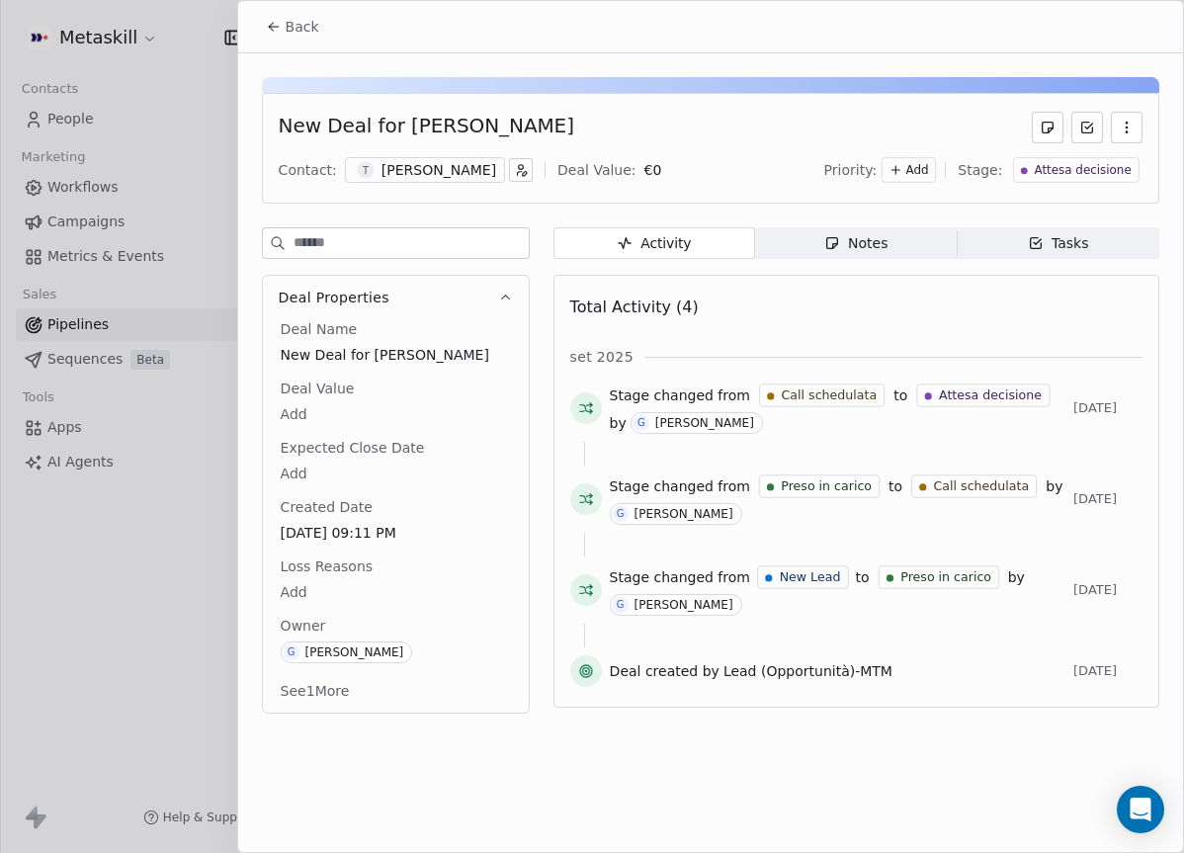
click at [327, 33] on button "Back" at bounding box center [292, 27] width 77 height 36
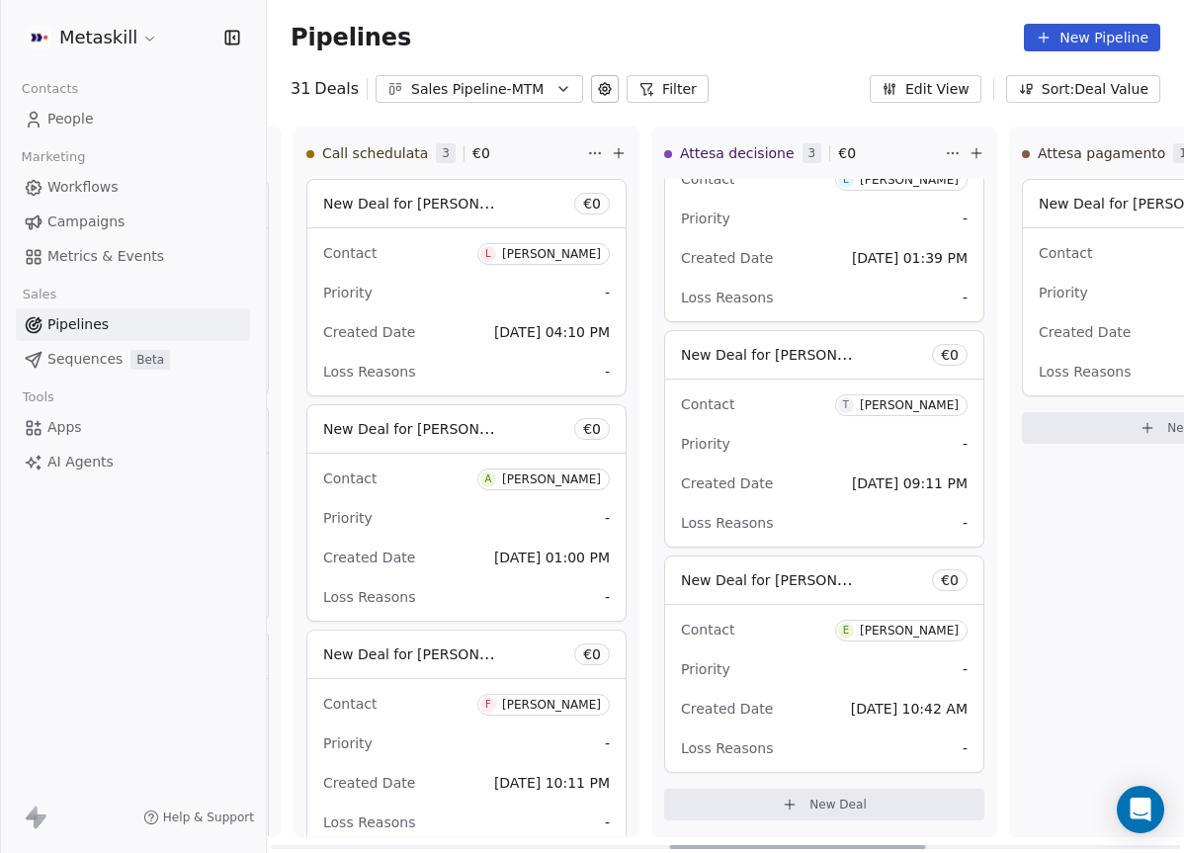
click at [915, 630] on div "[PERSON_NAME]" at bounding box center [908, 630] width 99 height 14
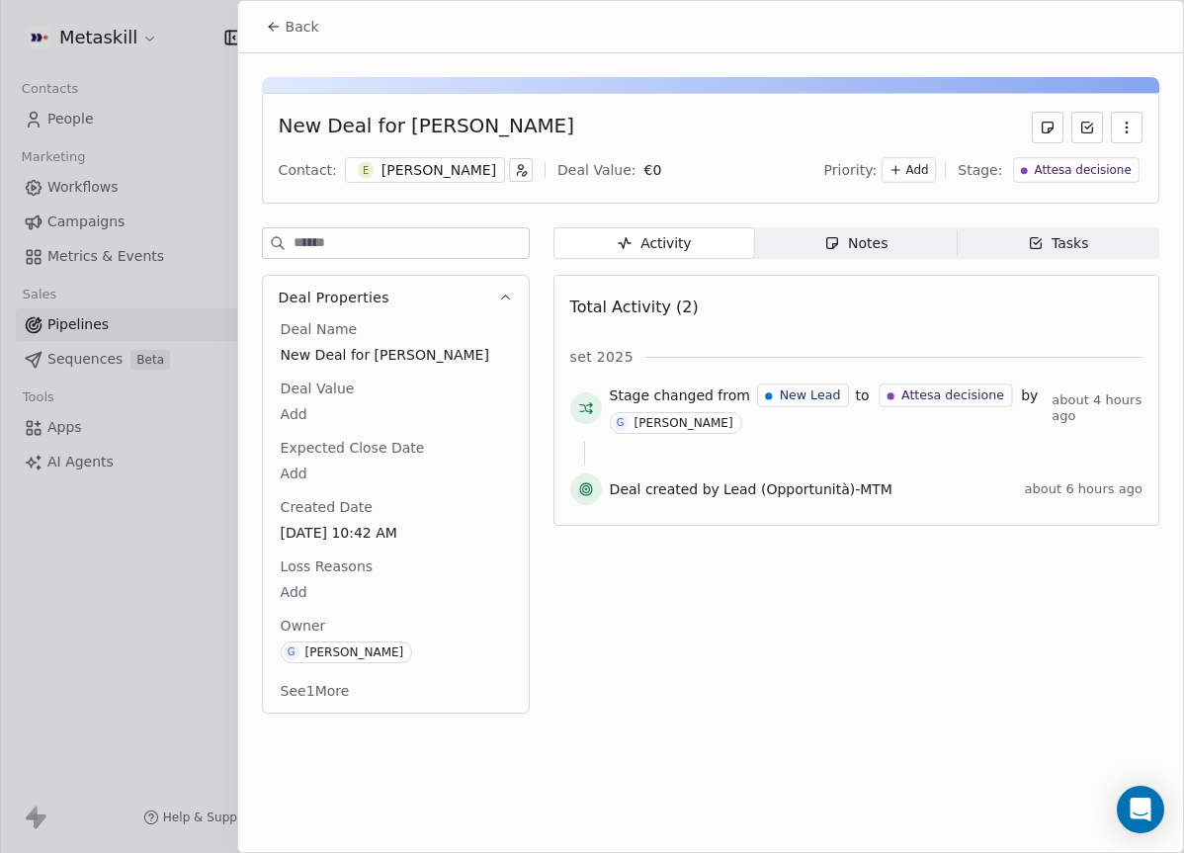
click at [481, 177] on div "[PERSON_NAME]" at bounding box center [438, 170] width 115 height 20
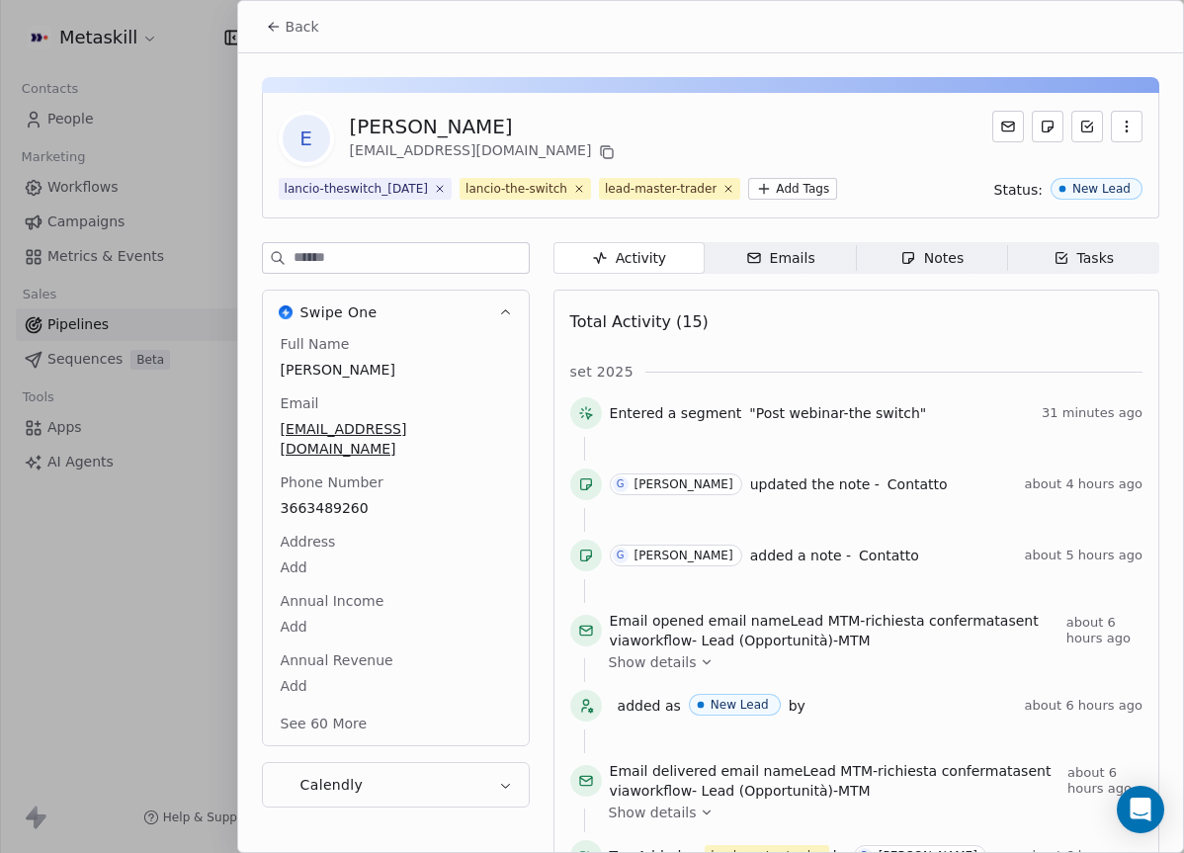
click at [903, 268] on div "Notes" at bounding box center [931, 258] width 63 height 21
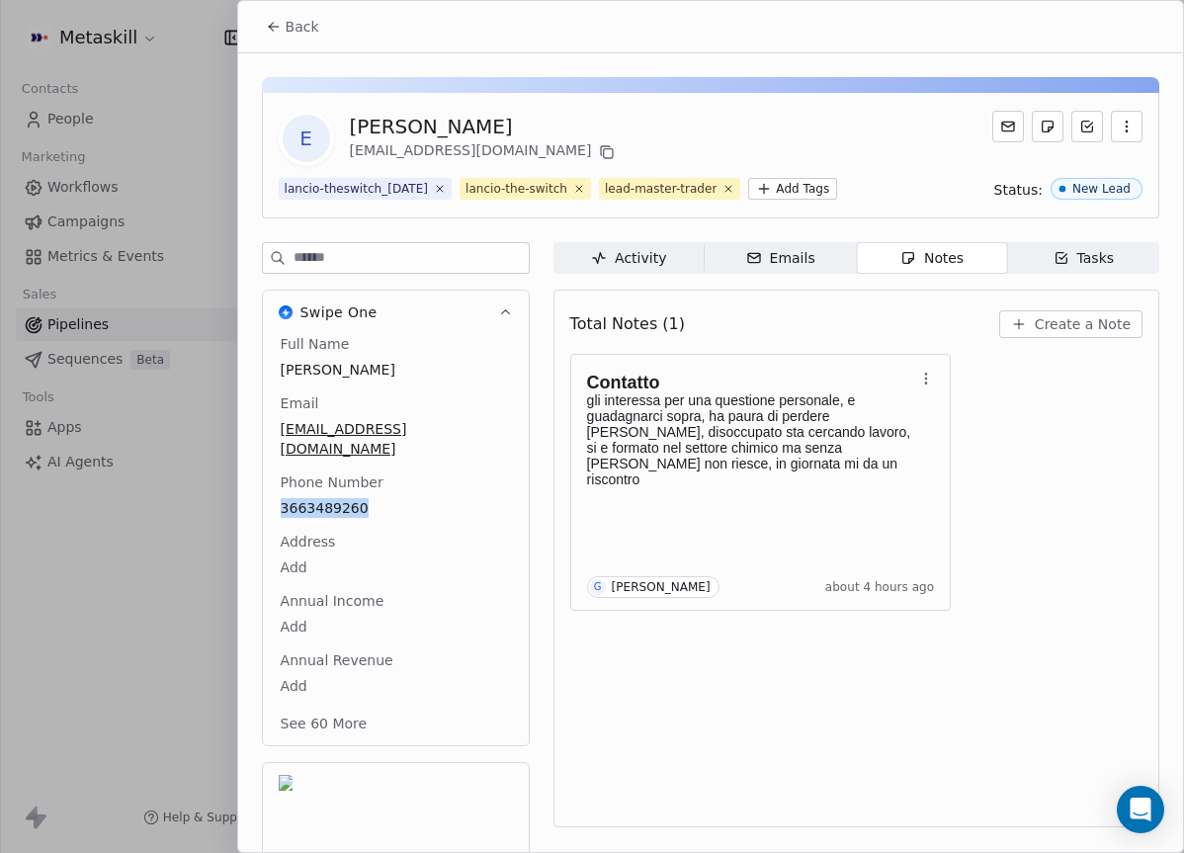
click at [1051, 310] on button "Create a Note" at bounding box center [1070, 324] width 143 height 28
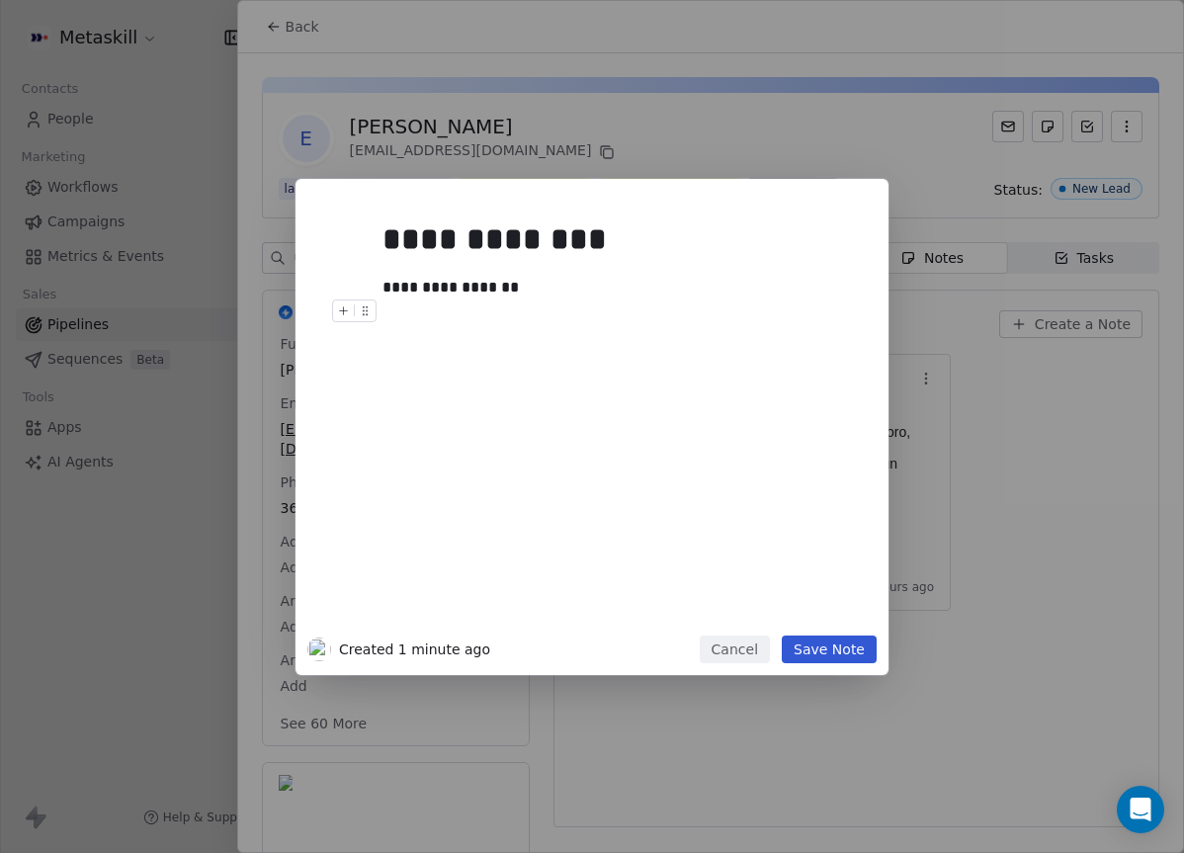
click at [788, 637] on button "Save Note" at bounding box center [828, 649] width 95 height 28
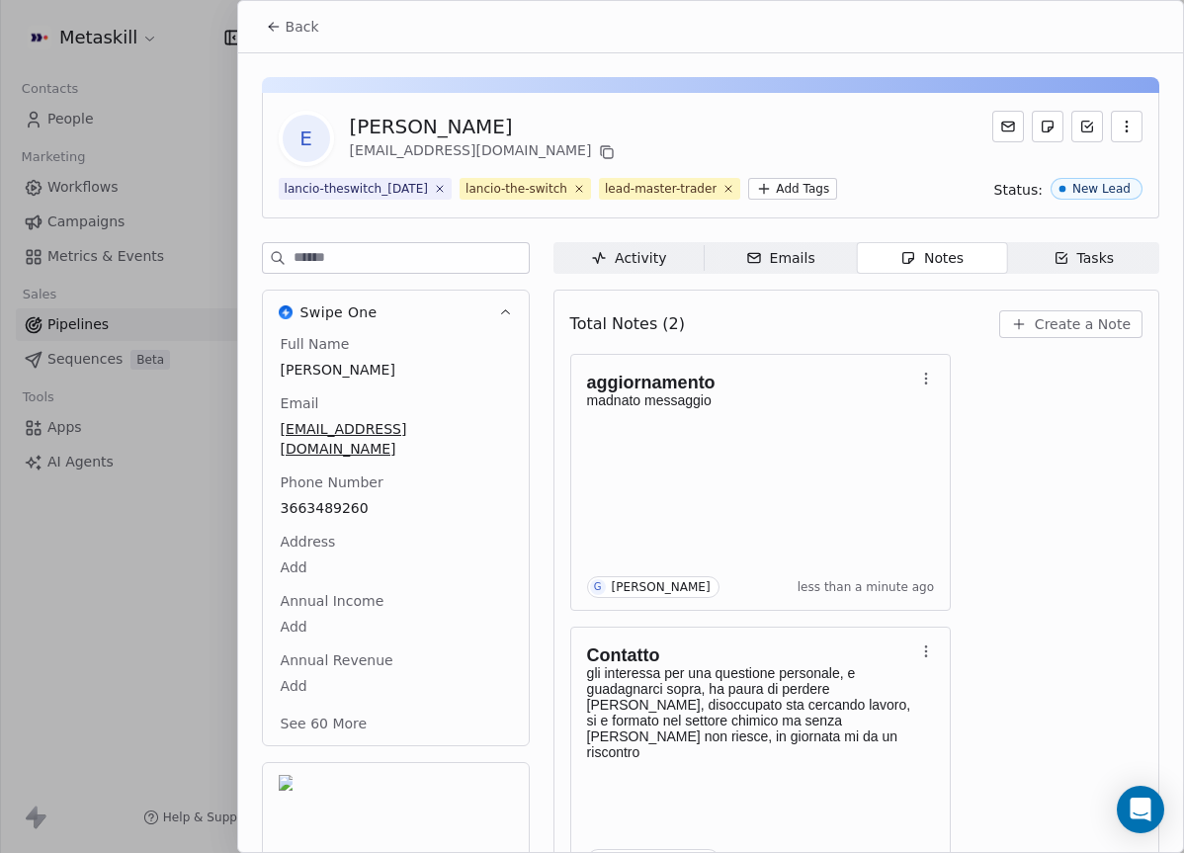
click at [294, 23] on span "Back" at bounding box center [303, 27] width 34 height 20
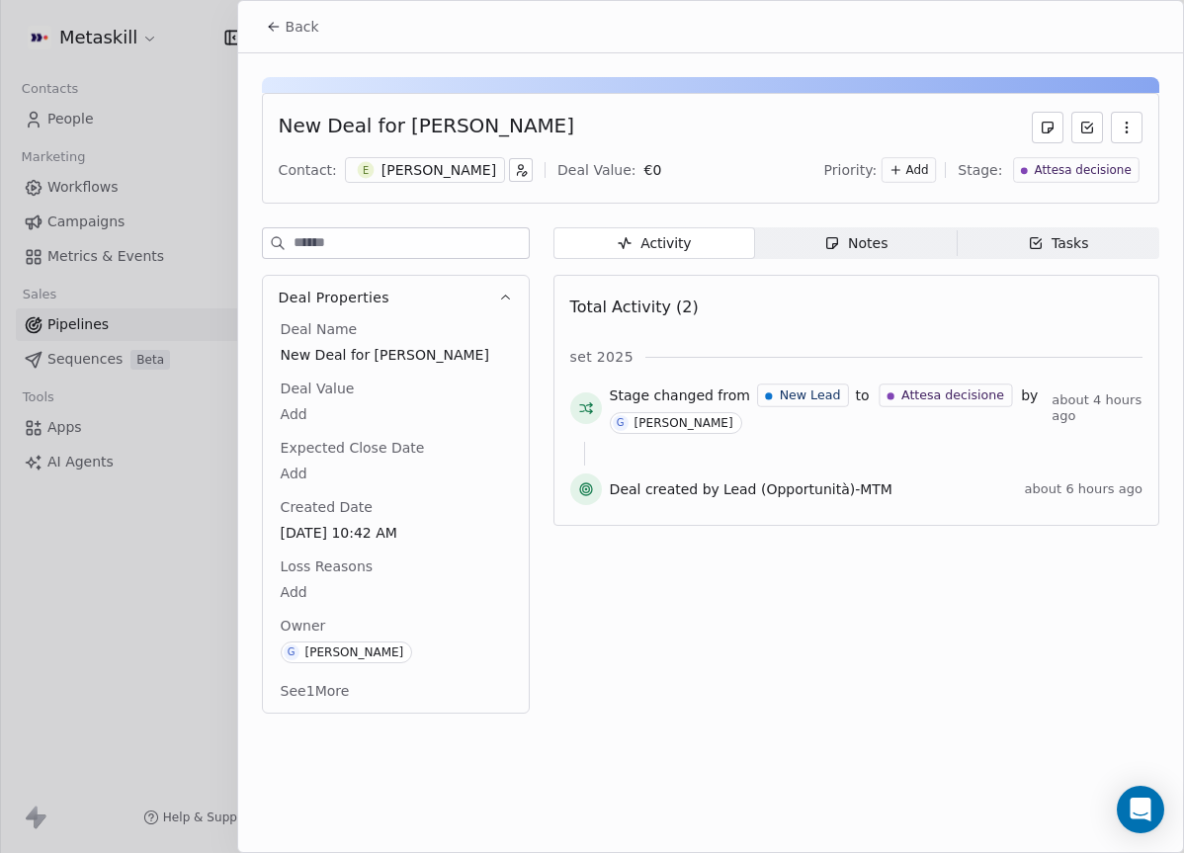
click at [269, 24] on icon at bounding box center [274, 27] width 16 height 16
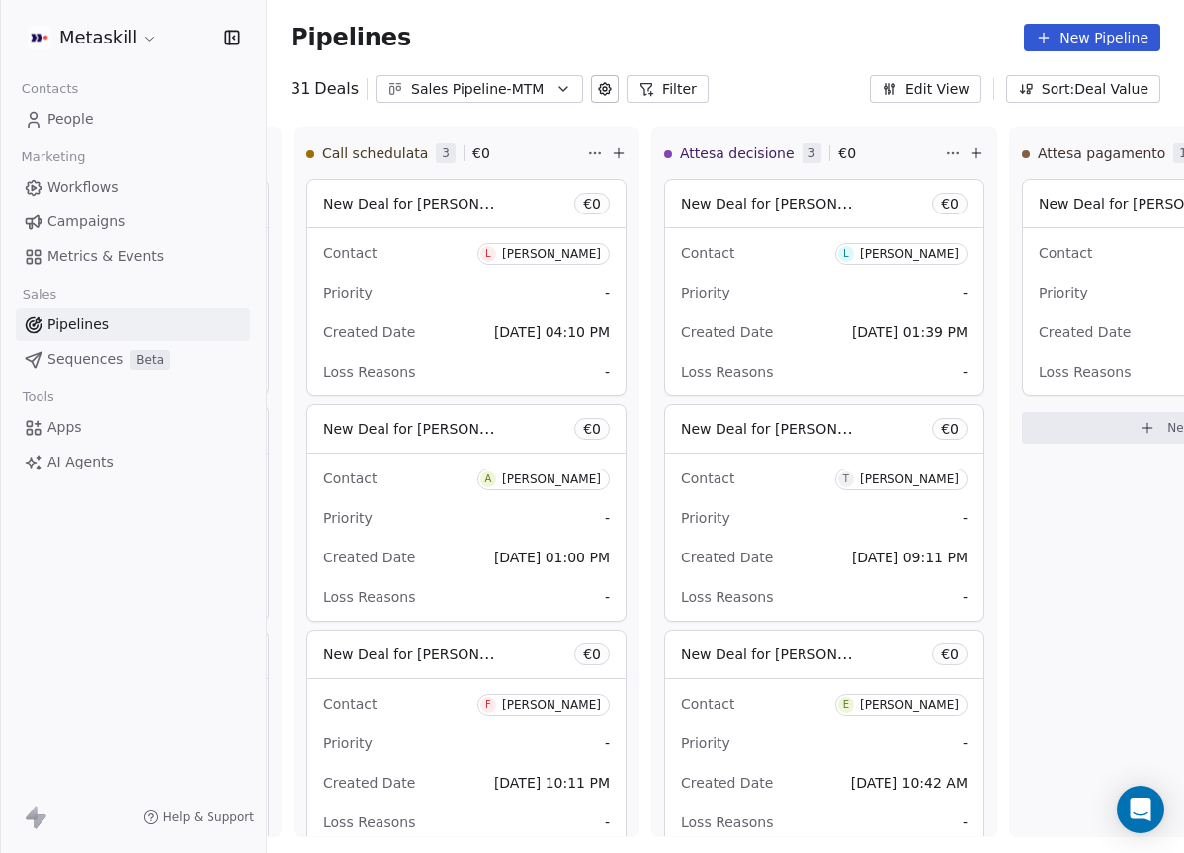
click at [436, 84] on div "Sales Pipeline-MTM" at bounding box center [479, 89] width 136 height 21
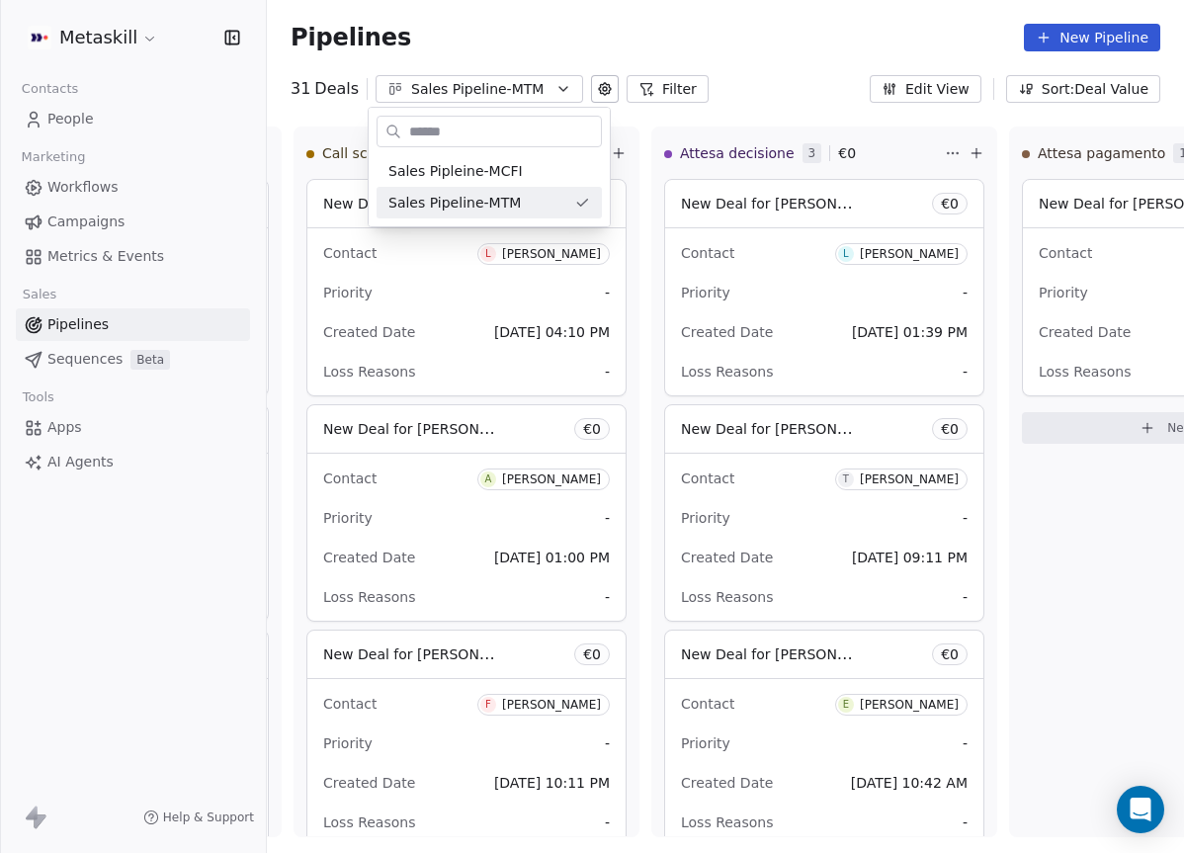
click at [1076, 529] on html "Metaskill Contacts People Marketing Workflows Campaigns Metrics & Events Sales …" at bounding box center [592, 426] width 1184 height 853
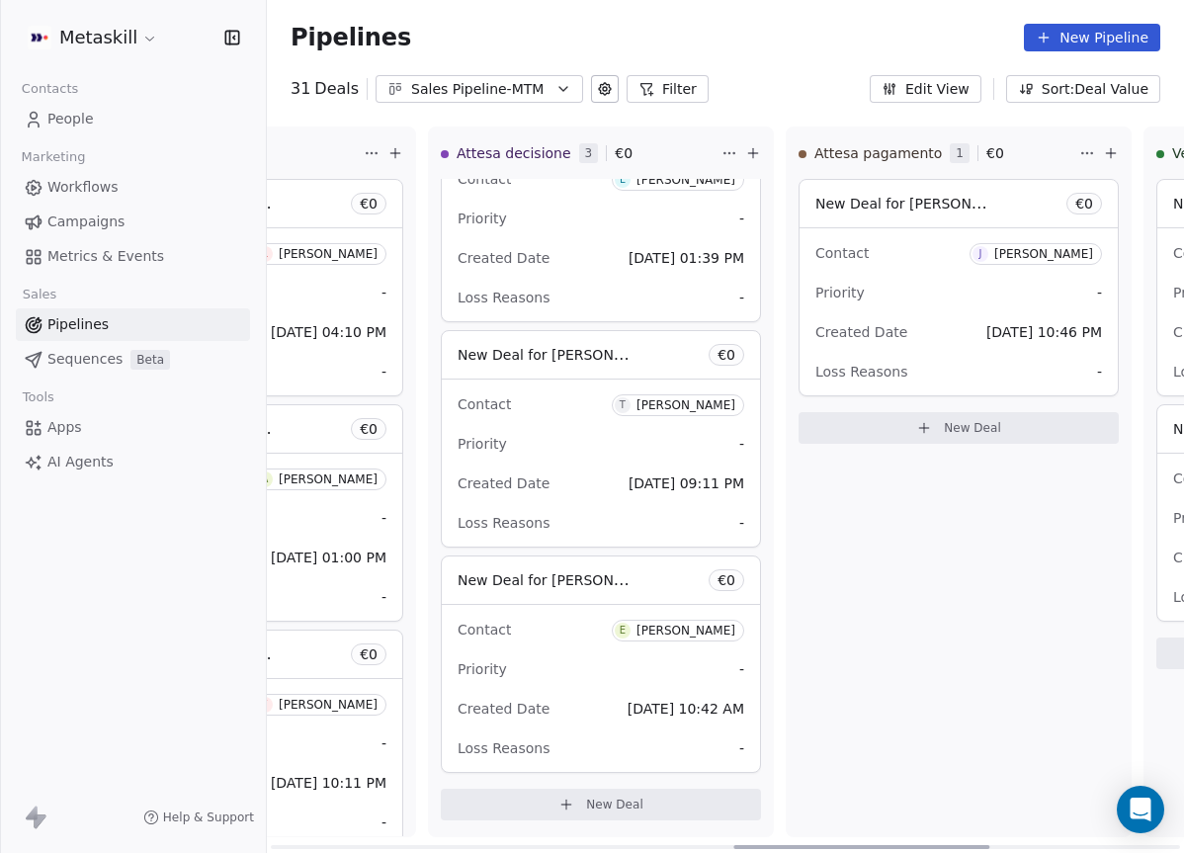
scroll to position [0, 1657]
drag, startPoint x: 868, startPoint y: 845, endPoint x: 933, endPoint y: 842, distance: 64.3
click at [933, 845] on div at bounding box center [861, 847] width 256 height 4
click at [973, 278] on div "Priority -" at bounding box center [952, 293] width 286 height 32
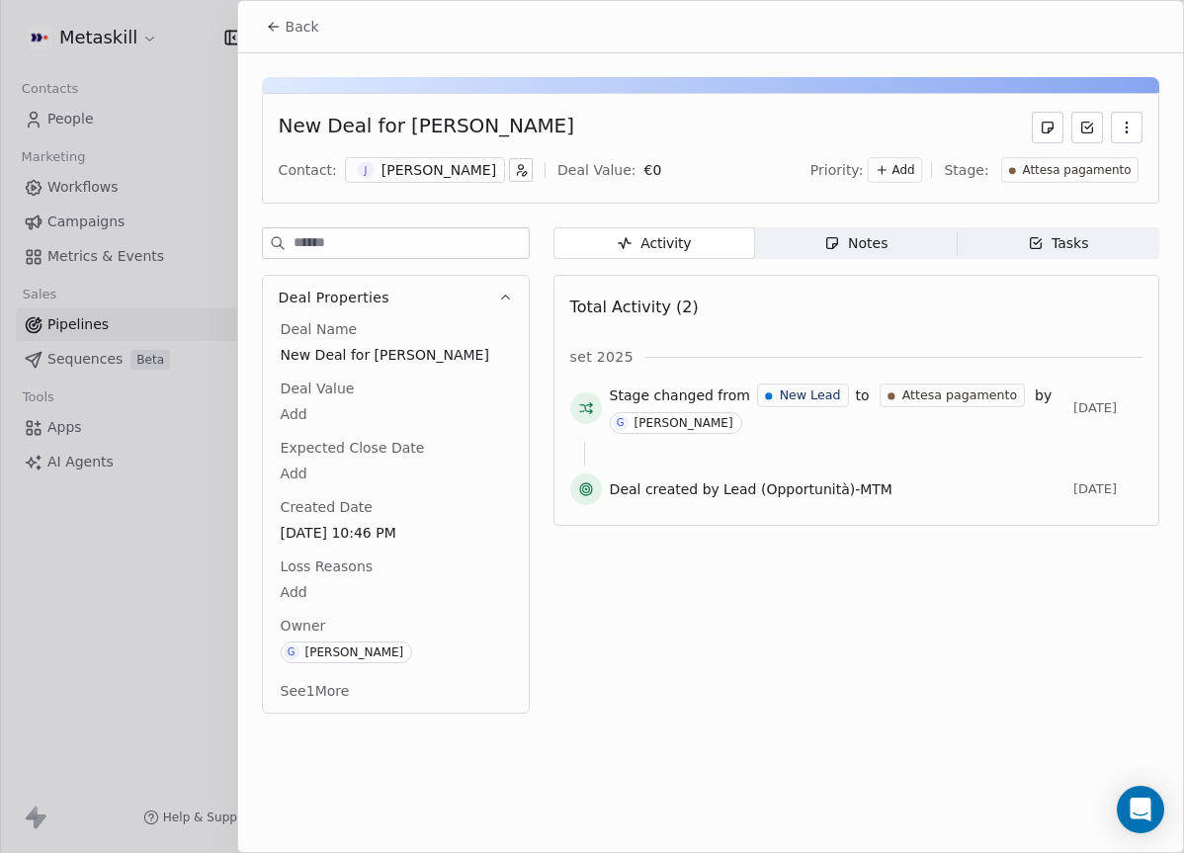
click at [420, 171] on div "[PERSON_NAME]" at bounding box center [438, 170] width 115 height 20
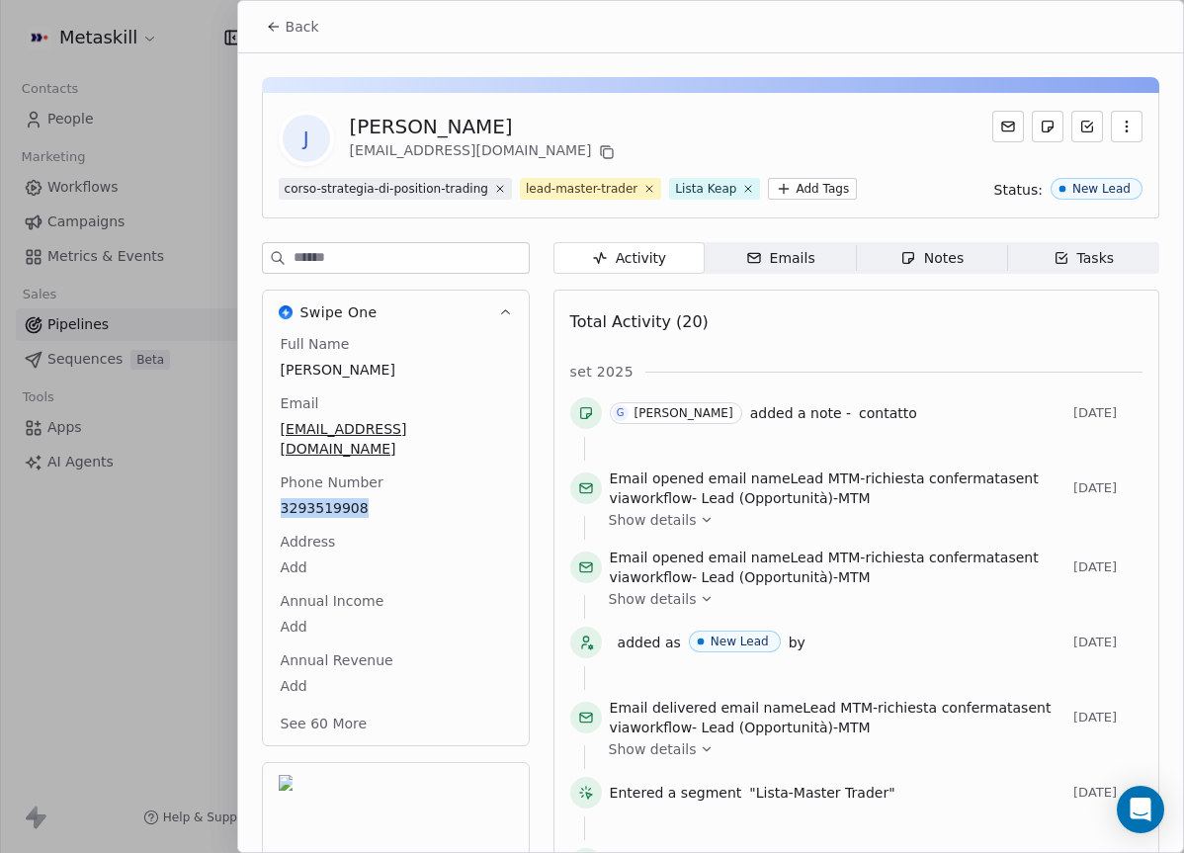
click at [298, 23] on span "Back" at bounding box center [303, 27] width 34 height 20
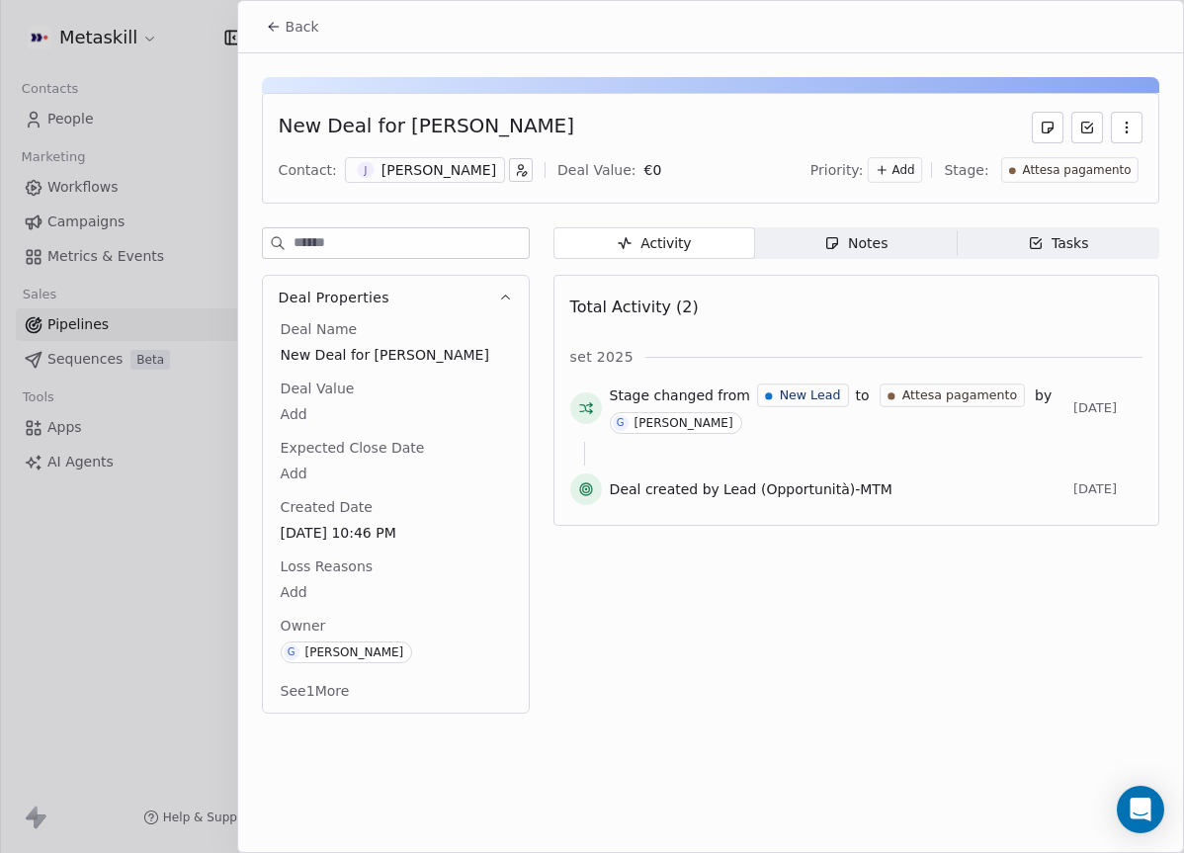
click at [317, 22] on button "Back" at bounding box center [292, 27] width 77 height 36
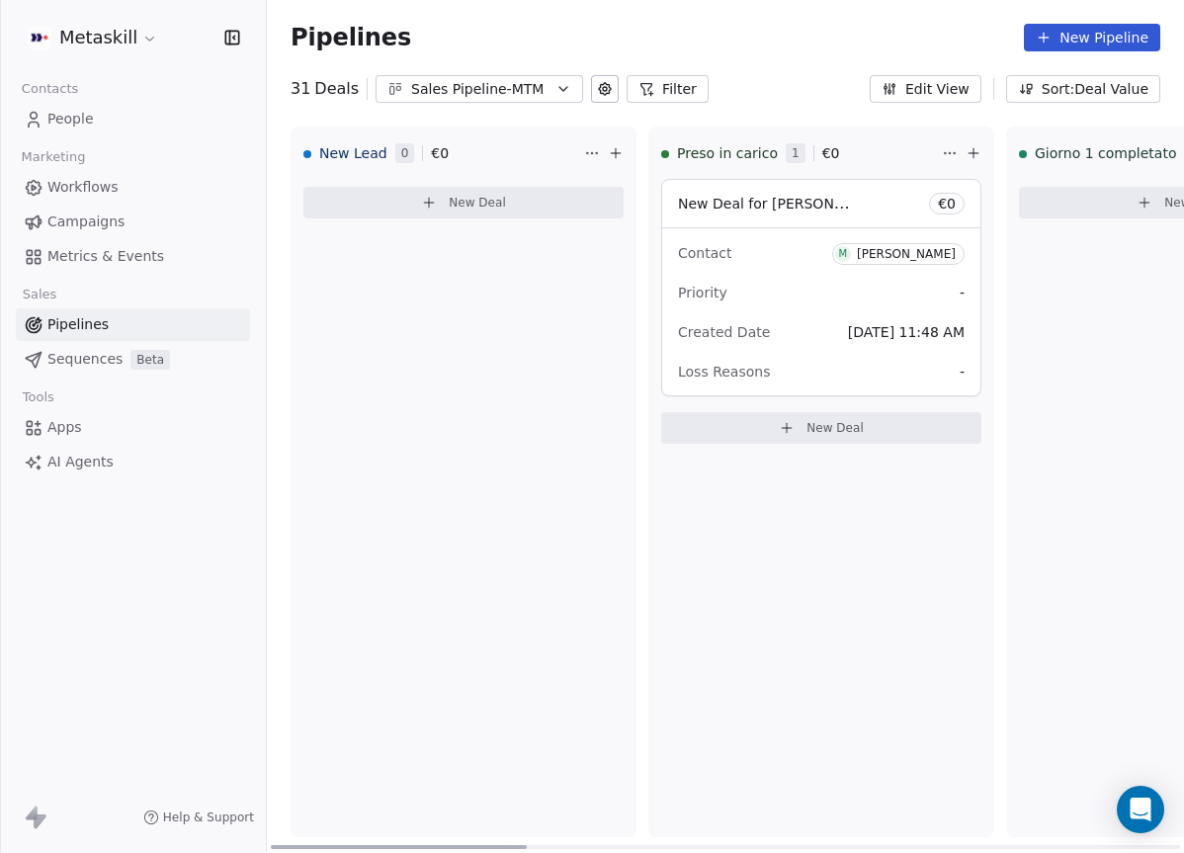
drag, startPoint x: 777, startPoint y: 845, endPoint x: 196, endPoint y: 251, distance: 831.3
click at [271, 845] on div at bounding box center [399, 847] width 256 height 4
click at [820, 99] on div "31 Deals Sales Pipeline-MTM Filter Edit View Sort: Deal Value" at bounding box center [725, 89] width 917 height 28
drag, startPoint x: 598, startPoint y: 316, endPoint x: 609, endPoint y: 327, distance: 15.4
click at [599, 317] on div "New Lead 0 € 0 New Deal" at bounding box center [463, 481] width 346 height 710
